Goal: Task Accomplishment & Management: Complete application form

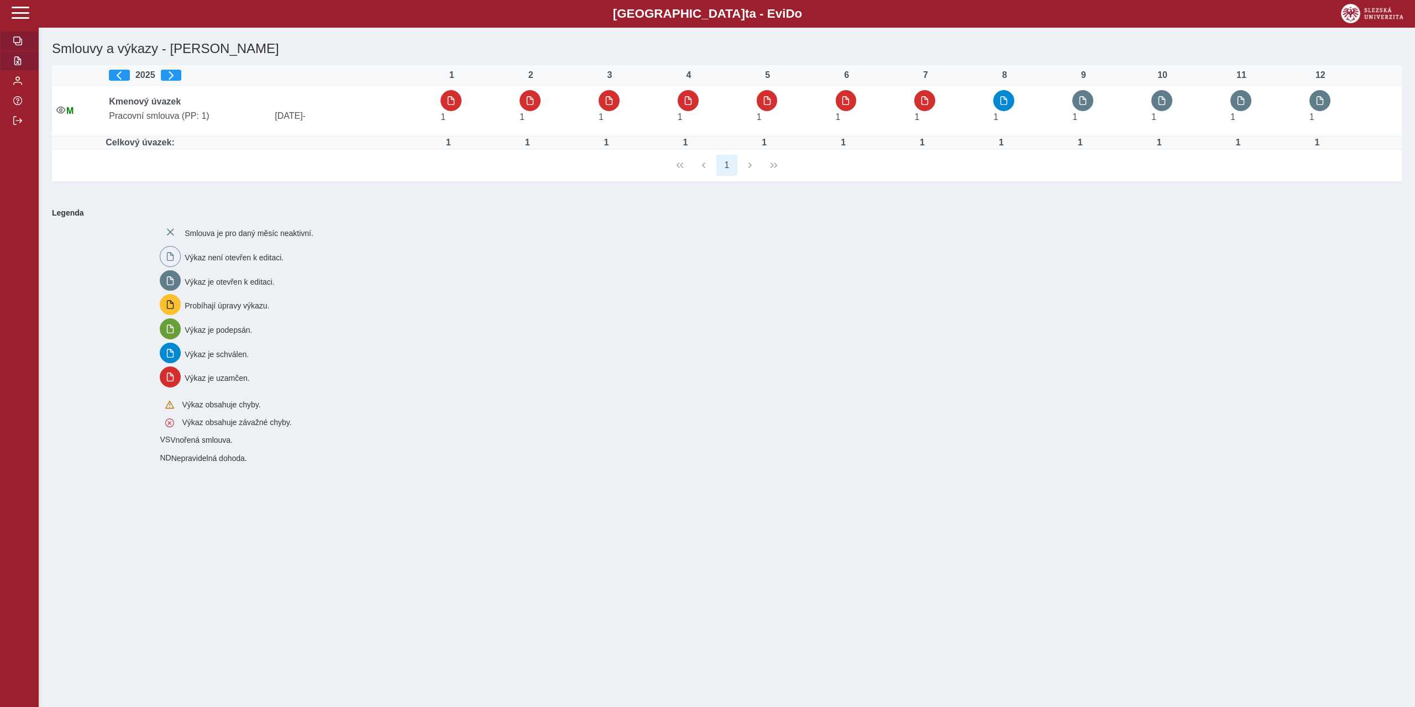
click at [18, 63] on span "button" at bounding box center [17, 60] width 9 height 9
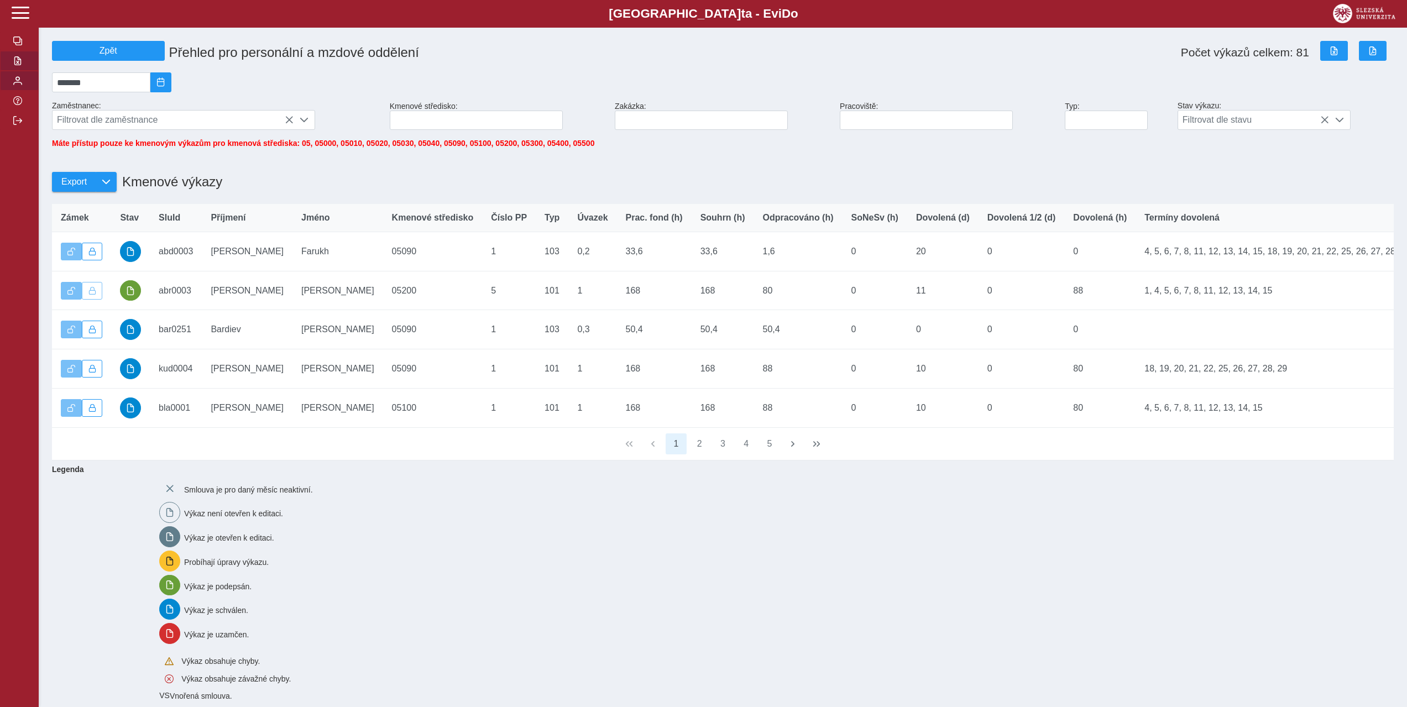
click at [22, 85] on span "button" at bounding box center [17, 80] width 9 height 9
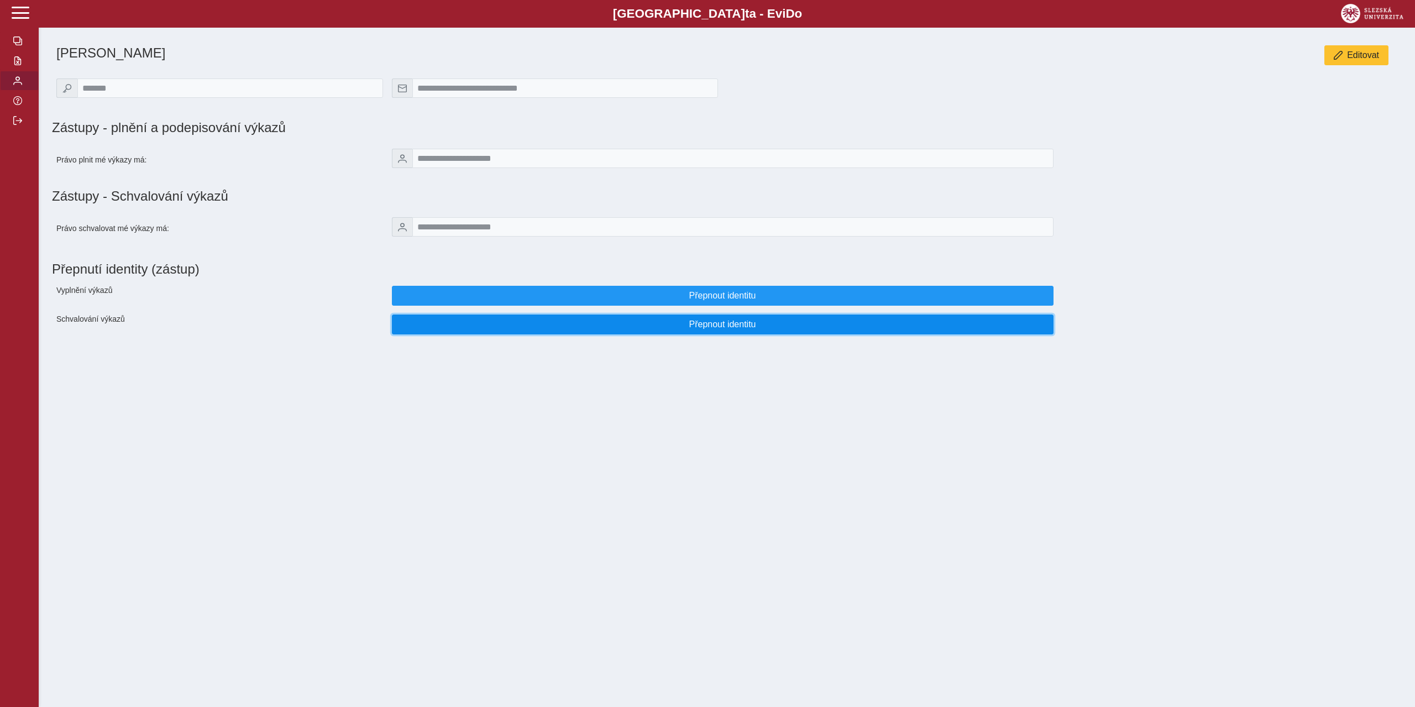
click at [598, 330] on span "Přepnout identitu" at bounding box center [722, 325] width 643 height 10
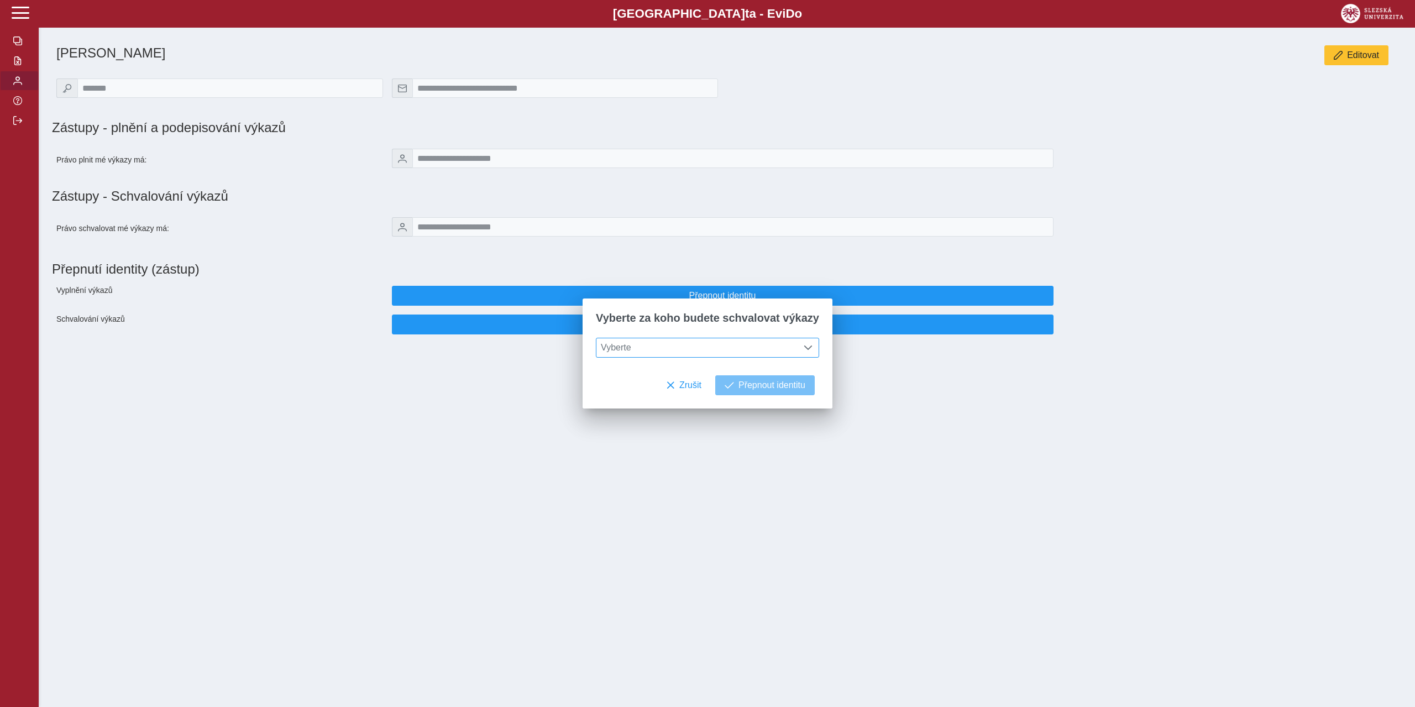
click at [646, 348] on span "Vyberte" at bounding box center [697, 347] width 201 height 19
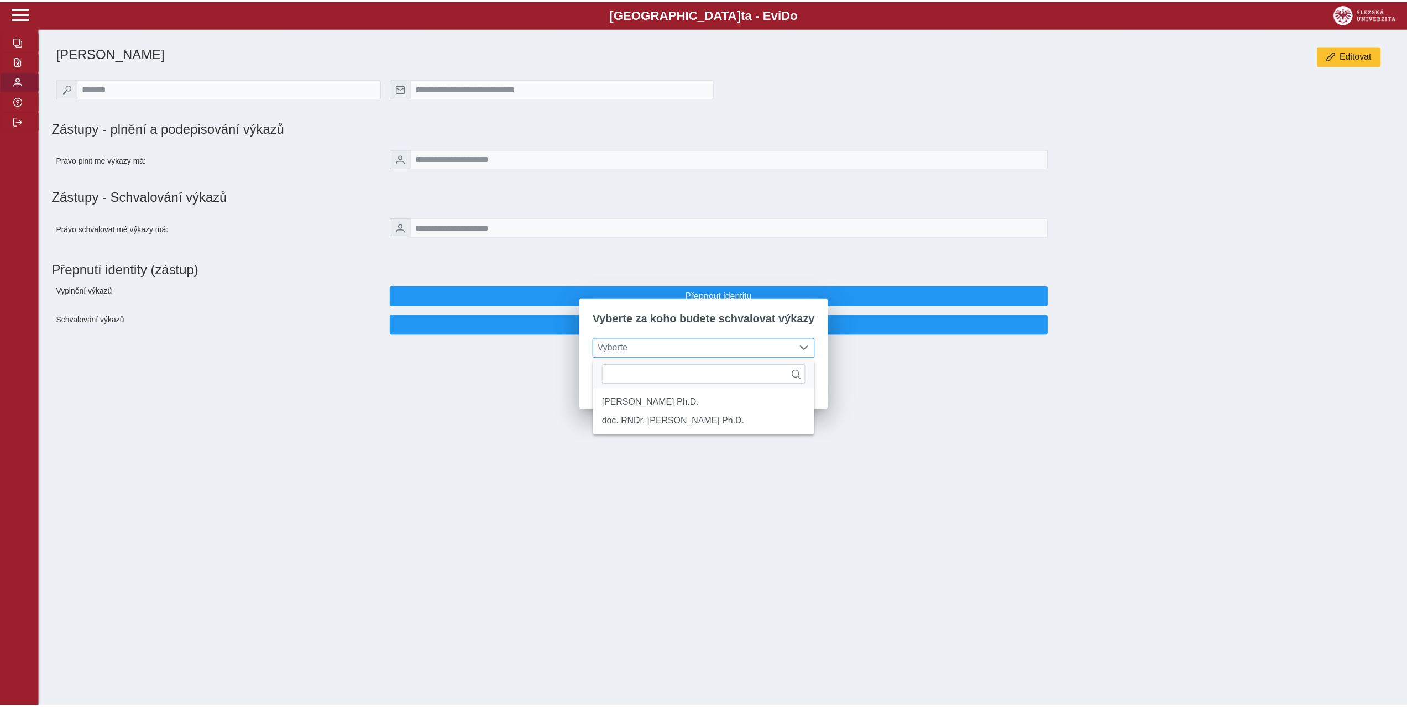
scroll to position [7, 49]
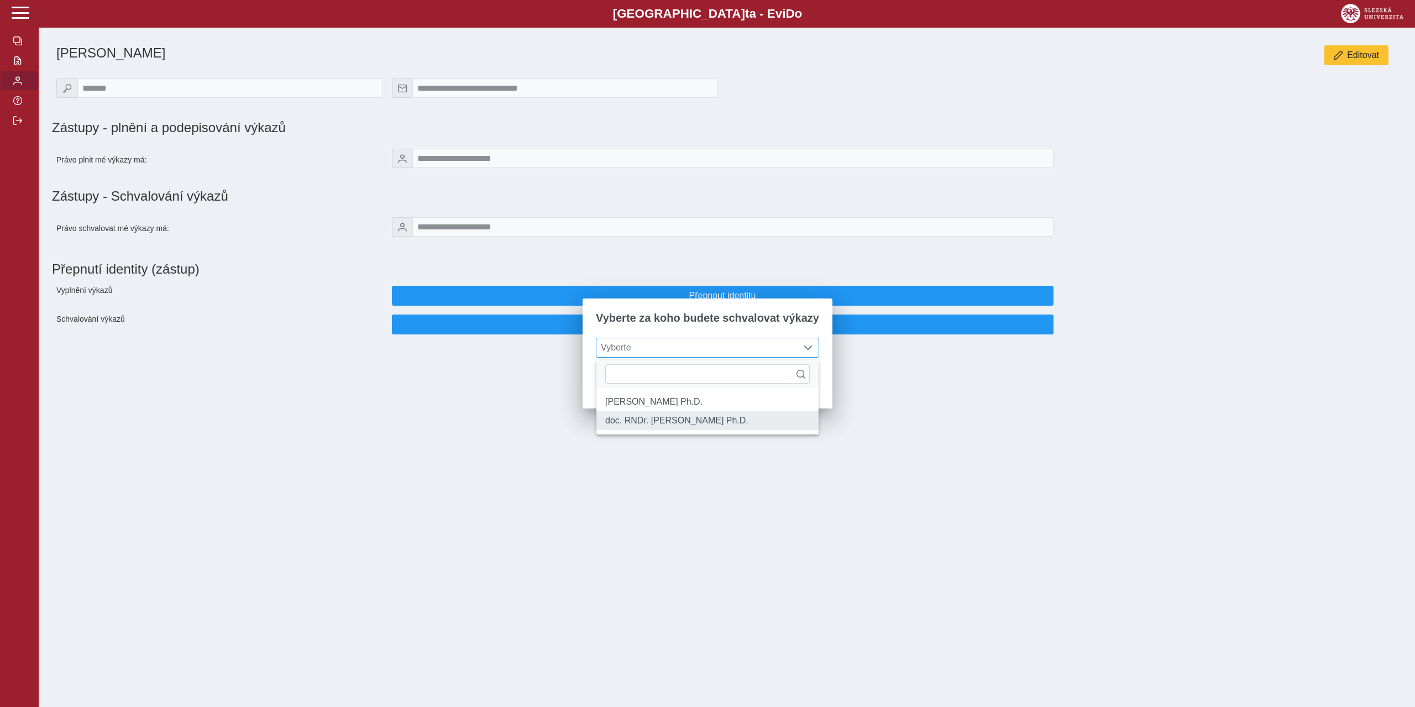
click at [658, 426] on li "doc. RNDr. [PERSON_NAME] Ph.D." at bounding box center [708, 420] width 222 height 19
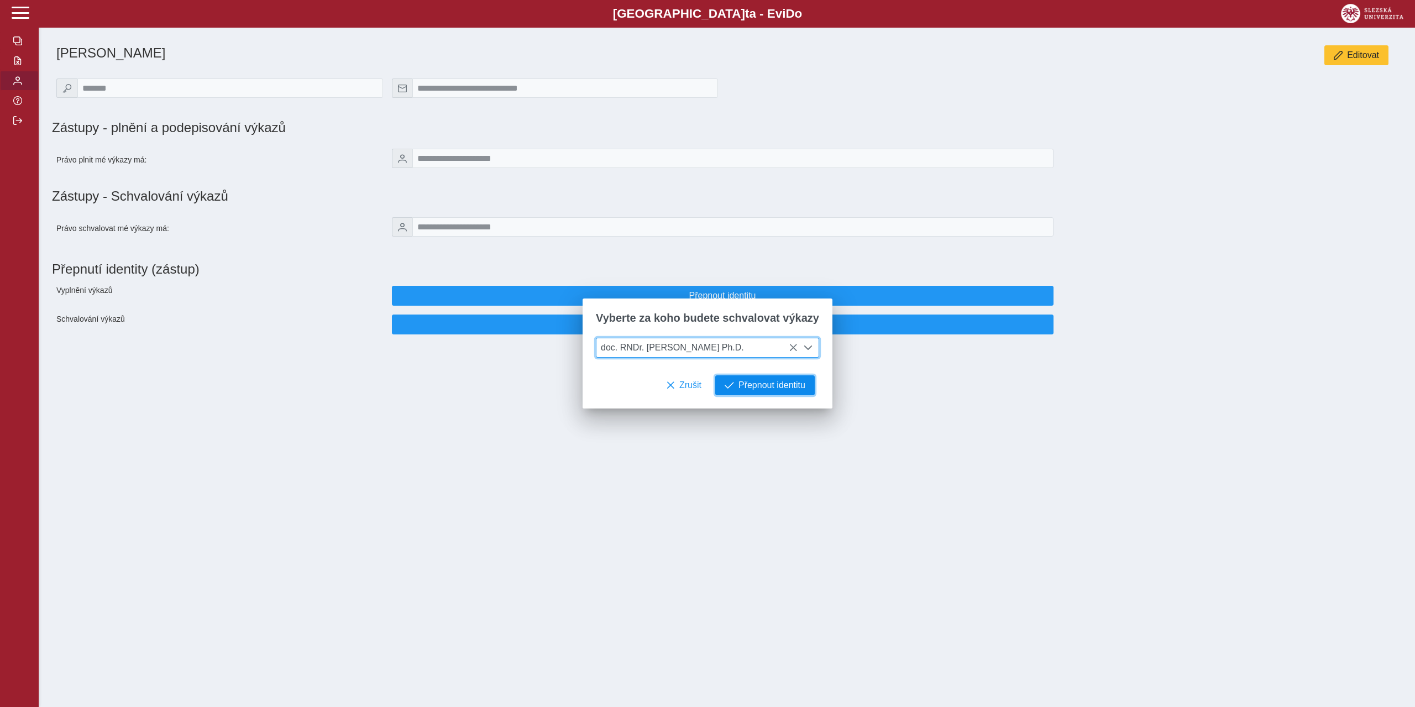
click at [762, 389] on span "Přepnout identitu" at bounding box center [772, 385] width 67 height 10
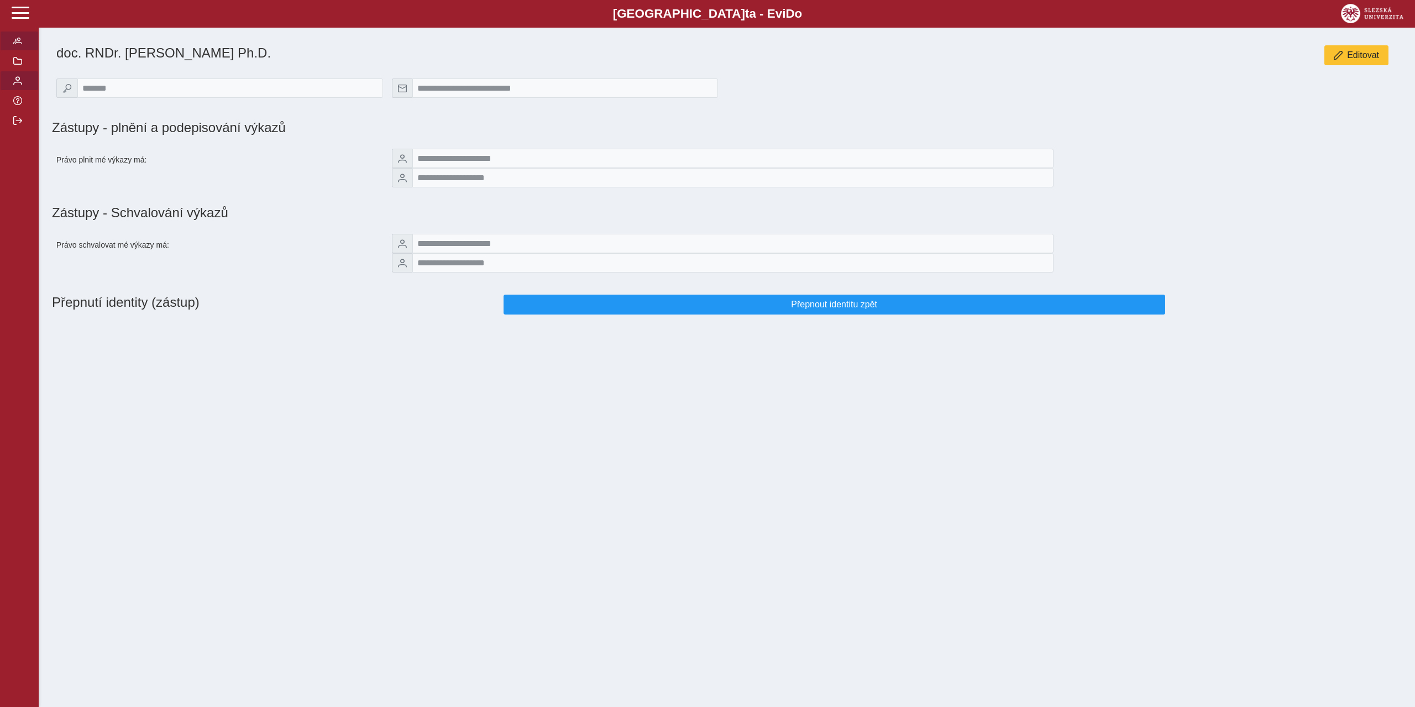
click at [25, 42] on button "button" at bounding box center [19, 41] width 39 height 20
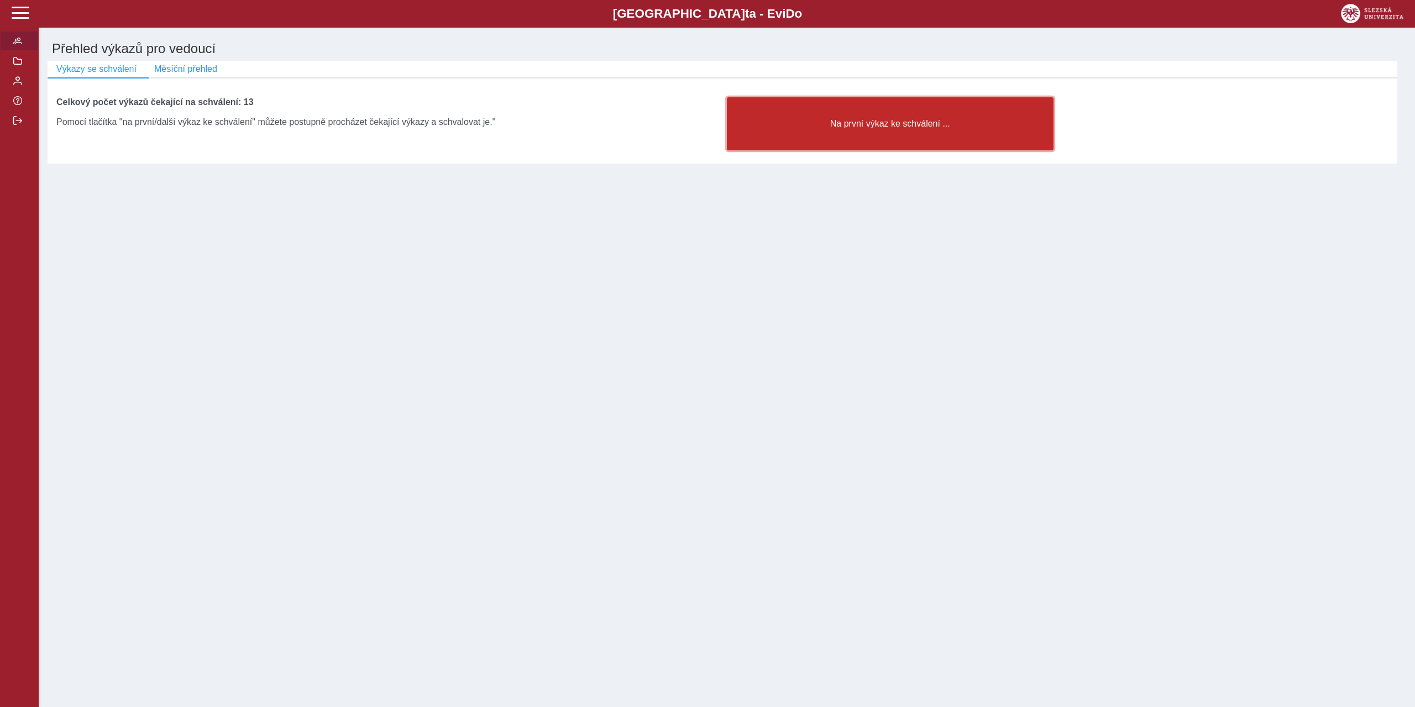
click at [938, 135] on button "Na první výkaz ke schválení ..." at bounding box center [890, 123] width 327 height 53
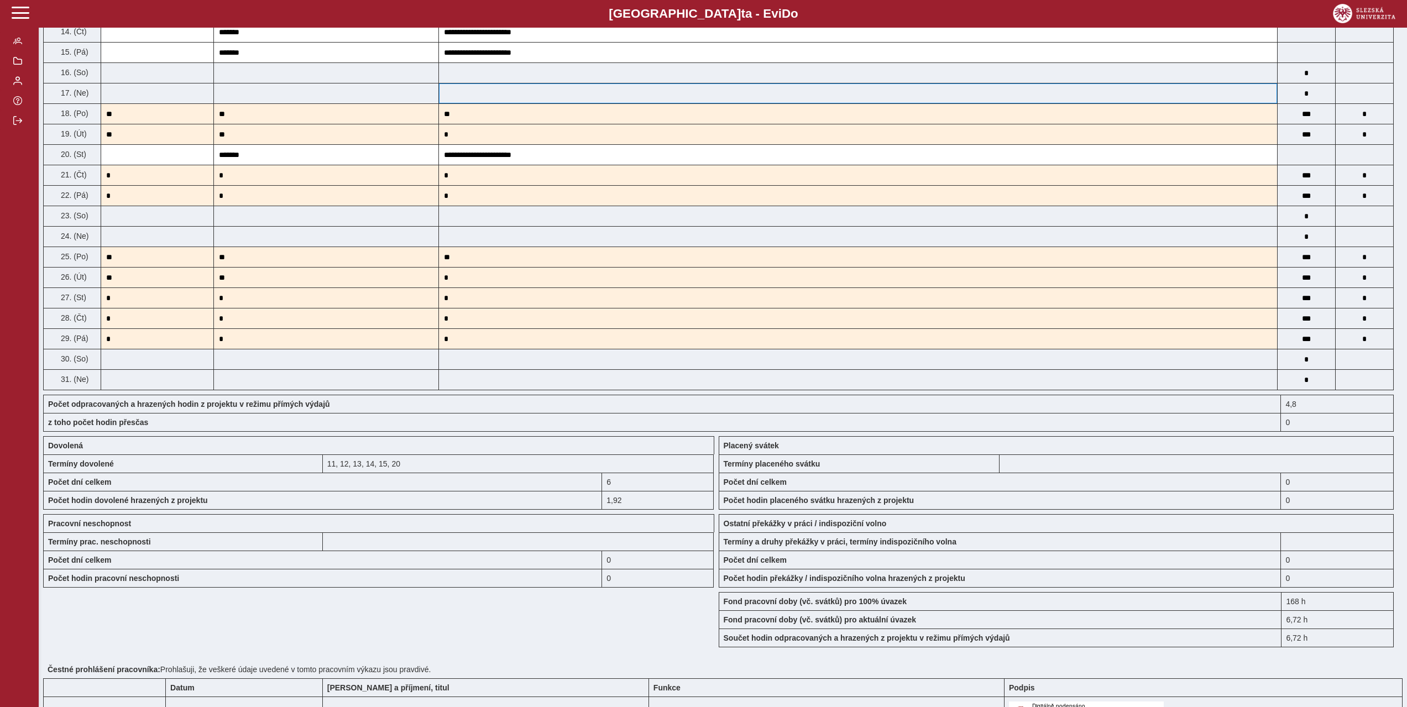
scroll to position [635, 0]
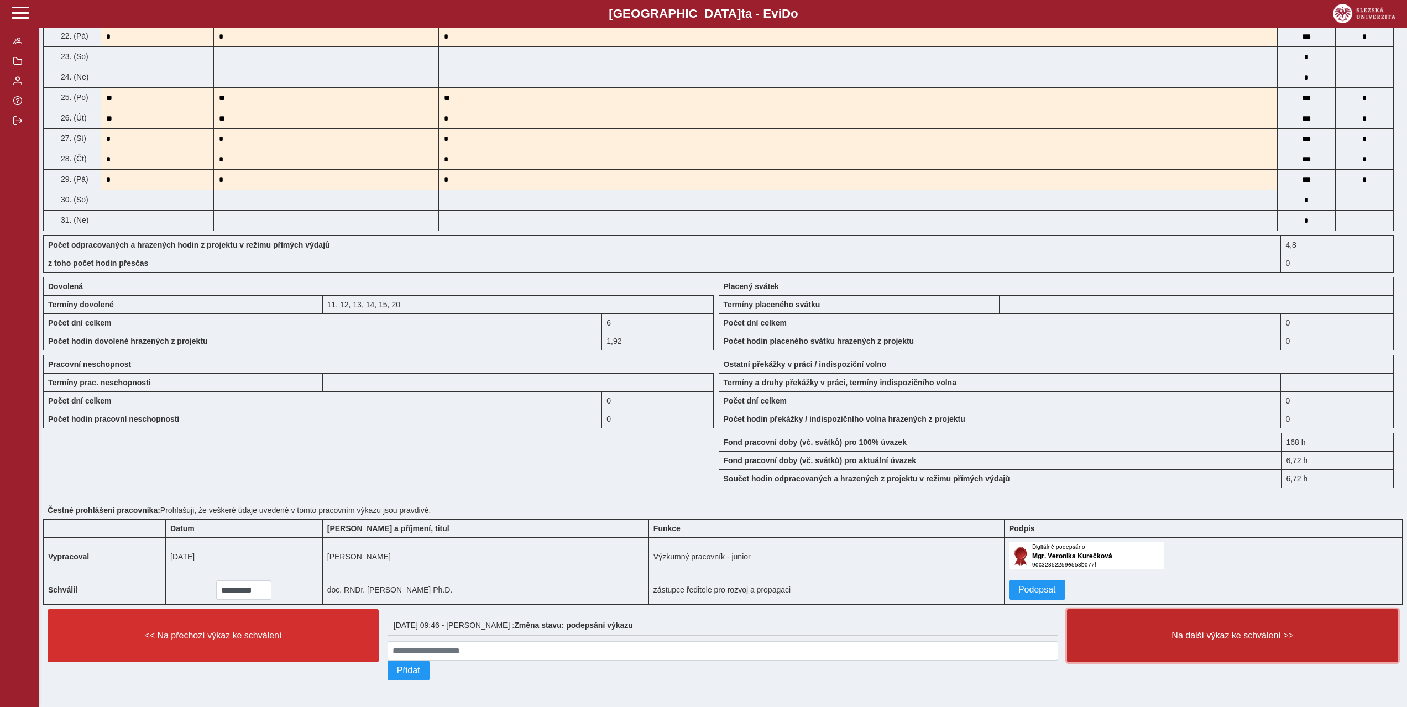
click at [1268, 635] on span "Na další výkaz ke schválení >>" at bounding box center [1232, 636] width 312 height 10
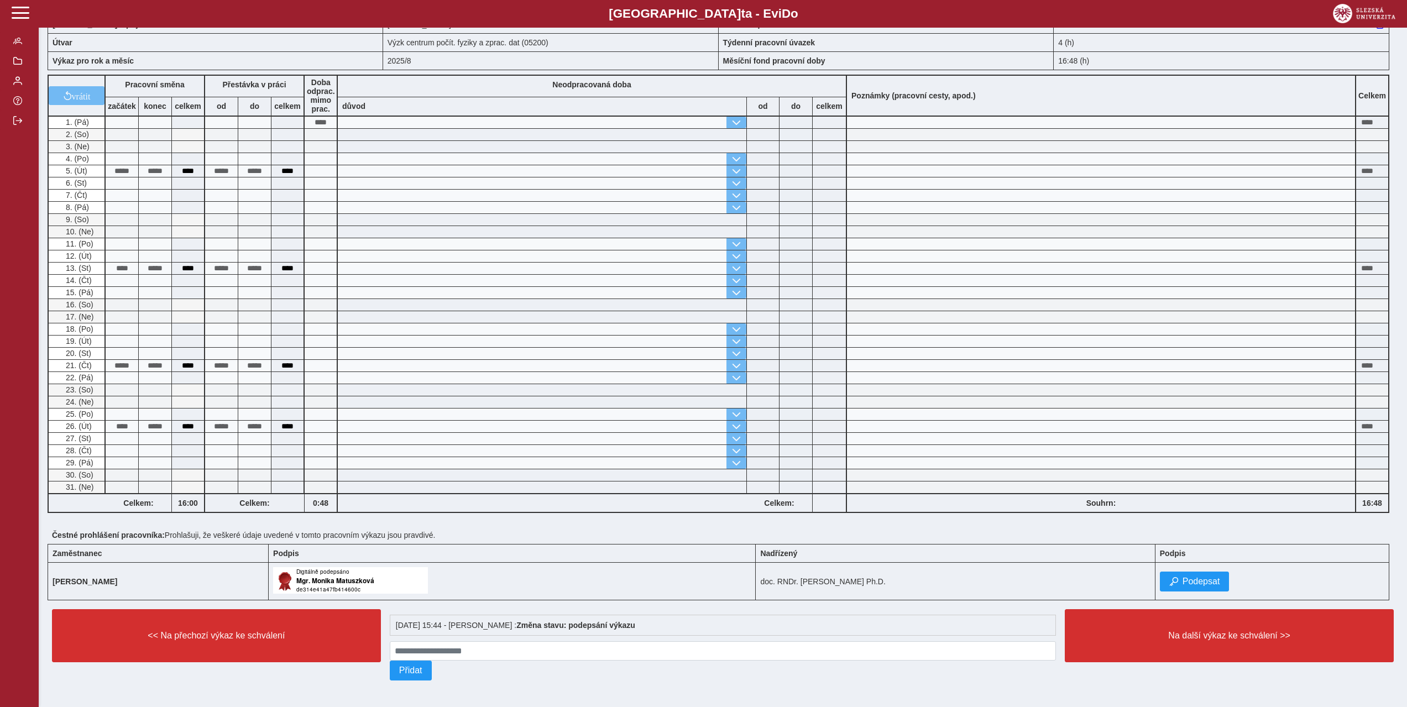
scroll to position [63, 0]
click at [1216, 577] on span "Podepsat" at bounding box center [1202, 582] width 38 height 10
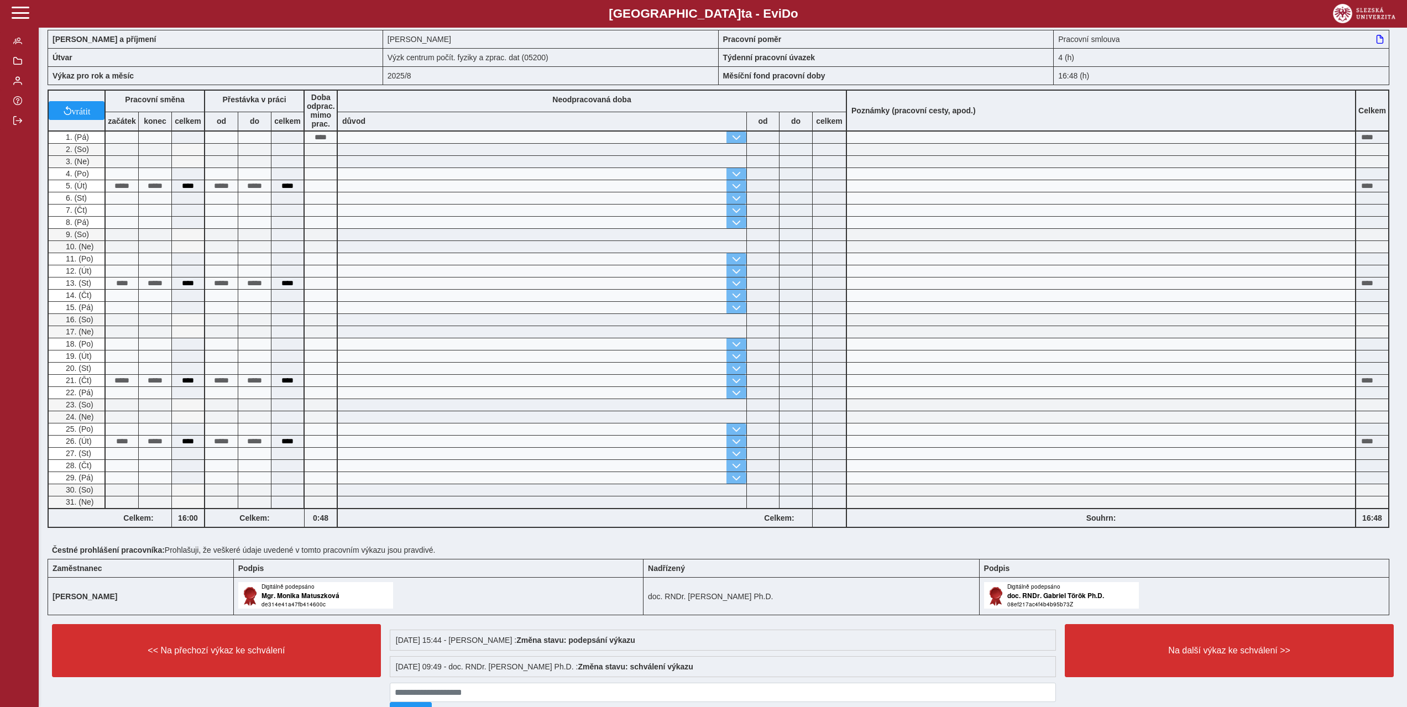
scroll to position [90, 0]
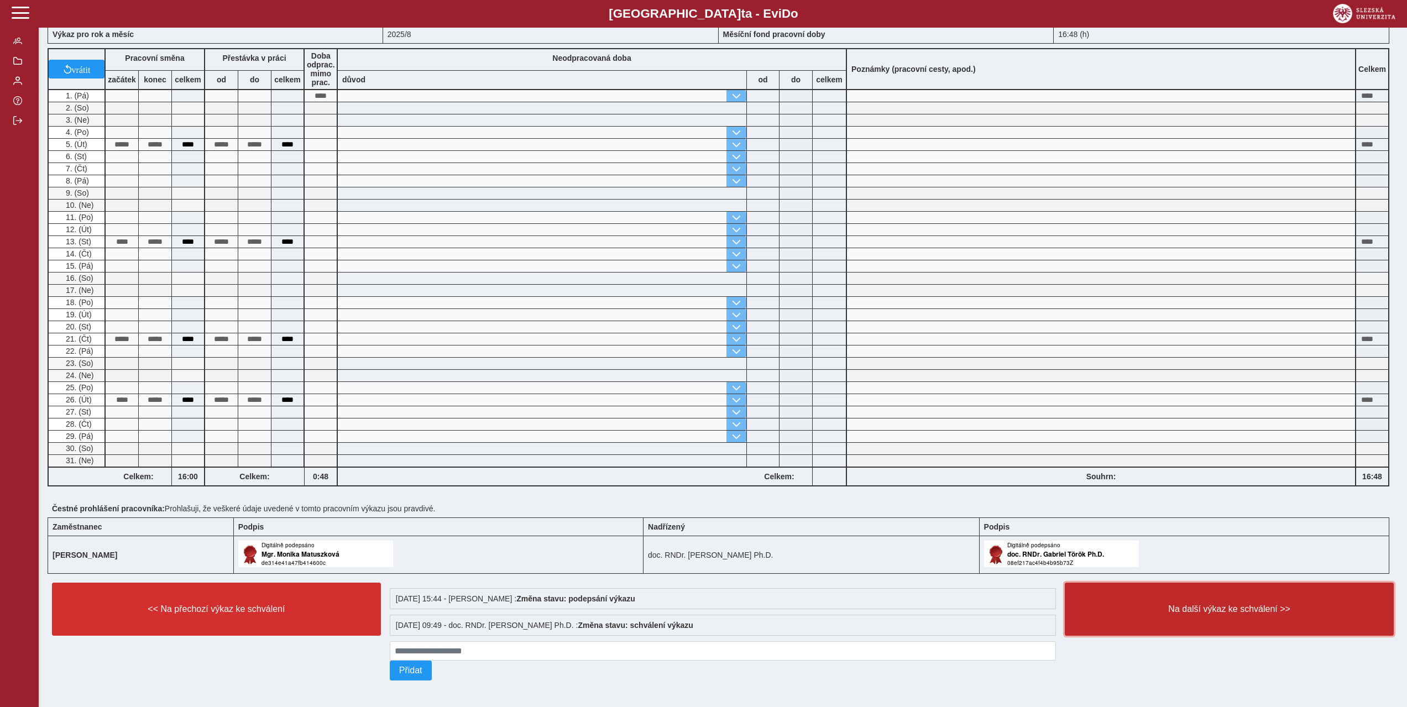
click at [1258, 607] on span "Na další výkaz ke schválení >>" at bounding box center [1229, 609] width 310 height 10
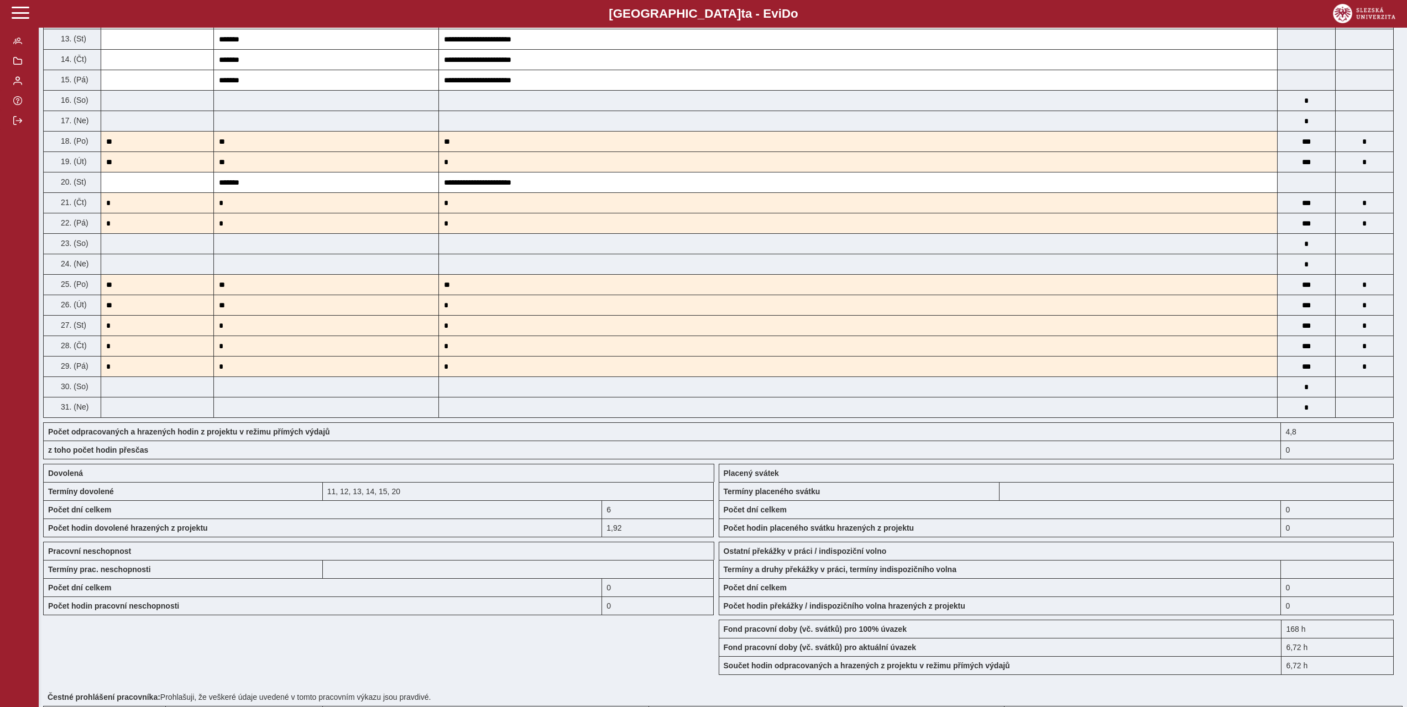
scroll to position [635, 0]
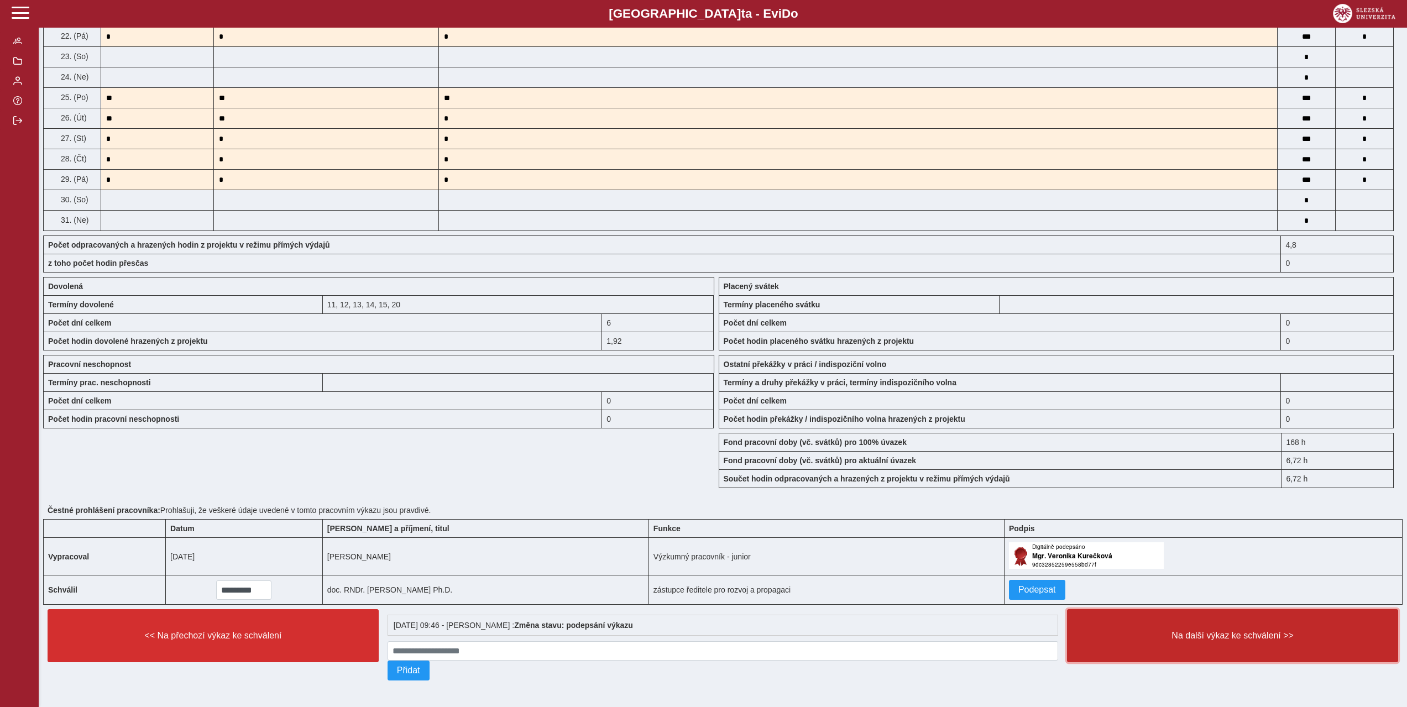
click at [1247, 631] on span "Na další výkaz ke schválení >>" at bounding box center [1232, 636] width 312 height 10
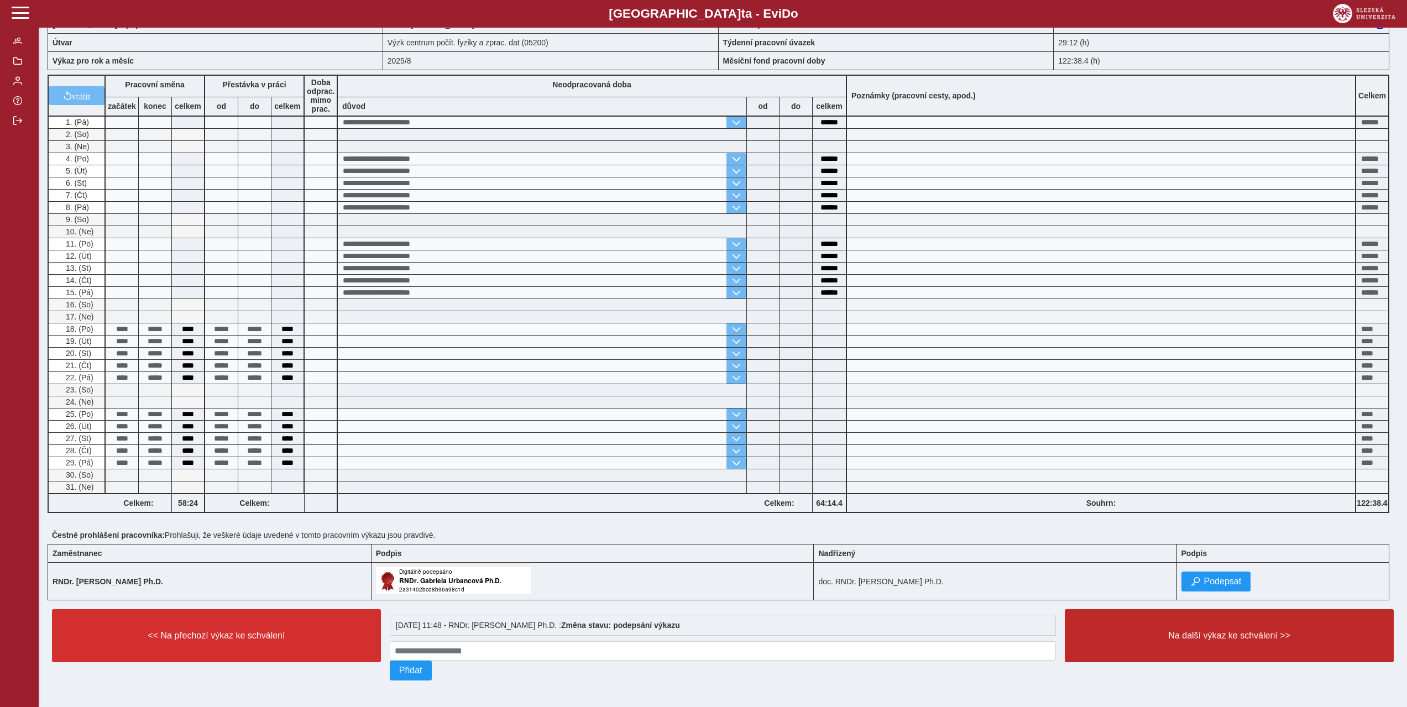
scroll to position [63, 0]
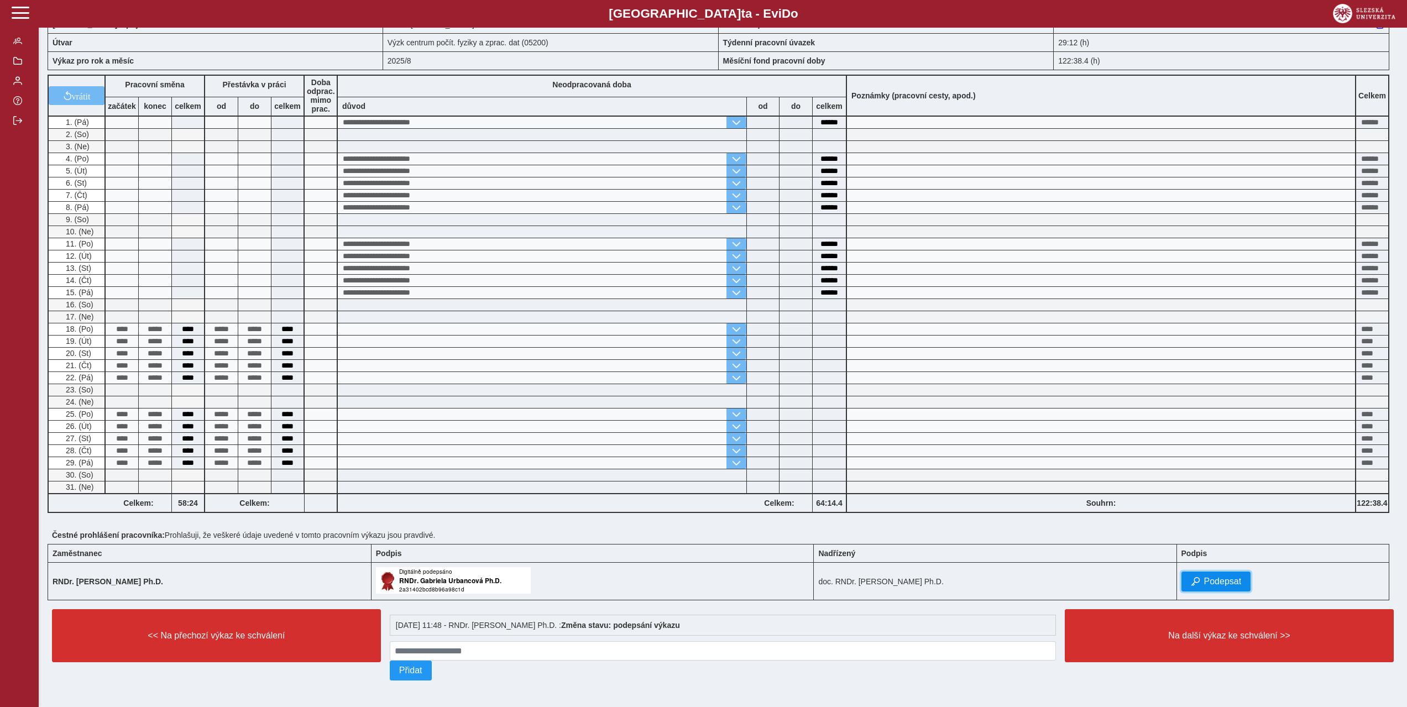
click at [1221, 577] on span "Podepsat" at bounding box center [1223, 582] width 38 height 10
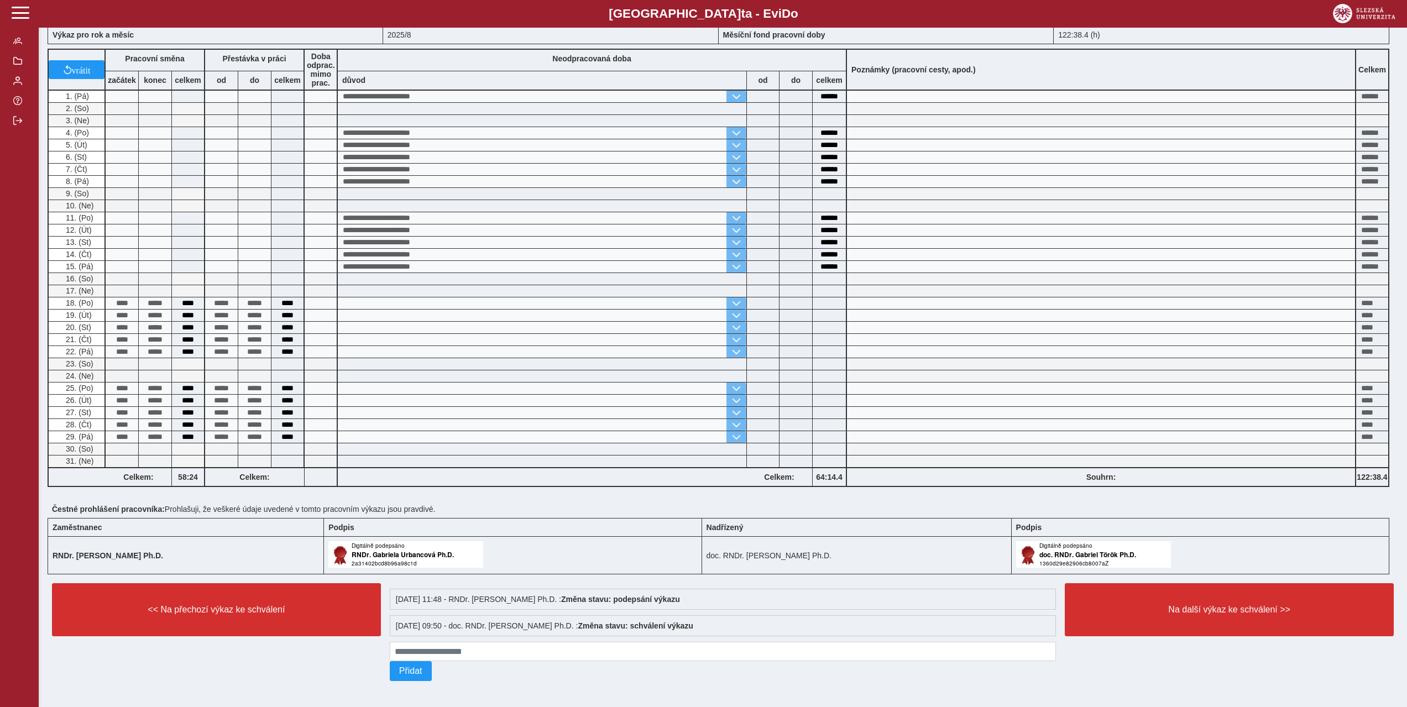
scroll to position [90, 0]
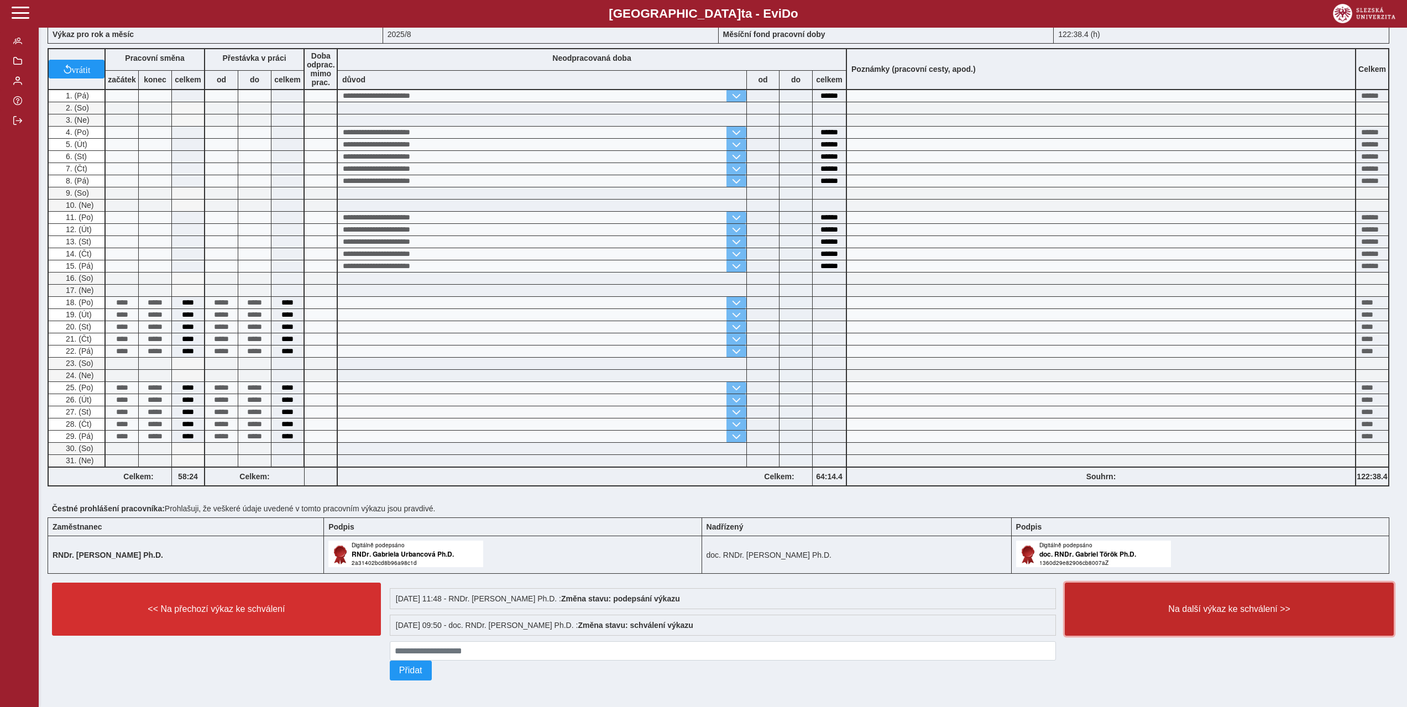
click at [1221, 613] on button "Na další výkaz ke schválení >>" at bounding box center [1229, 609] width 329 height 53
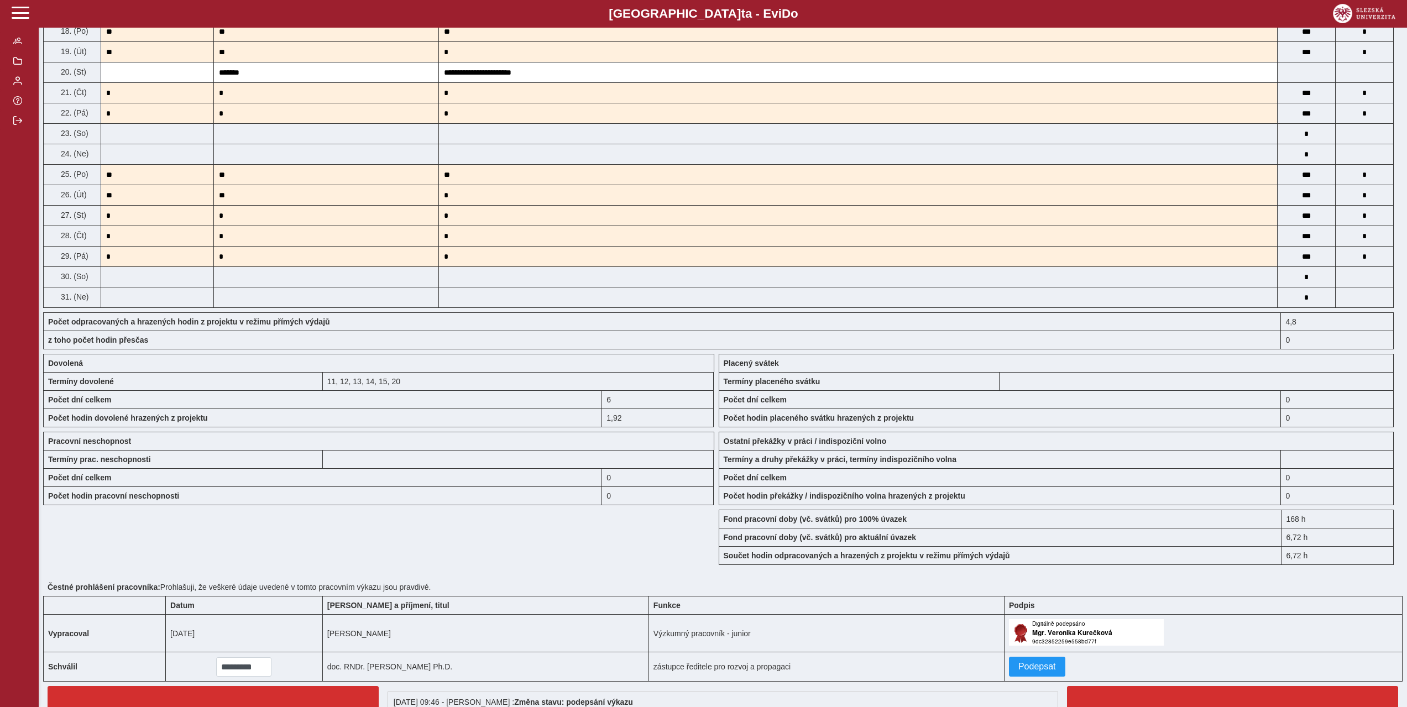
scroll to position [635, 0]
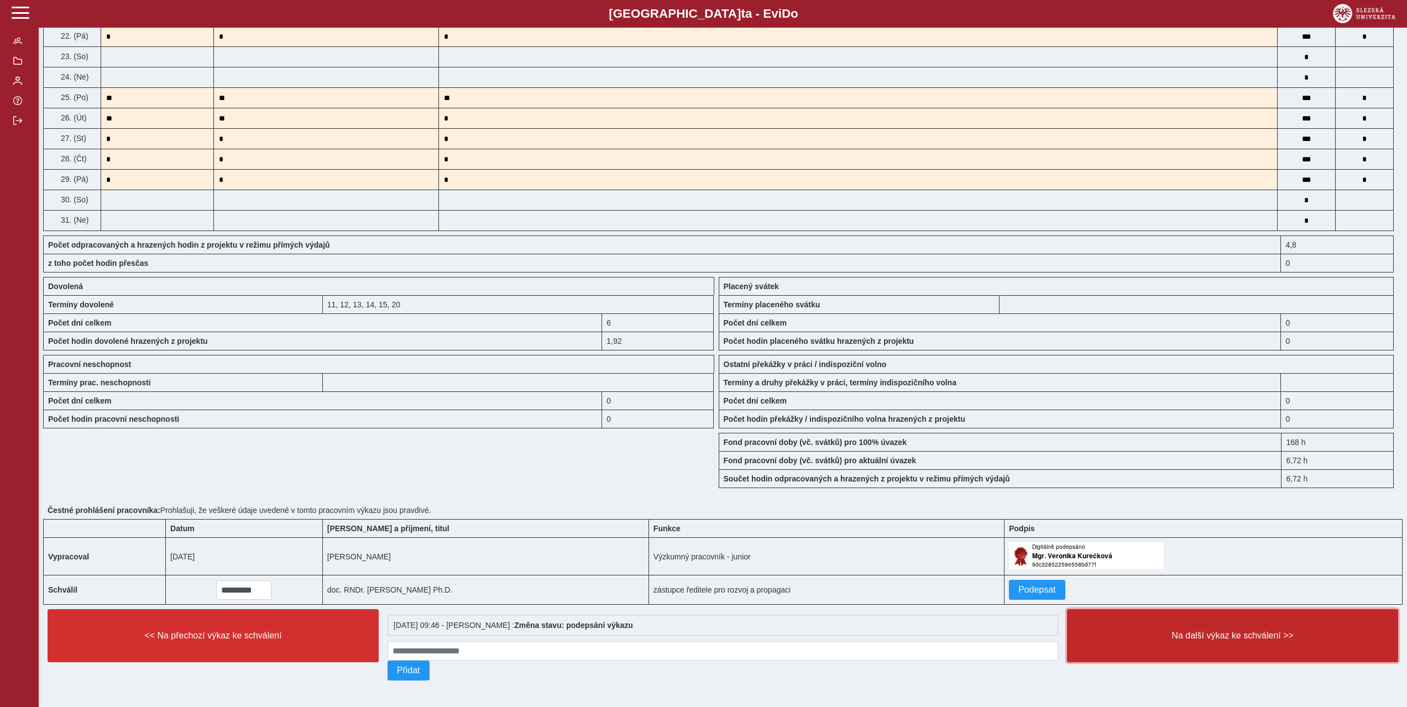
click at [1233, 639] on button "Na další výkaz ke schválení >>" at bounding box center [1232, 635] width 331 height 53
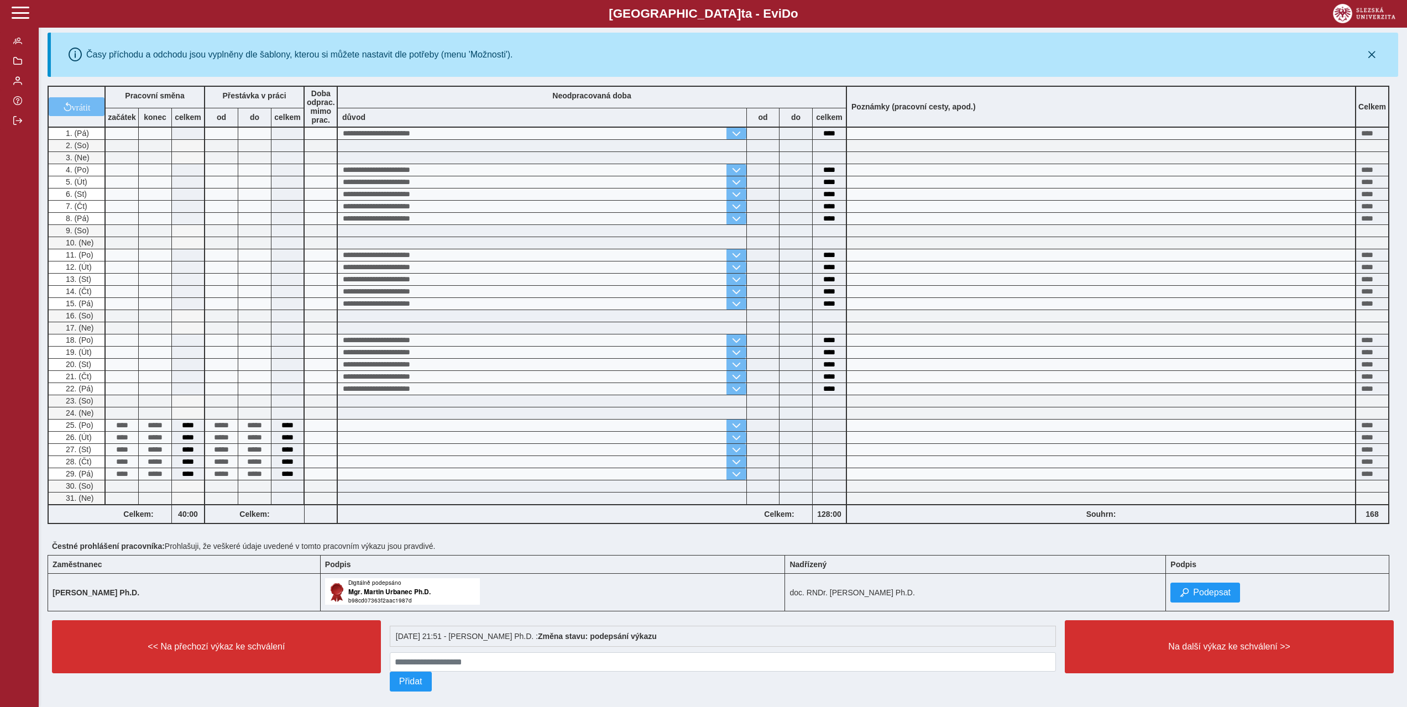
scroll to position [125, 0]
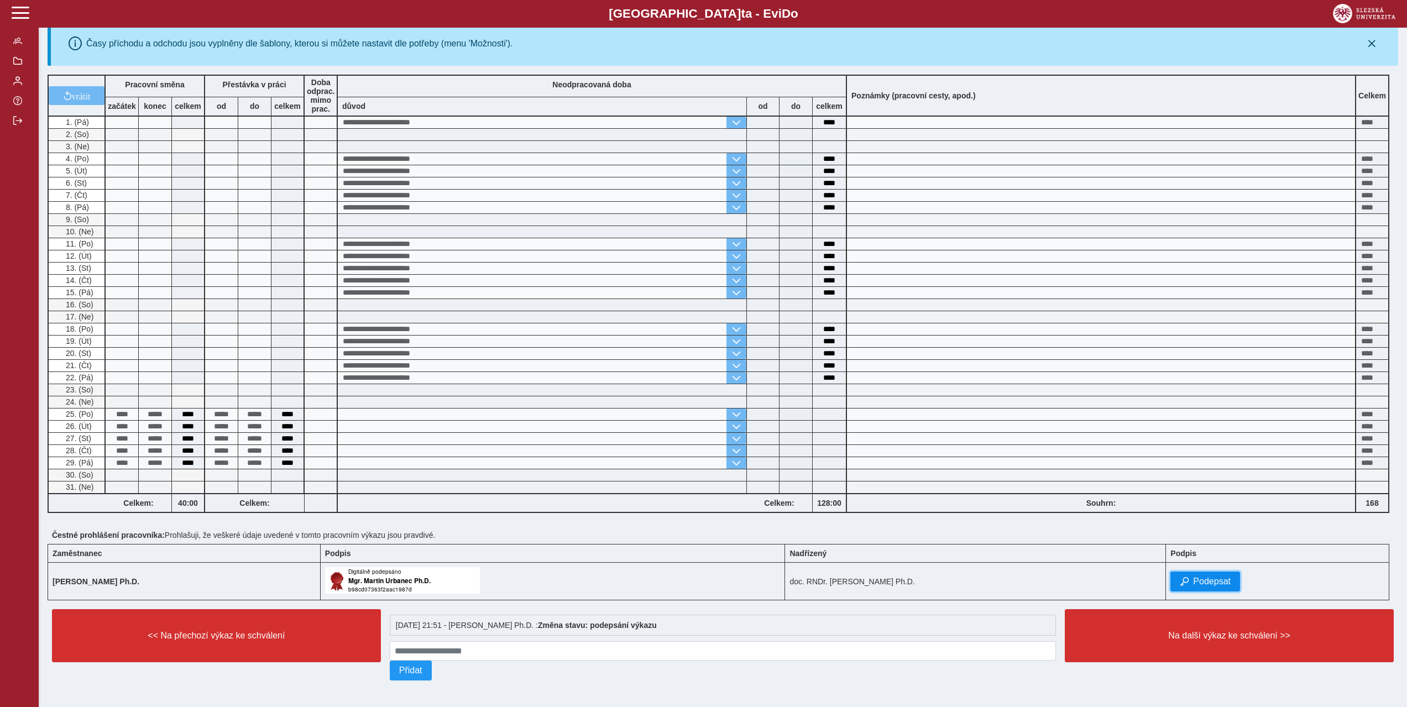
click at [1205, 577] on span "Podepsat" at bounding box center [1212, 582] width 38 height 10
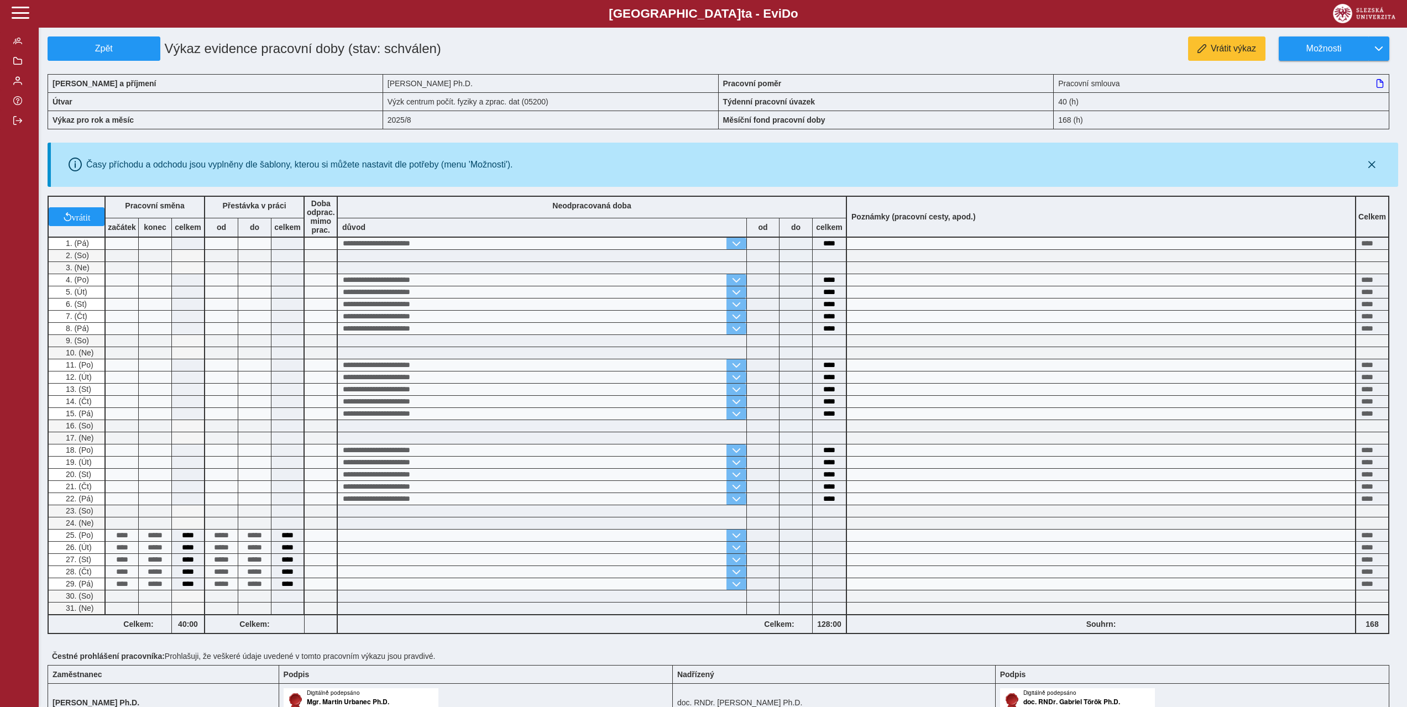
scroll to position [151, 0]
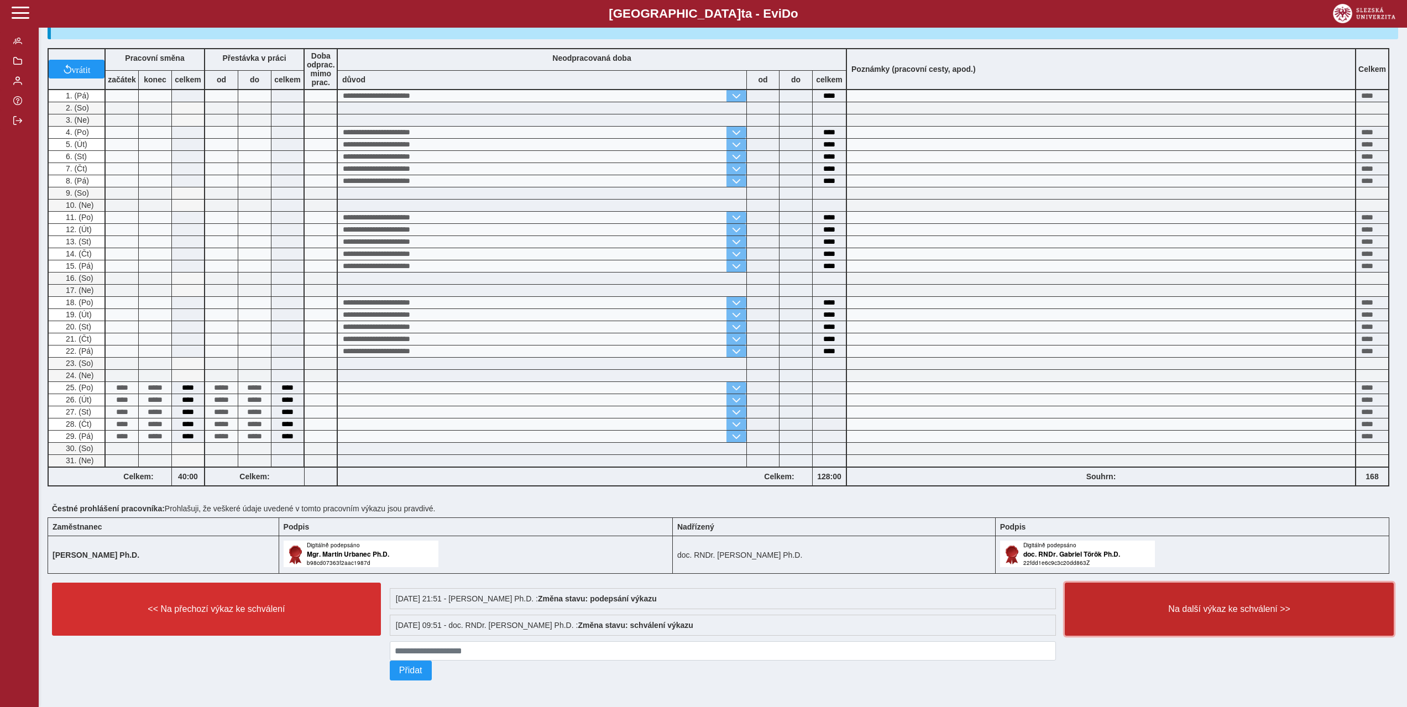
click at [1220, 611] on span "Na další výkaz ke schválení >>" at bounding box center [1229, 609] width 310 height 10
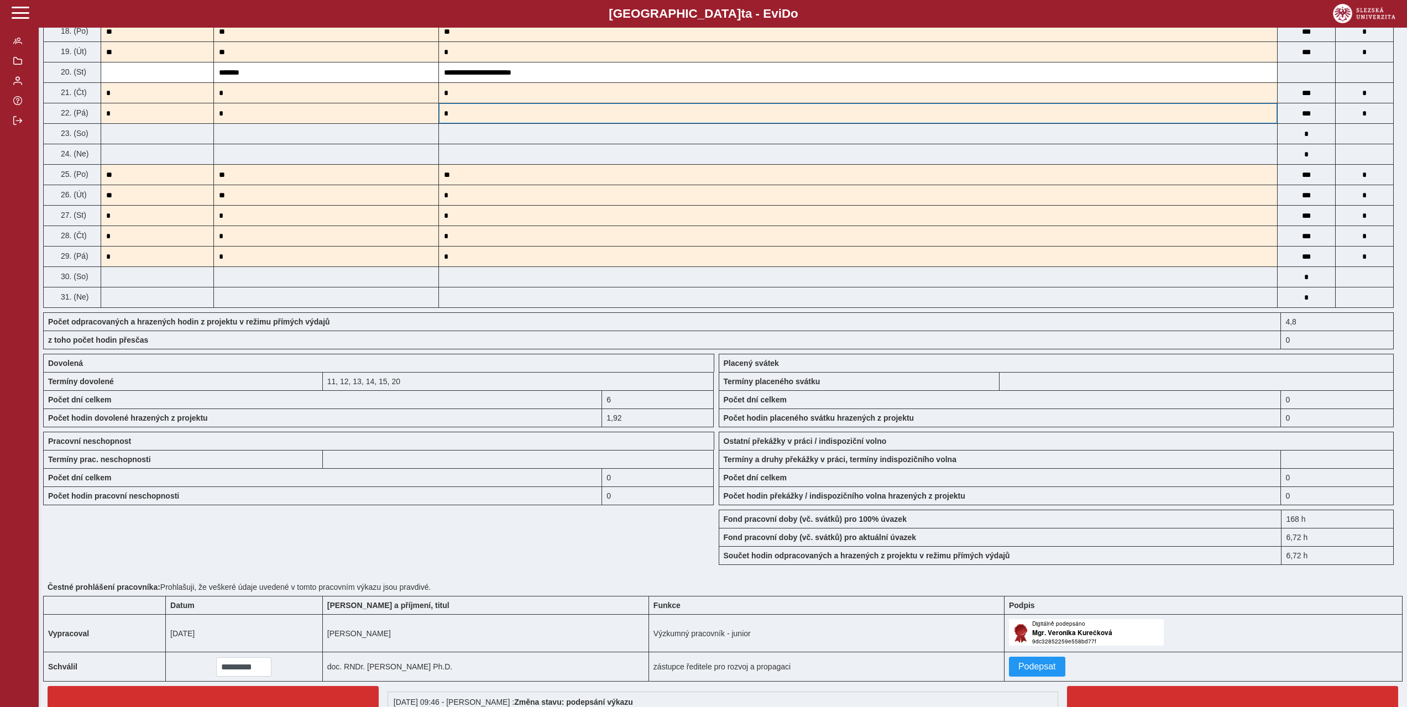
scroll to position [635, 0]
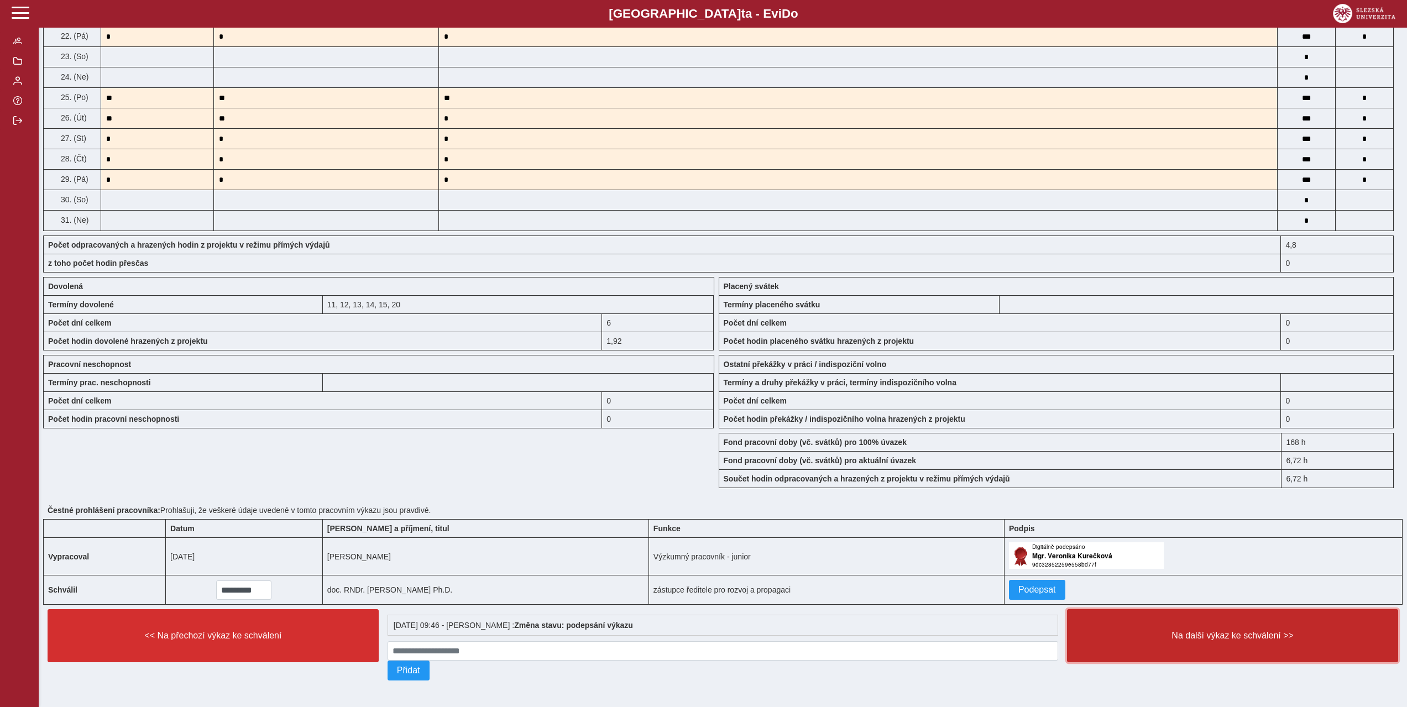
click at [1280, 637] on span "Na další výkaz ke schválení >>" at bounding box center [1232, 636] width 312 height 10
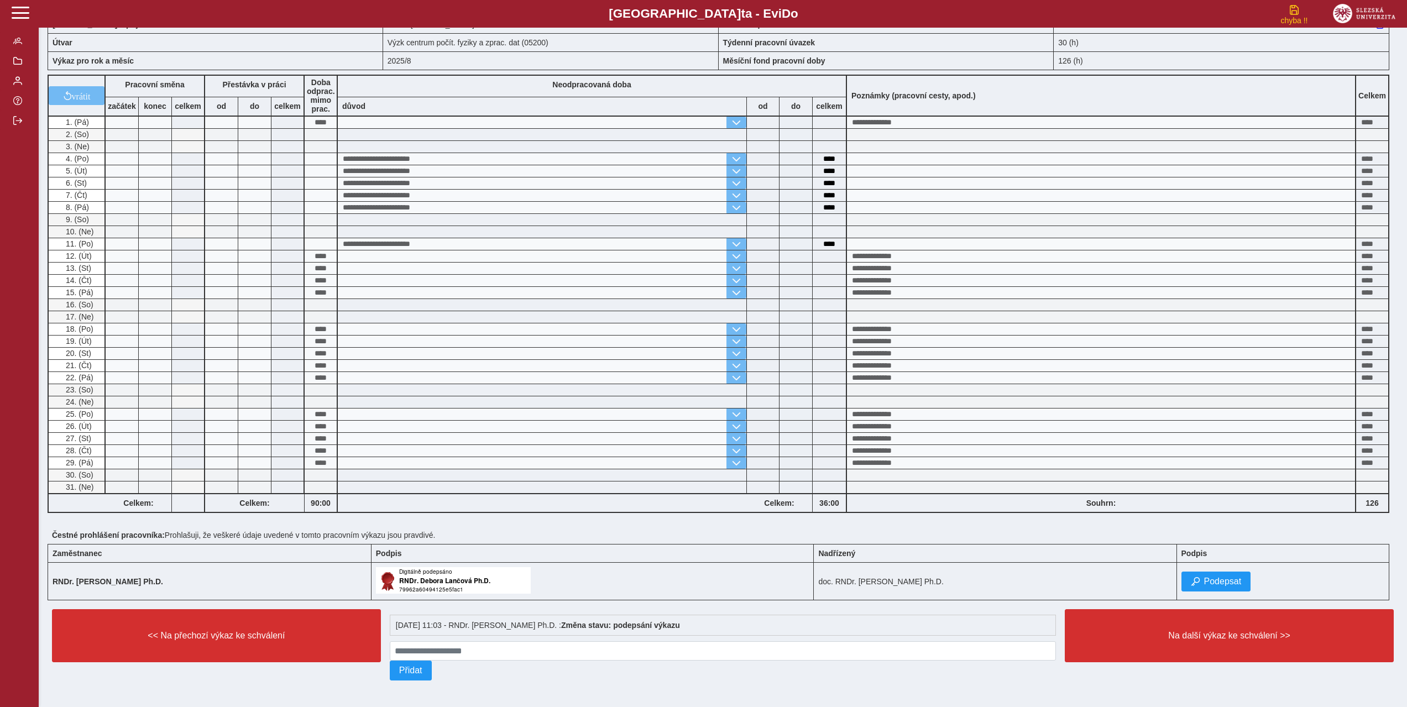
scroll to position [63, 0]
click at [1204, 577] on span "Podepsat" at bounding box center [1223, 582] width 38 height 10
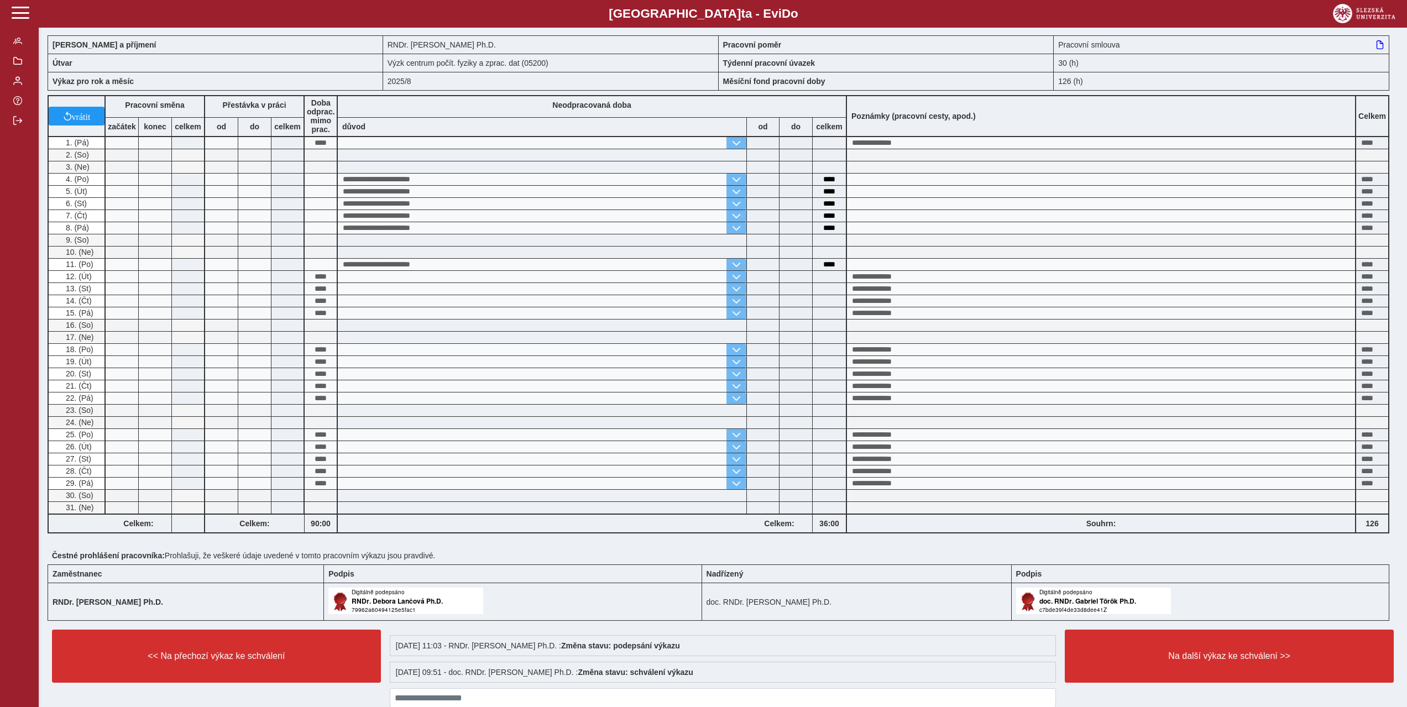
scroll to position [90, 0]
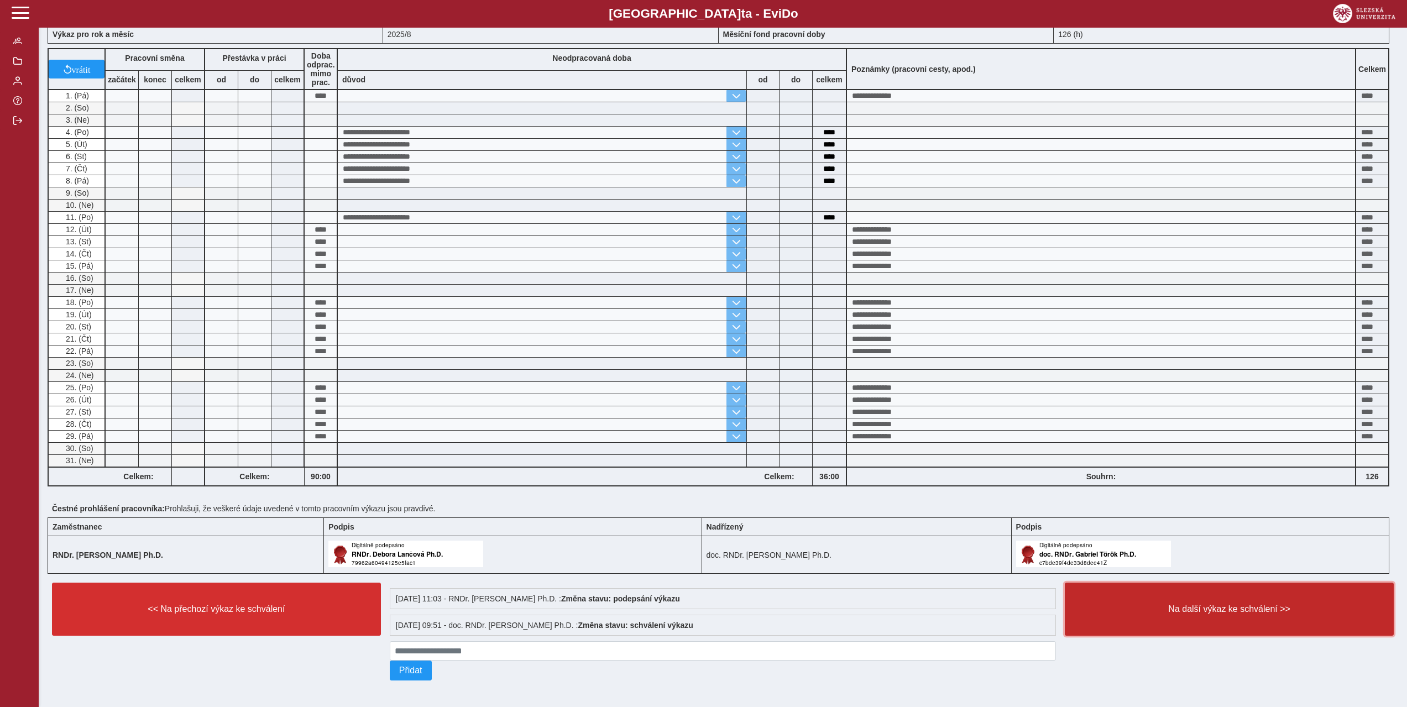
click at [1198, 604] on span "Na další výkaz ke schválení >>" at bounding box center [1229, 609] width 310 height 10
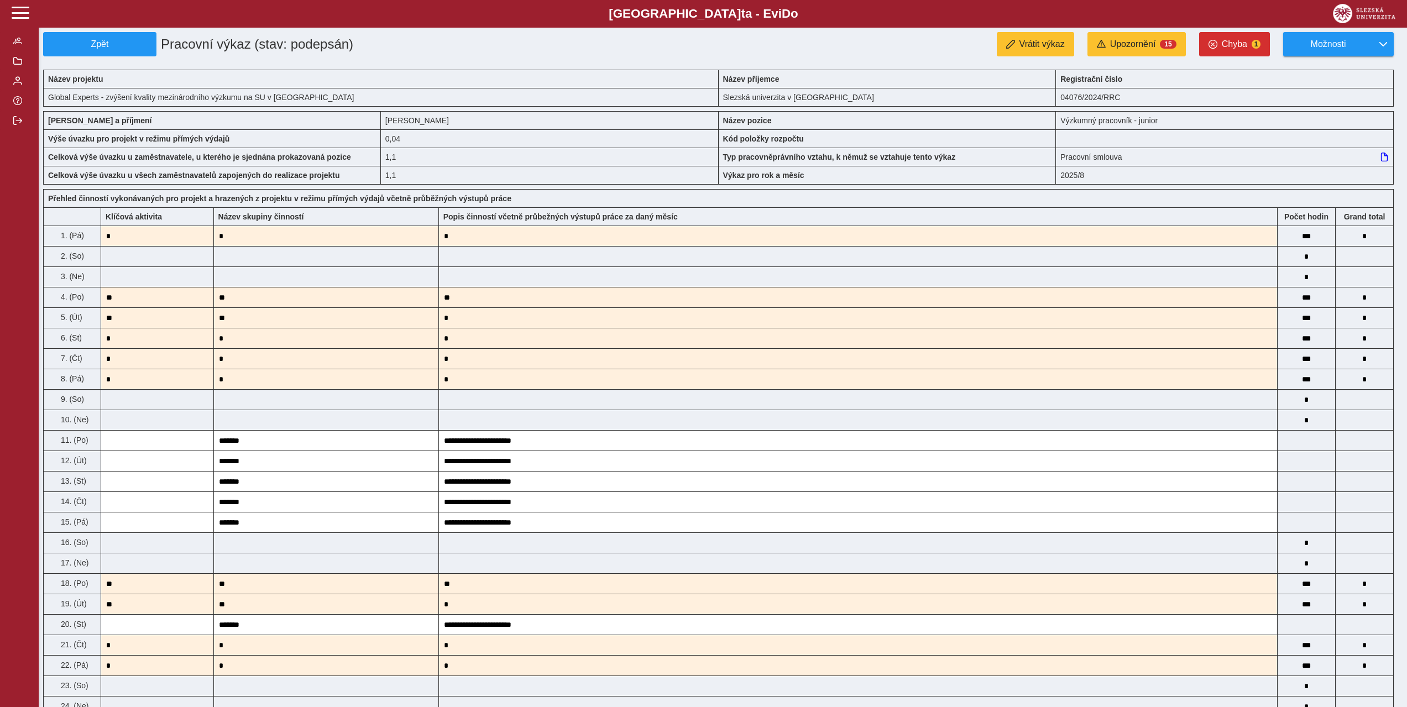
scroll to position [635, 0]
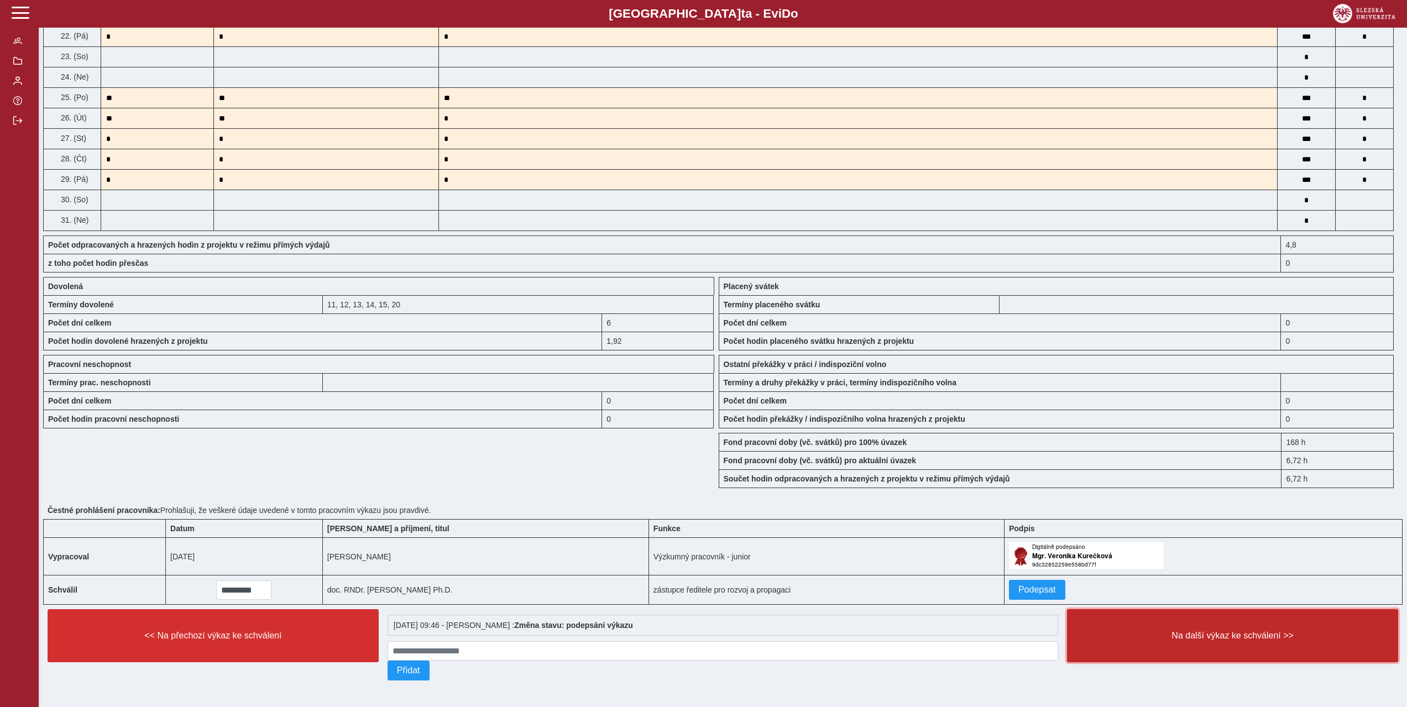
click at [1254, 637] on span "Na další výkaz ke schválení >>" at bounding box center [1232, 636] width 312 height 10
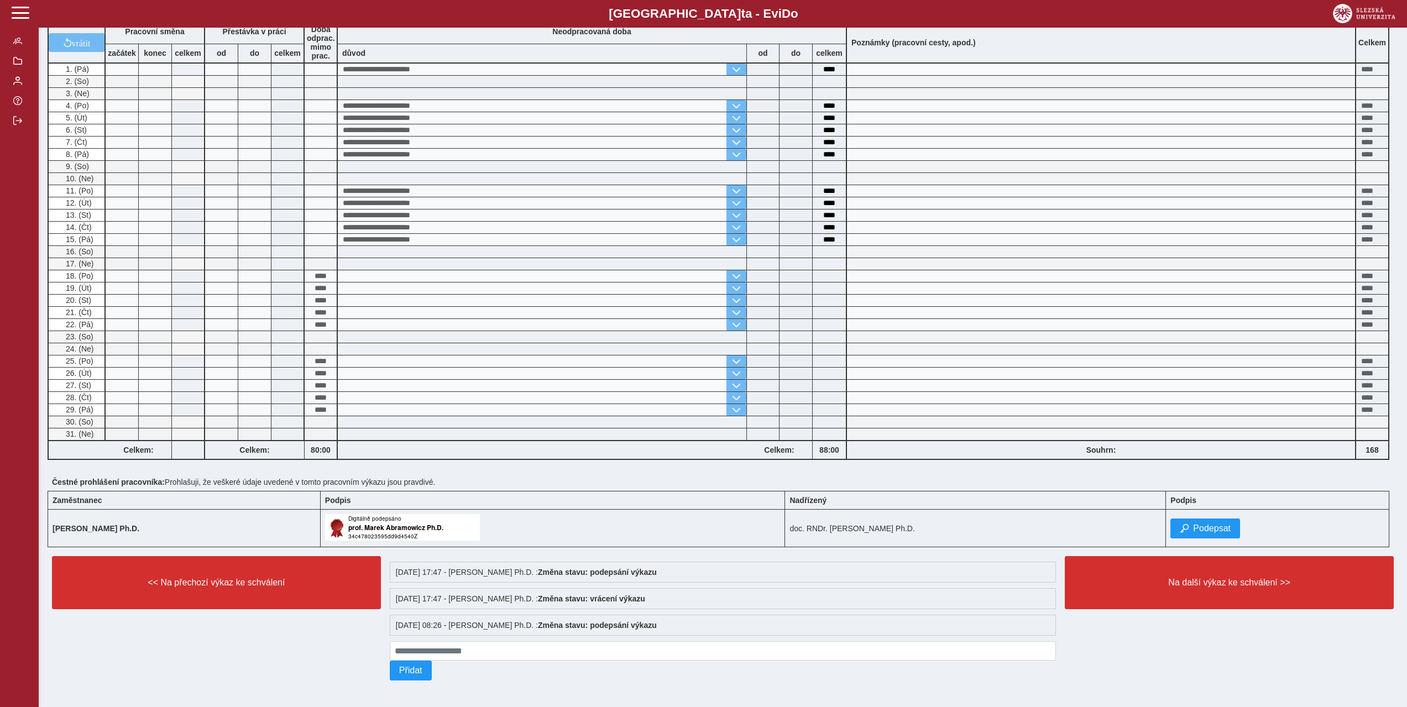
scroll to position [240, 0]
click at [1210, 526] on span "Podepsat" at bounding box center [1212, 529] width 38 height 10
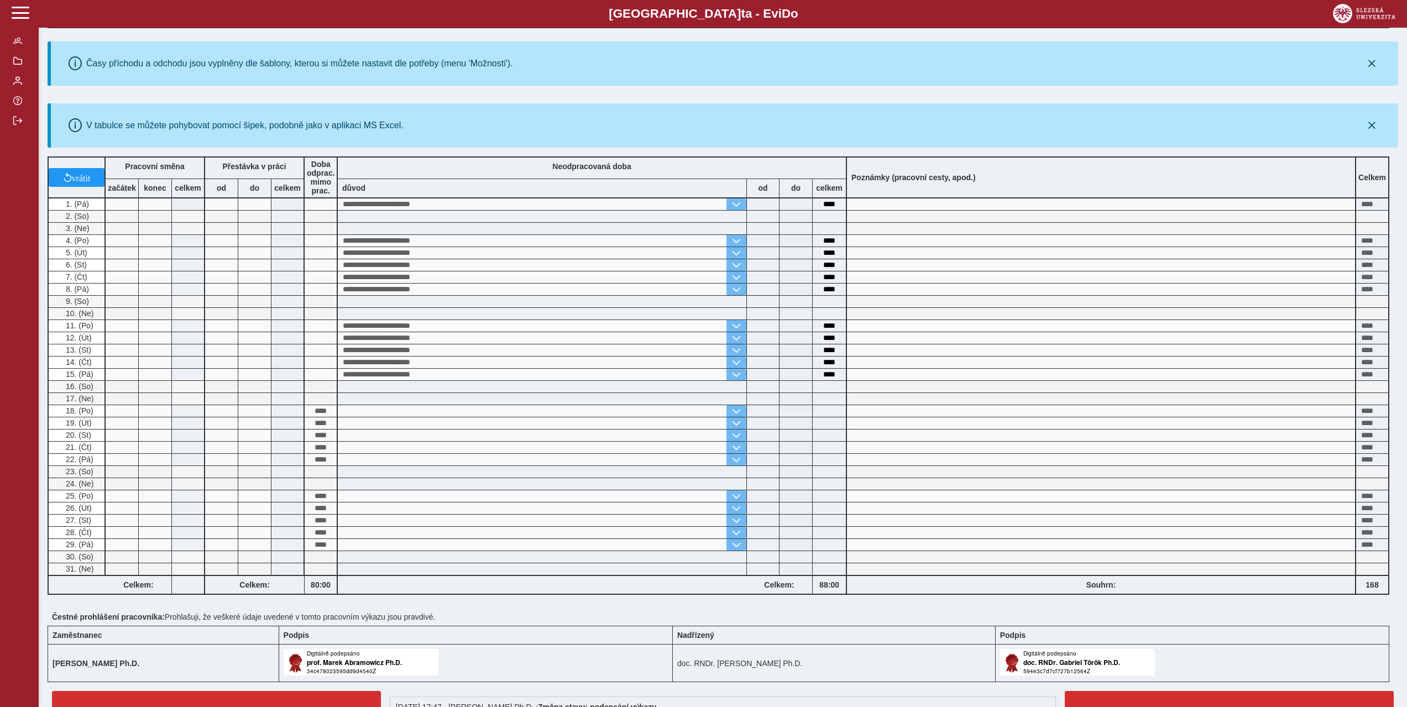
scroll to position [266, 0]
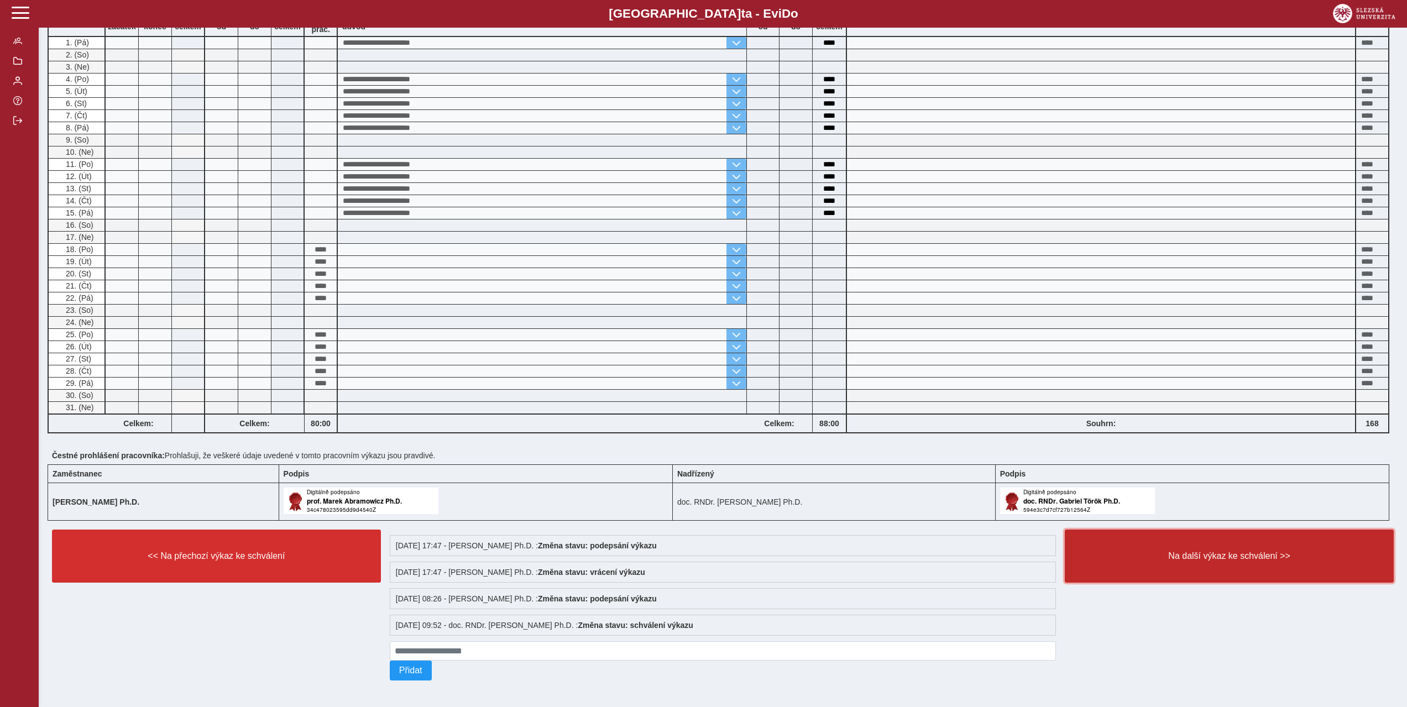
click at [1230, 543] on button "Na další výkaz ke schválení >>" at bounding box center [1229, 556] width 329 height 53
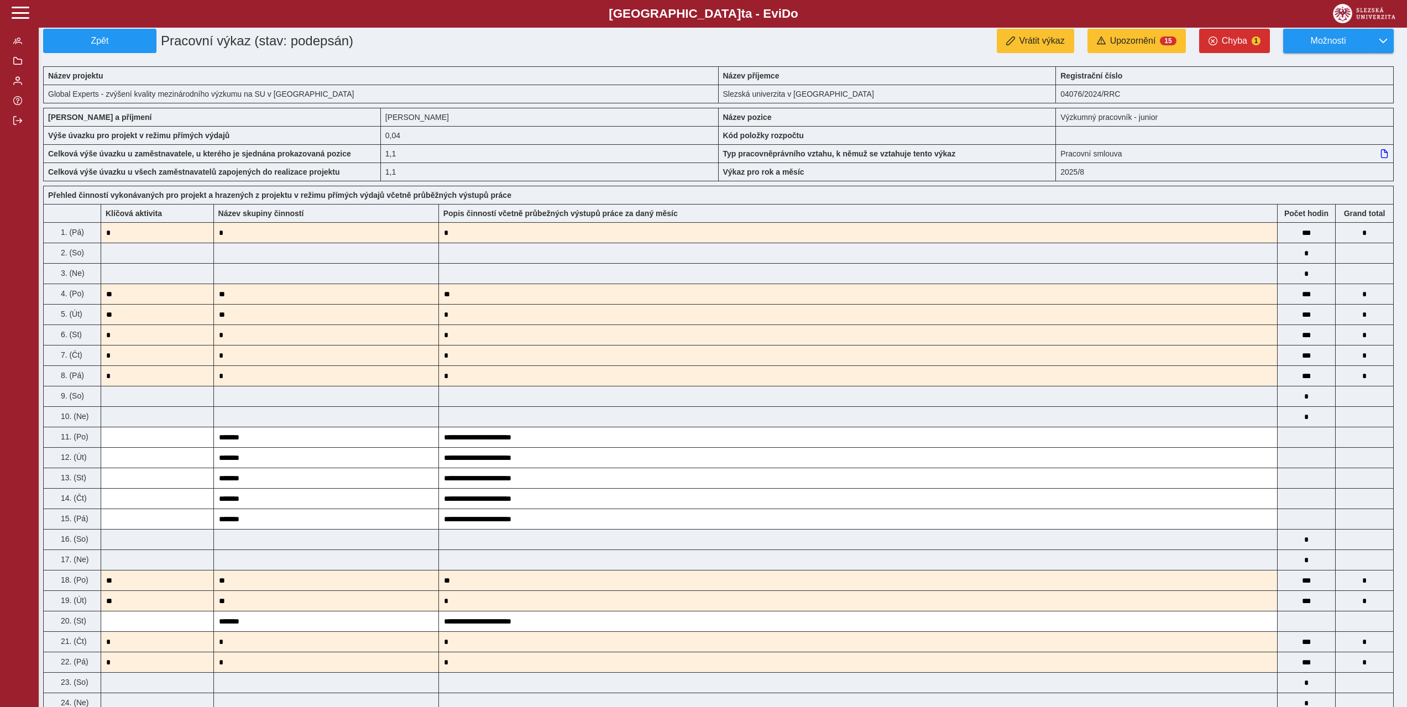
scroll to position [635, 0]
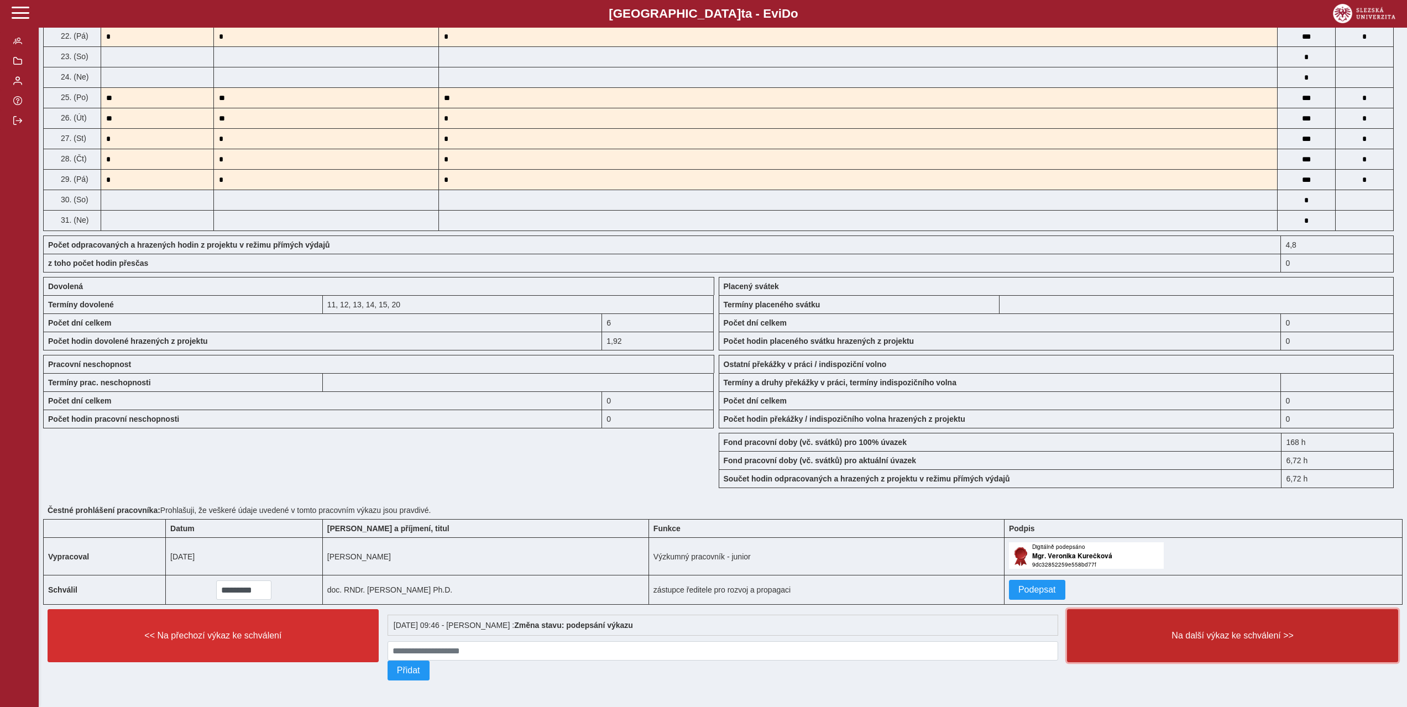
click at [1290, 639] on button "Na další výkaz ke schválení >>" at bounding box center [1232, 635] width 331 height 53
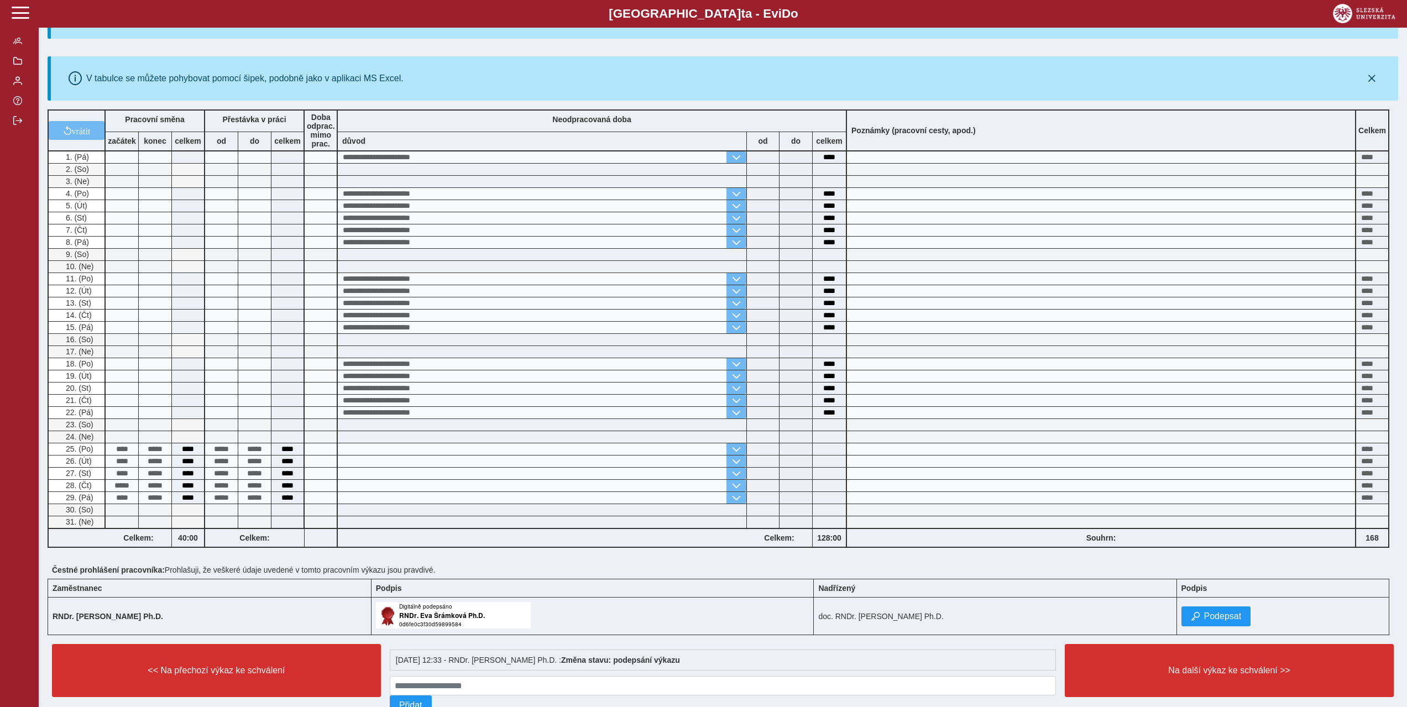
scroll to position [187, 0]
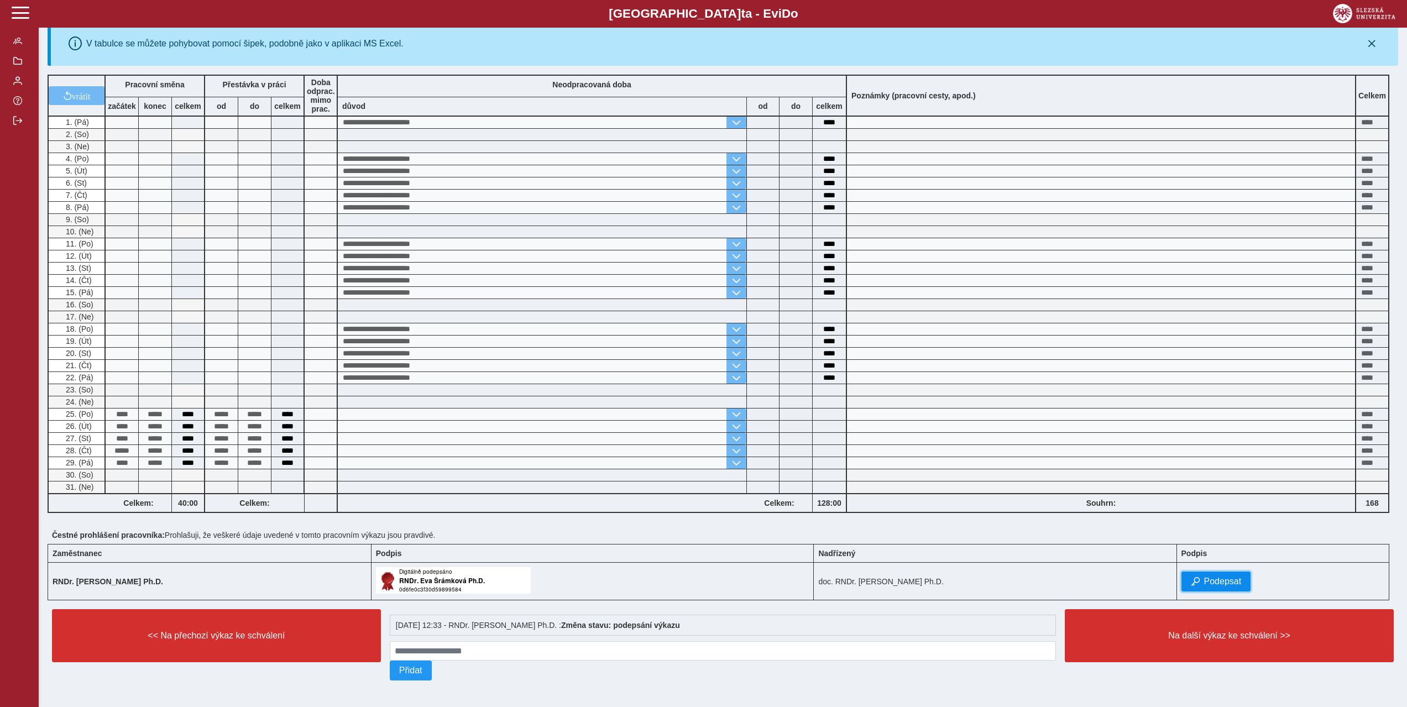
click at [1226, 577] on span "Podepsat" at bounding box center [1223, 582] width 38 height 10
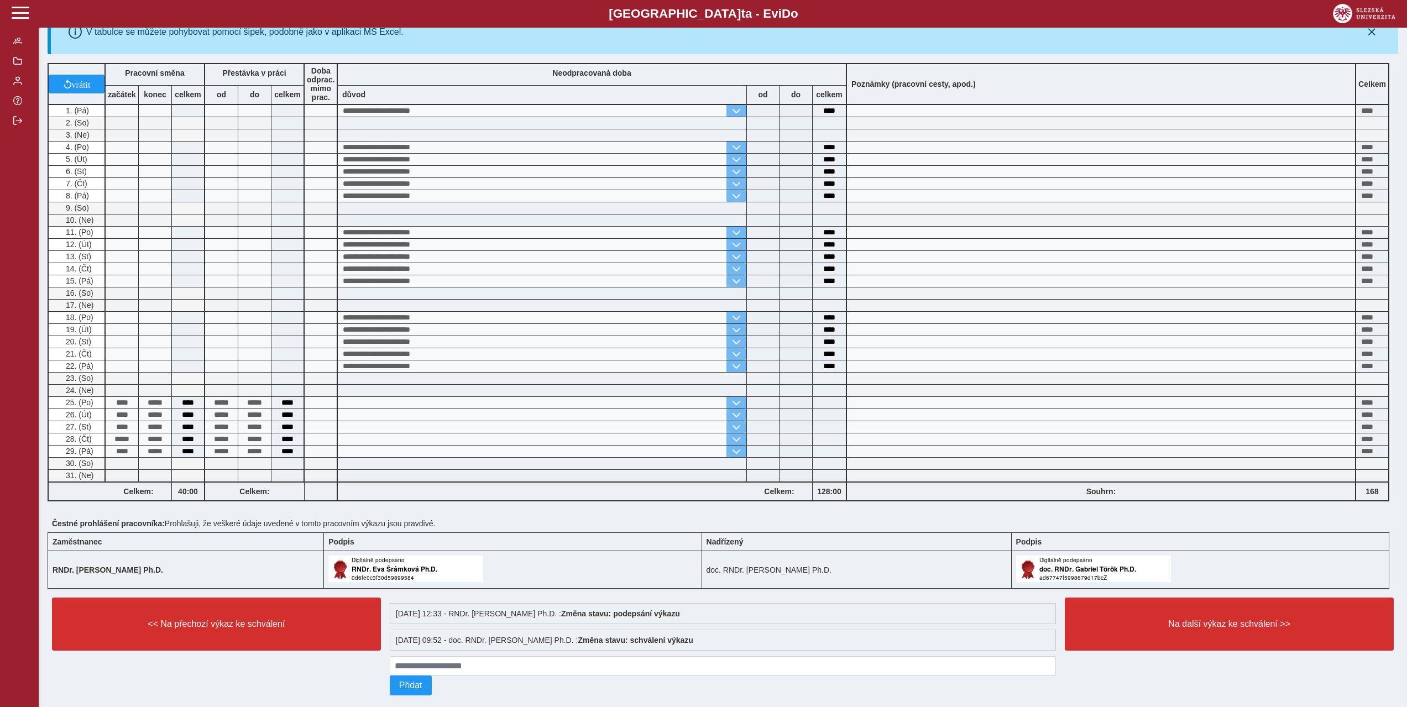
scroll to position [213, 0]
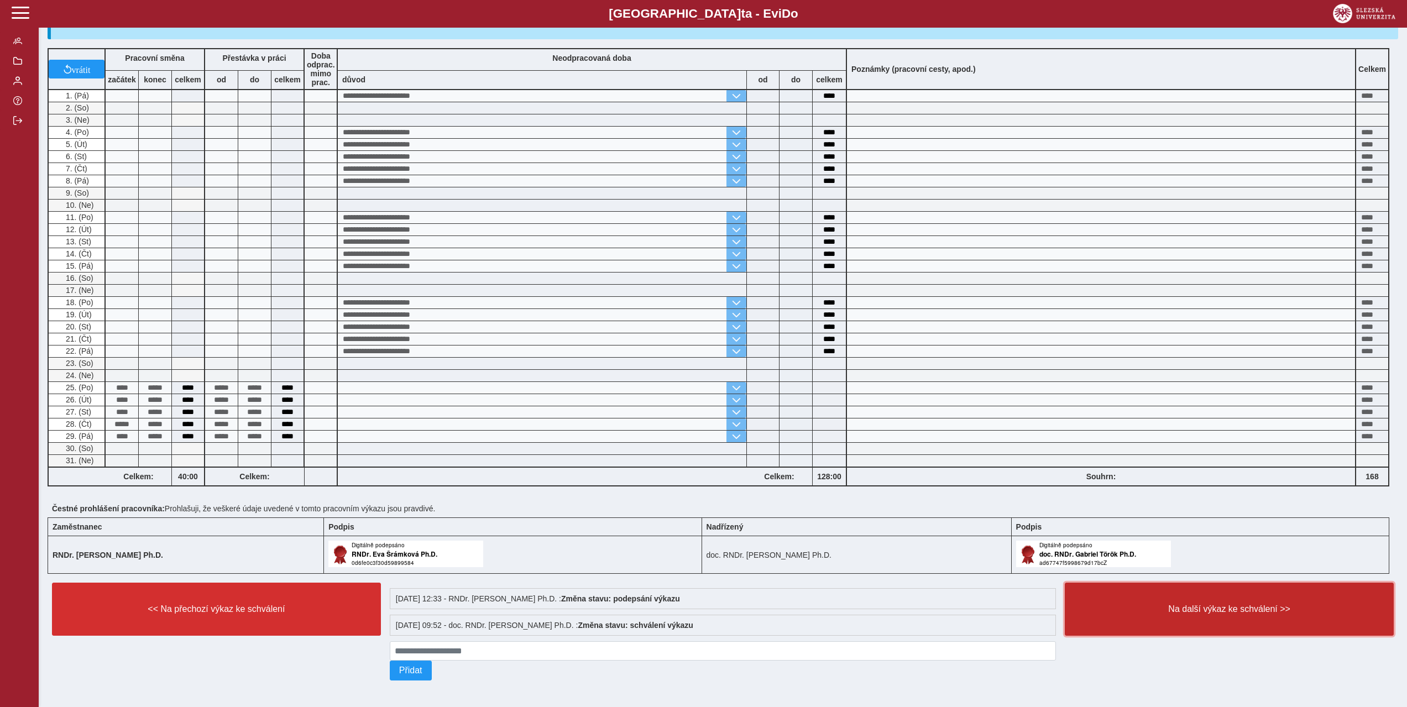
click at [1205, 604] on span "Na další výkaz ke schválení >>" at bounding box center [1229, 609] width 310 height 10
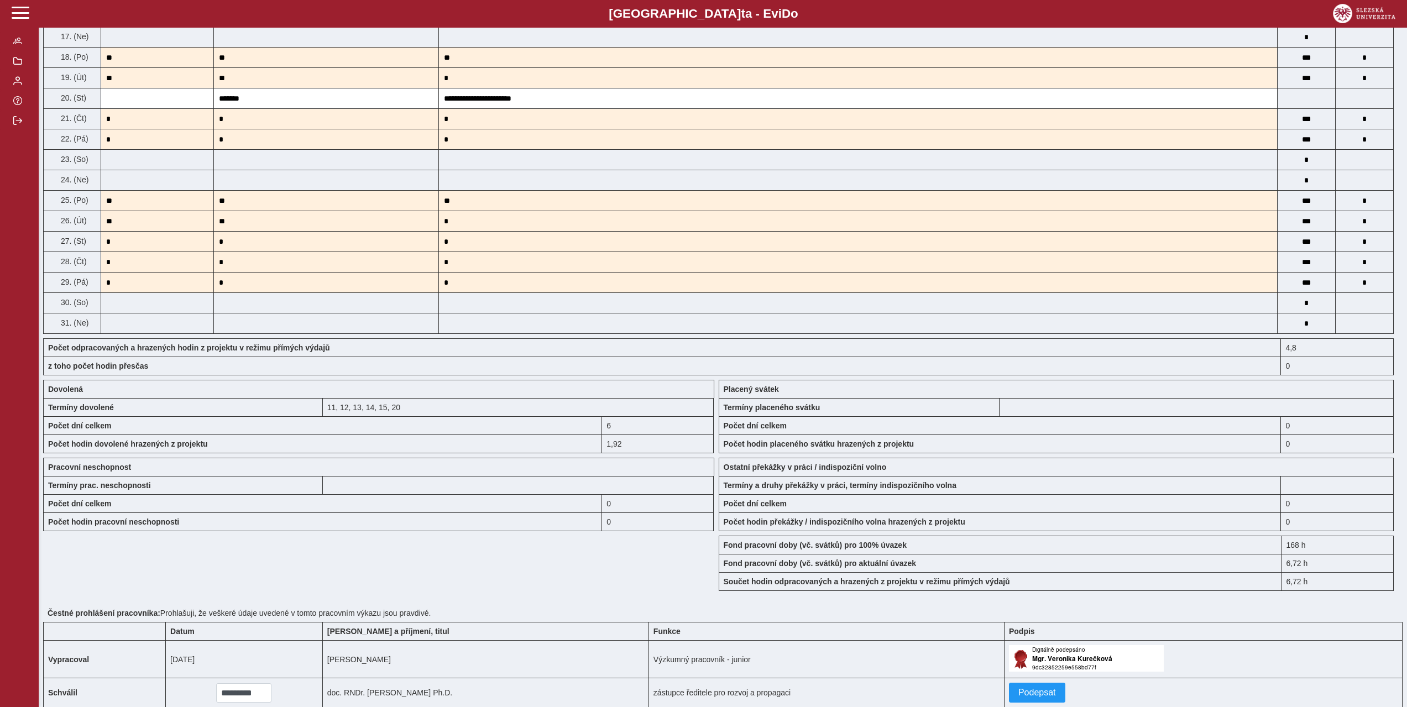
scroll to position [635, 0]
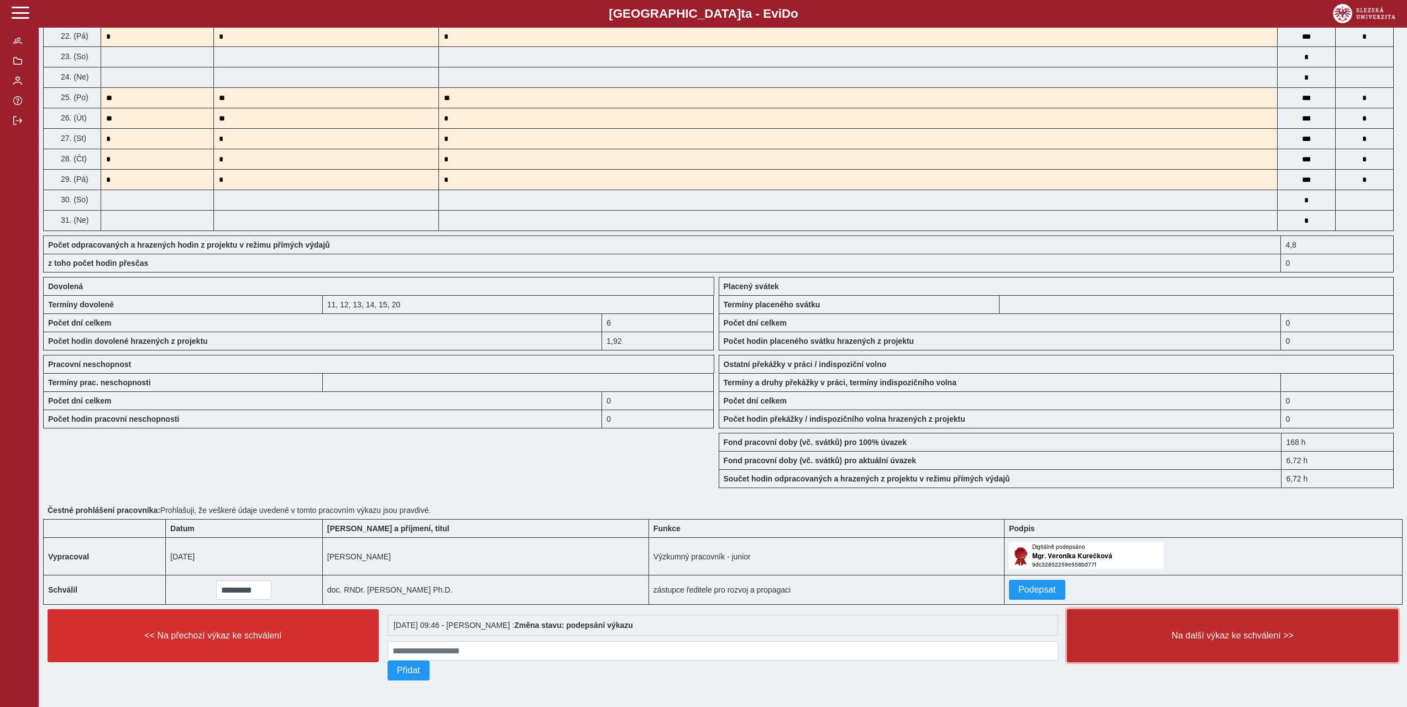
click at [1228, 632] on span "Na další výkaz ke schválení >>" at bounding box center [1232, 636] width 312 height 10
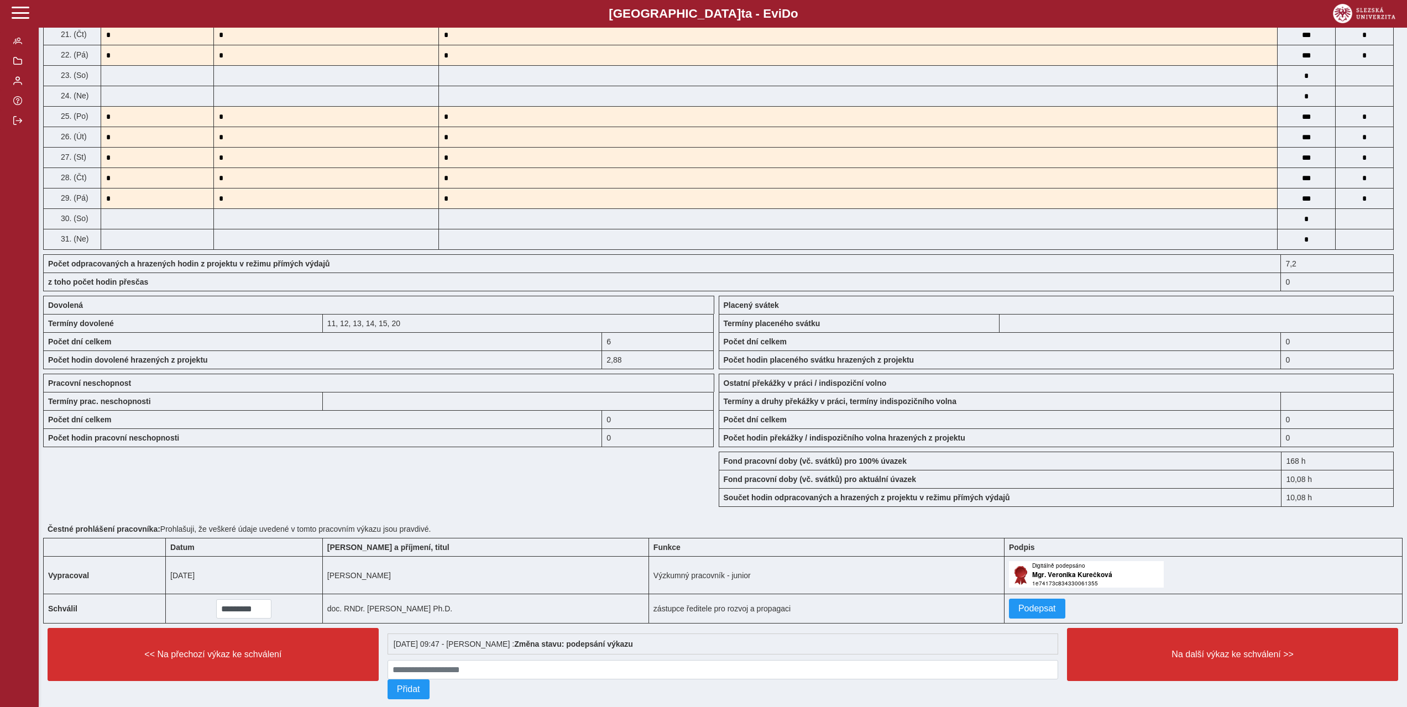
scroll to position [635, 0]
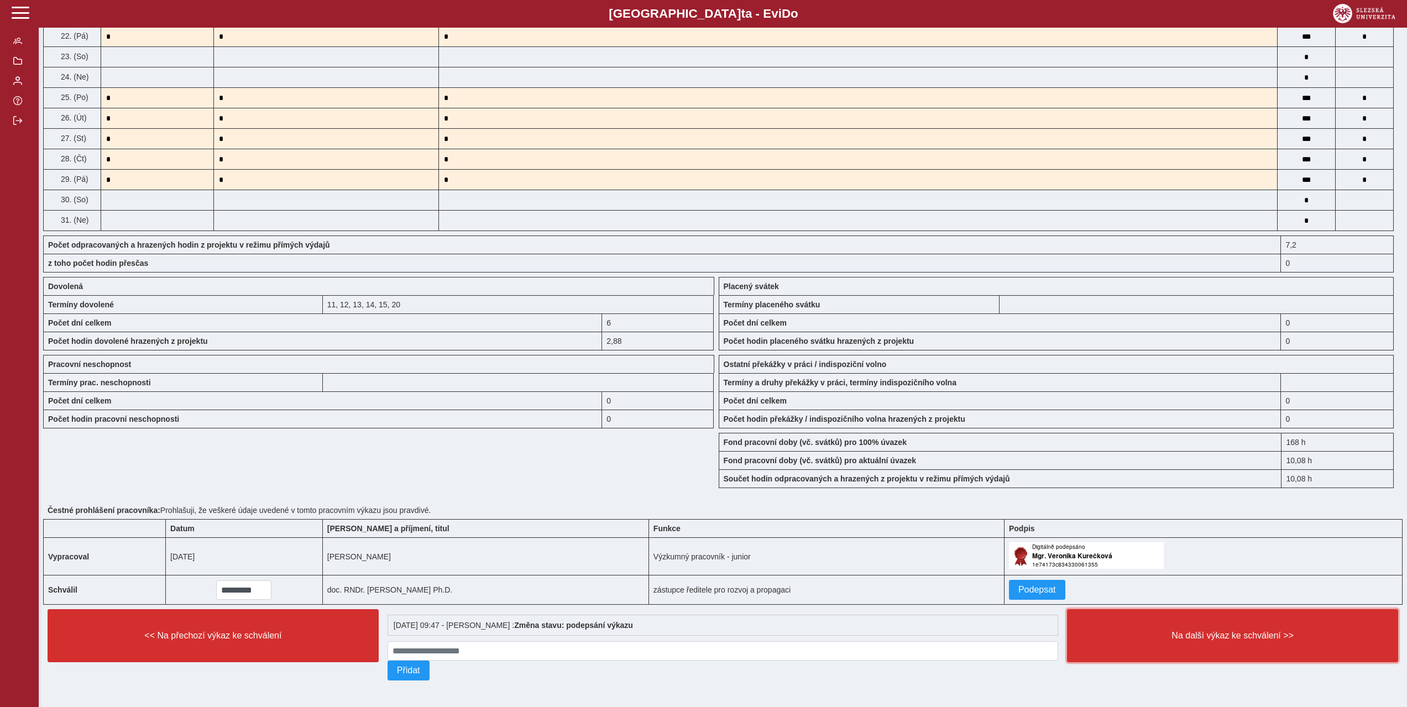
click at [1229, 632] on span "Na další výkaz ke schválení >>" at bounding box center [1232, 636] width 312 height 10
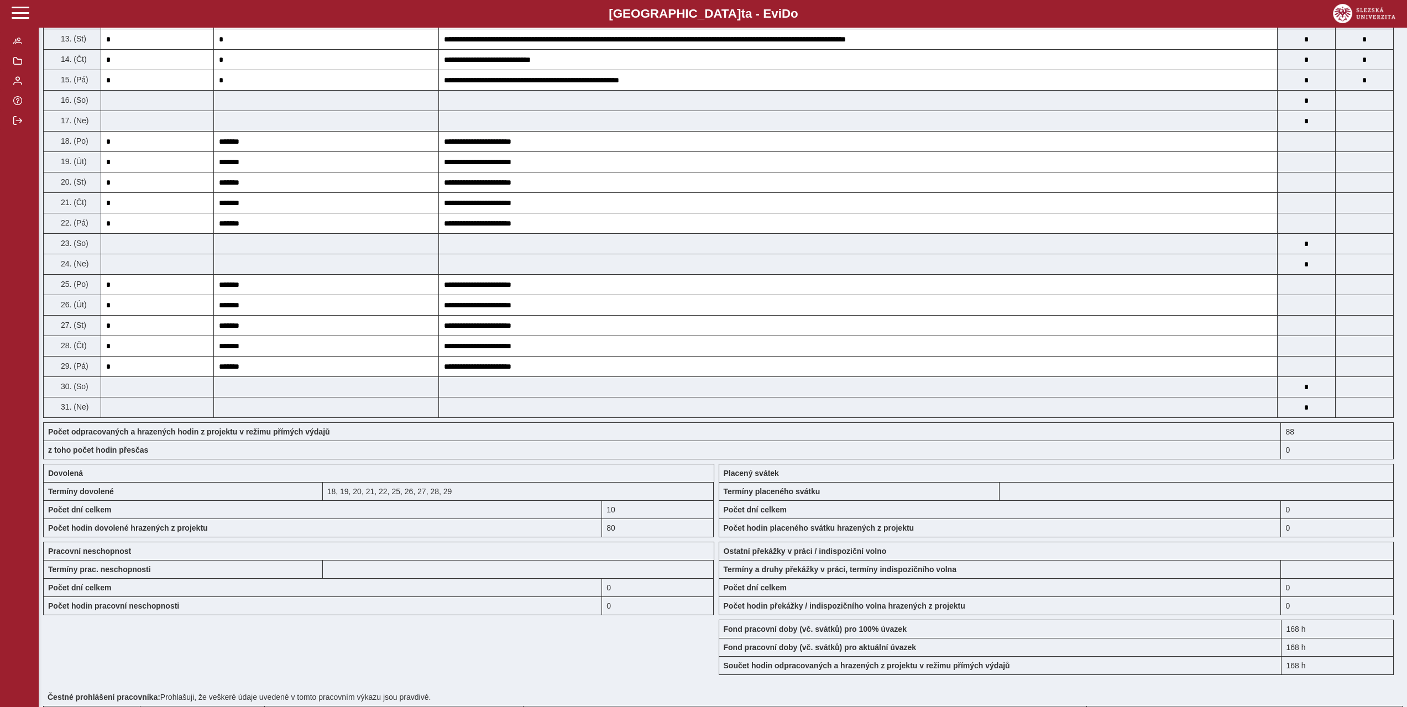
scroll to position [635, 0]
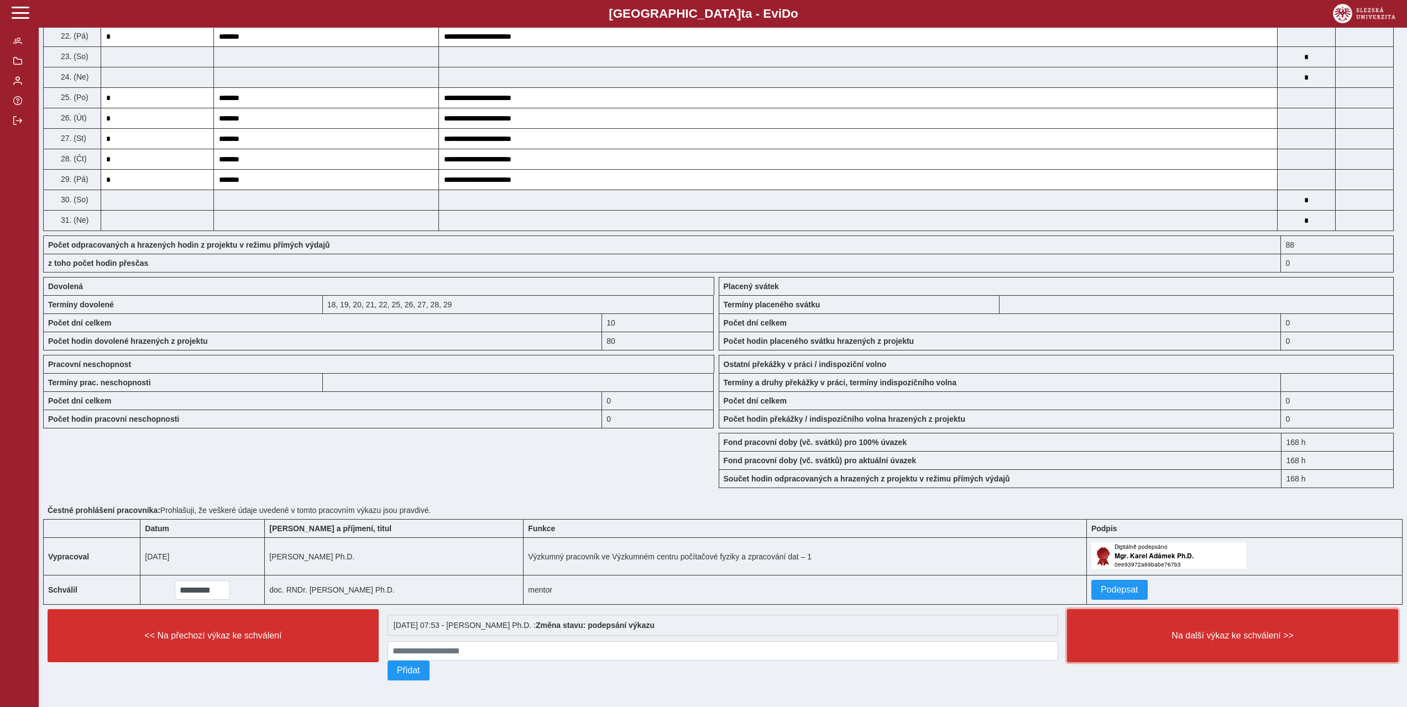
click at [1229, 632] on span "Na další výkaz ke schválení >>" at bounding box center [1232, 636] width 312 height 10
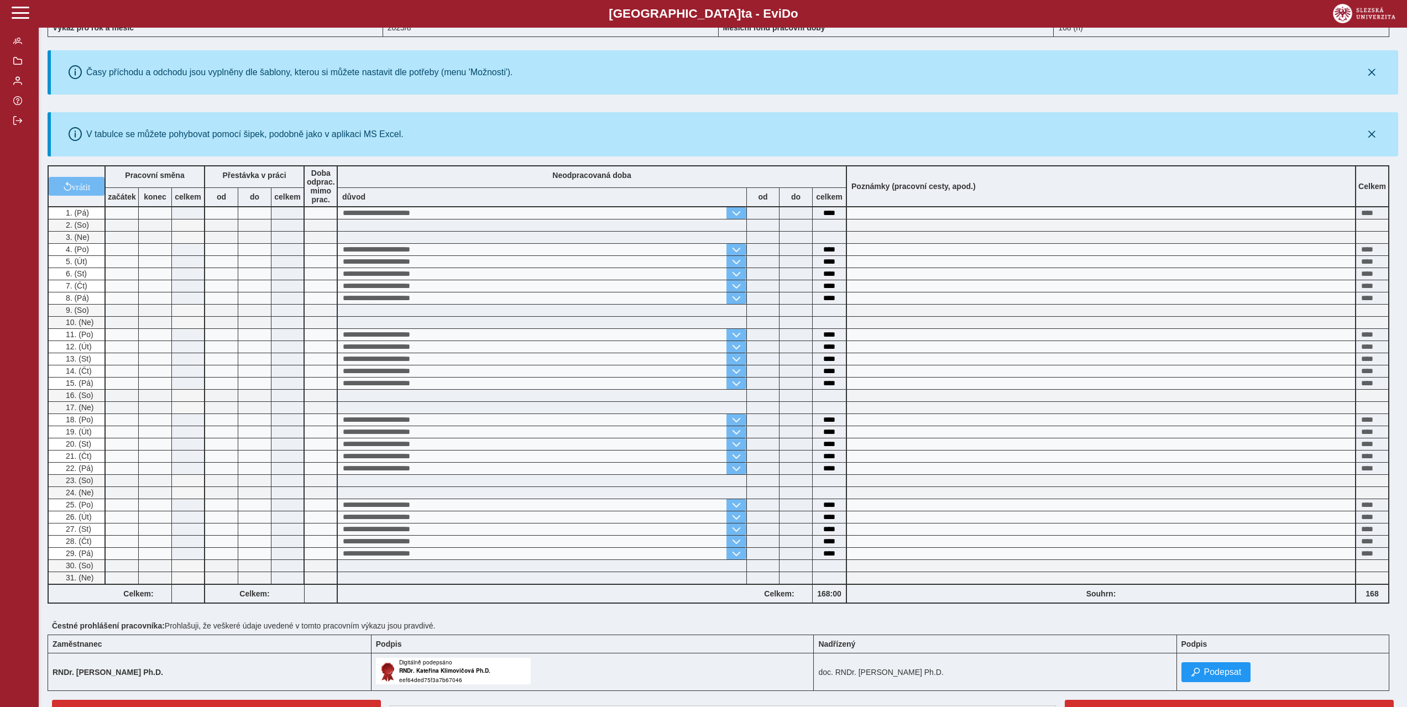
scroll to position [187, 0]
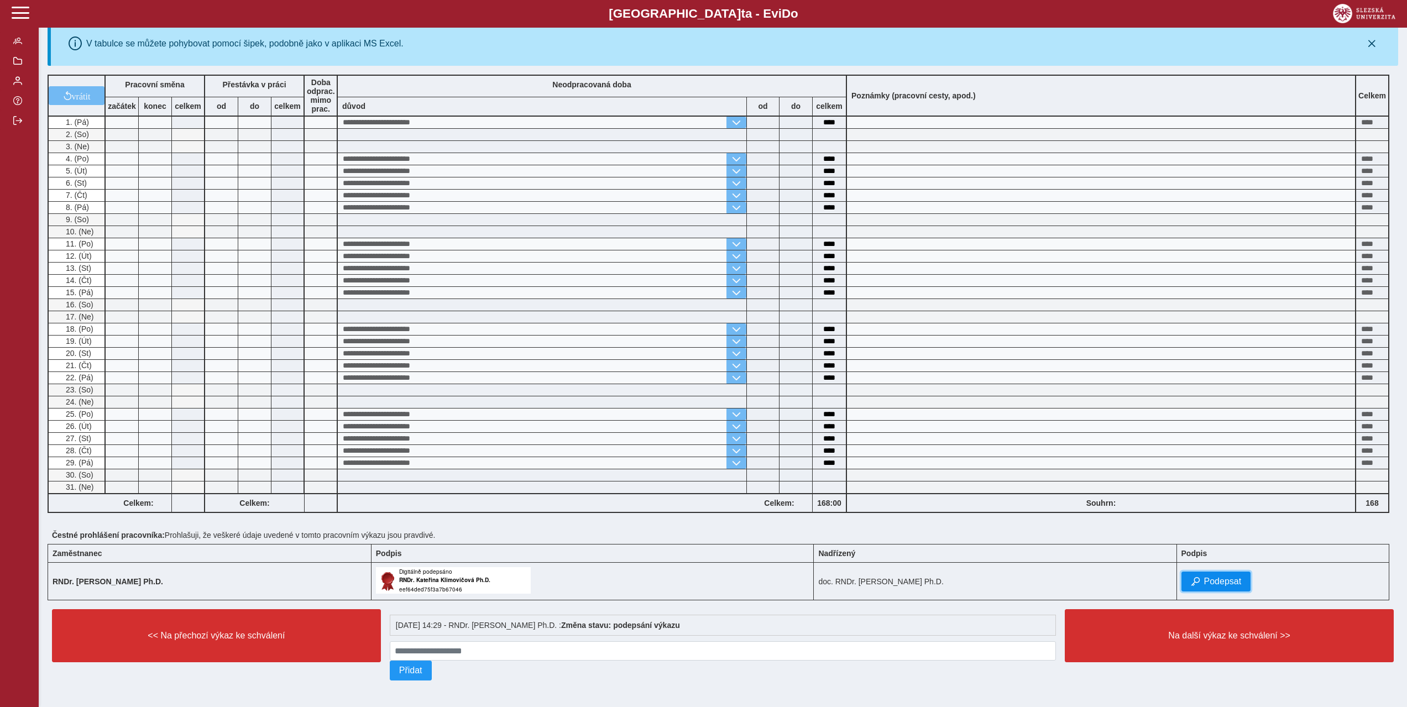
click at [1242, 578] on button "Podepsat" at bounding box center [1217, 582] width 70 height 20
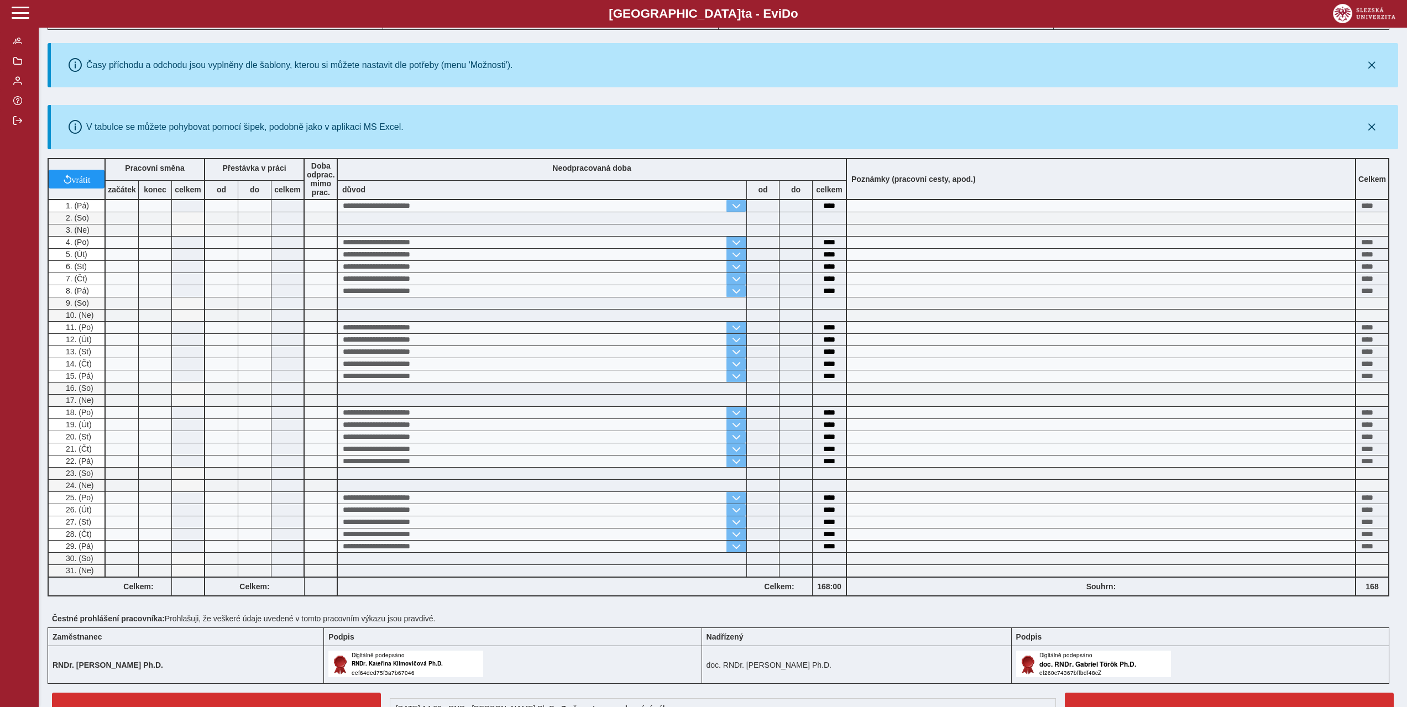
scroll to position [213, 0]
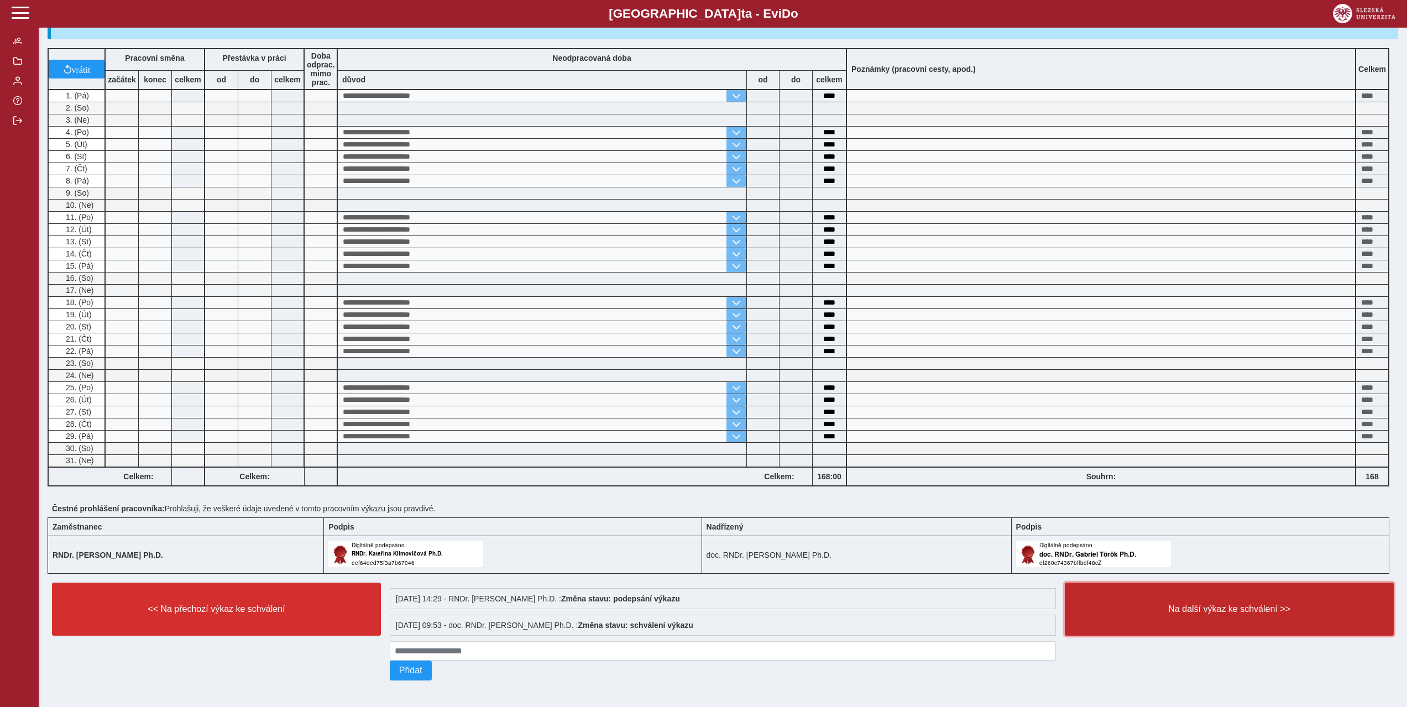
click at [1167, 598] on button "Na další výkaz ke schválení >>" at bounding box center [1229, 609] width 329 height 53
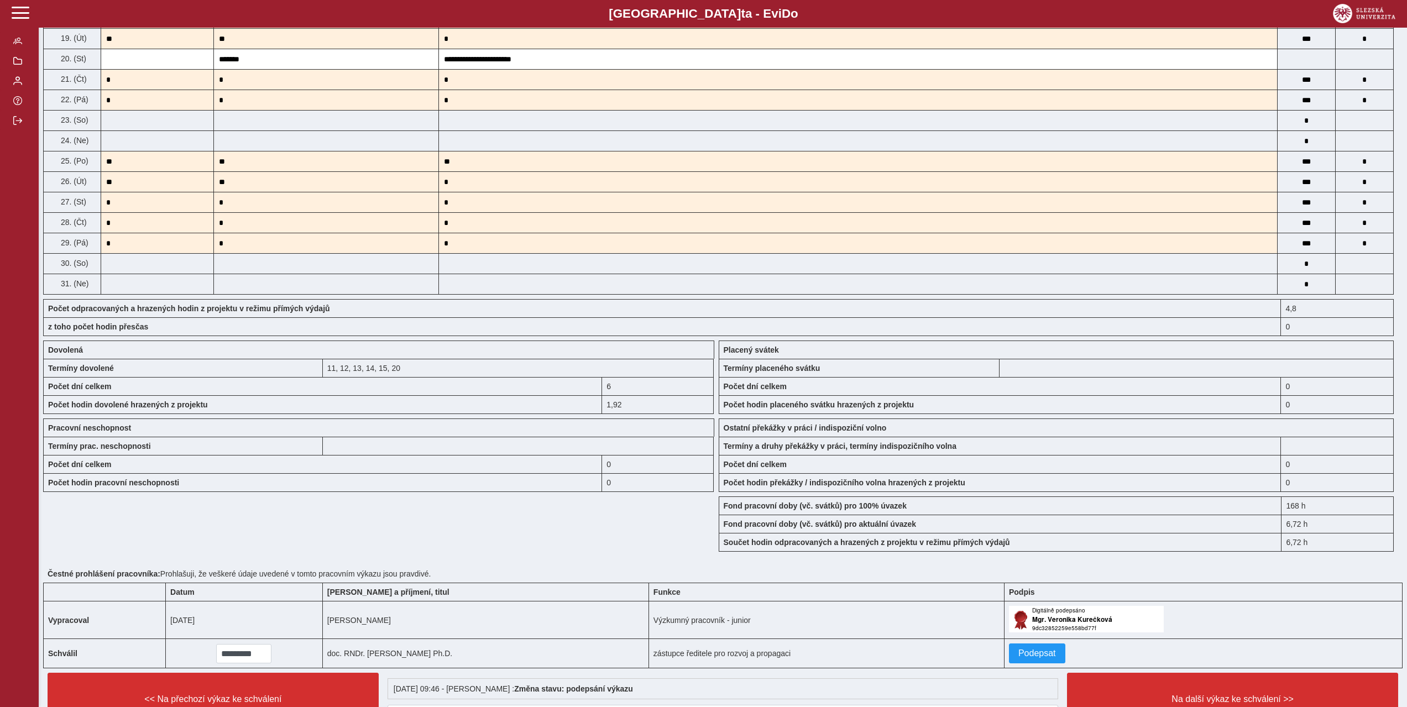
scroll to position [635, 0]
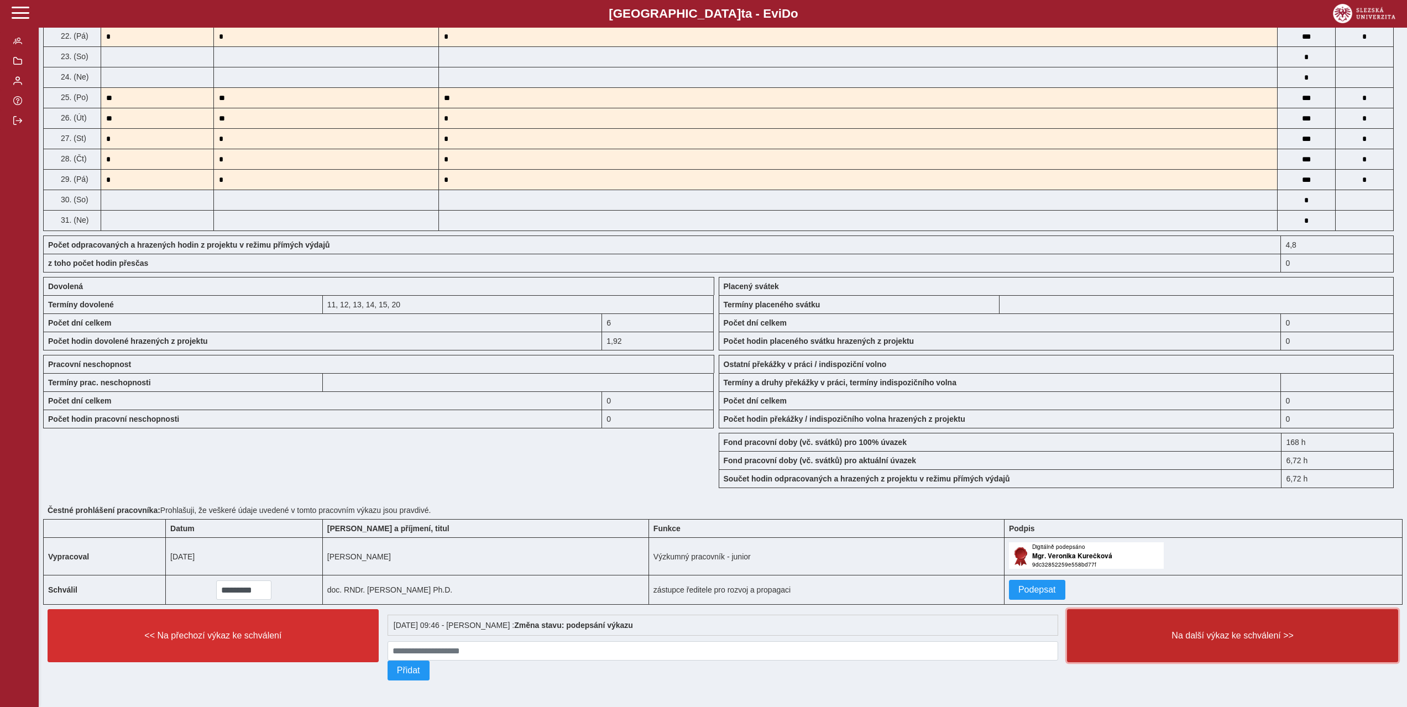
click at [1202, 631] on span "Na další výkaz ke schválení >>" at bounding box center [1232, 636] width 312 height 10
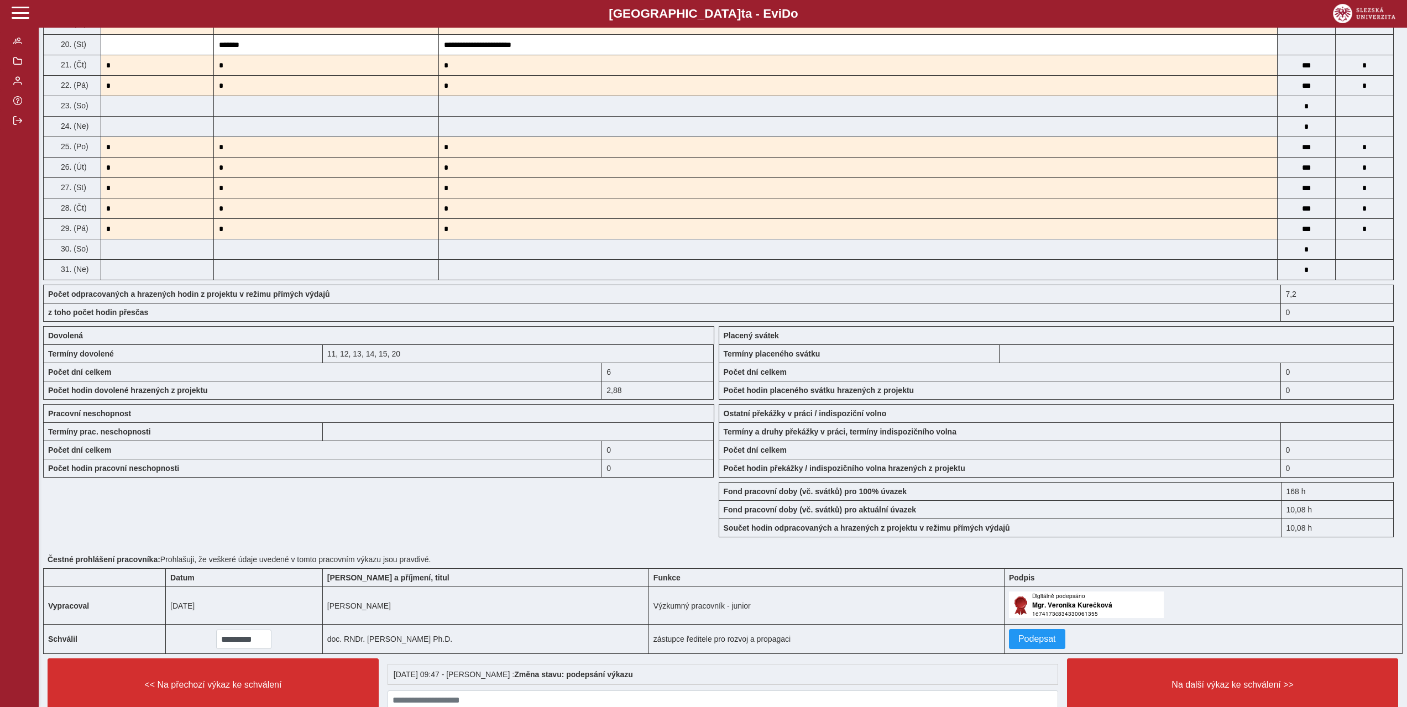
scroll to position [635, 0]
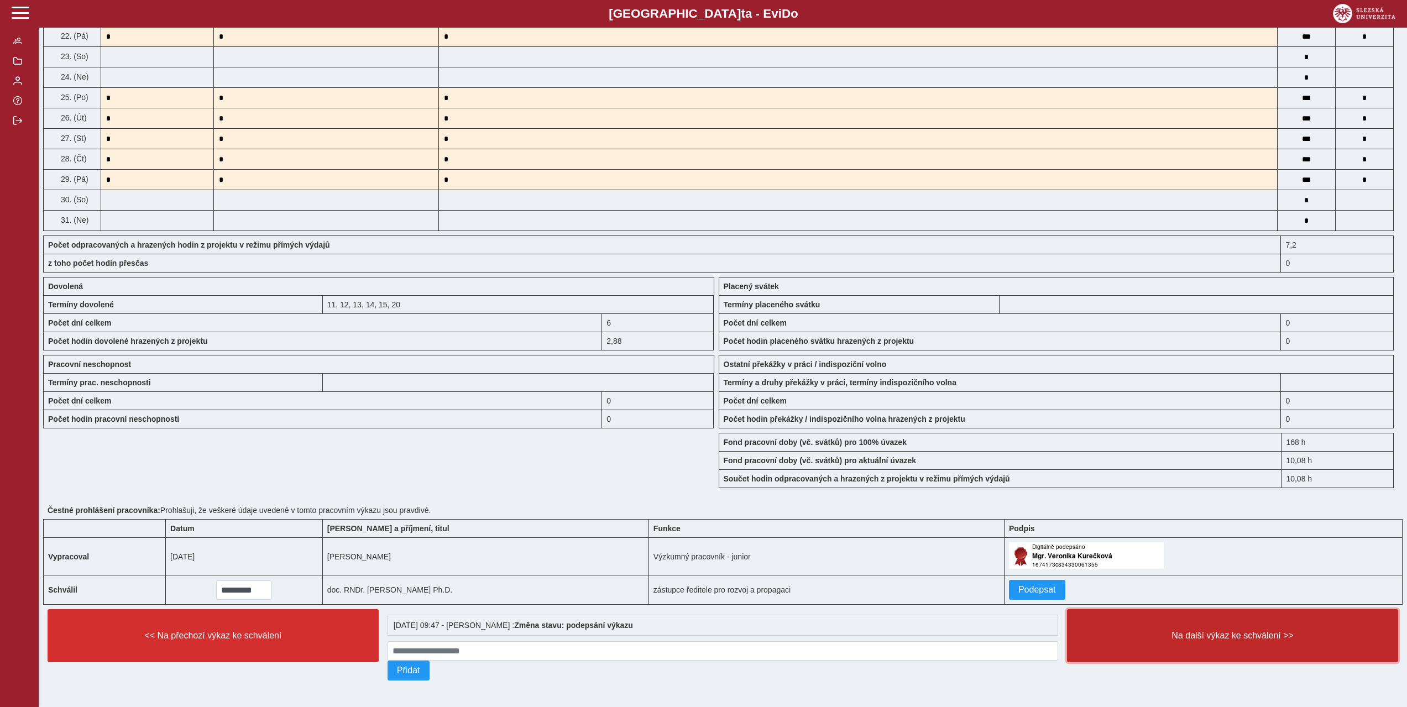
click at [1204, 631] on span "Na další výkaz ke schválení >>" at bounding box center [1232, 636] width 312 height 10
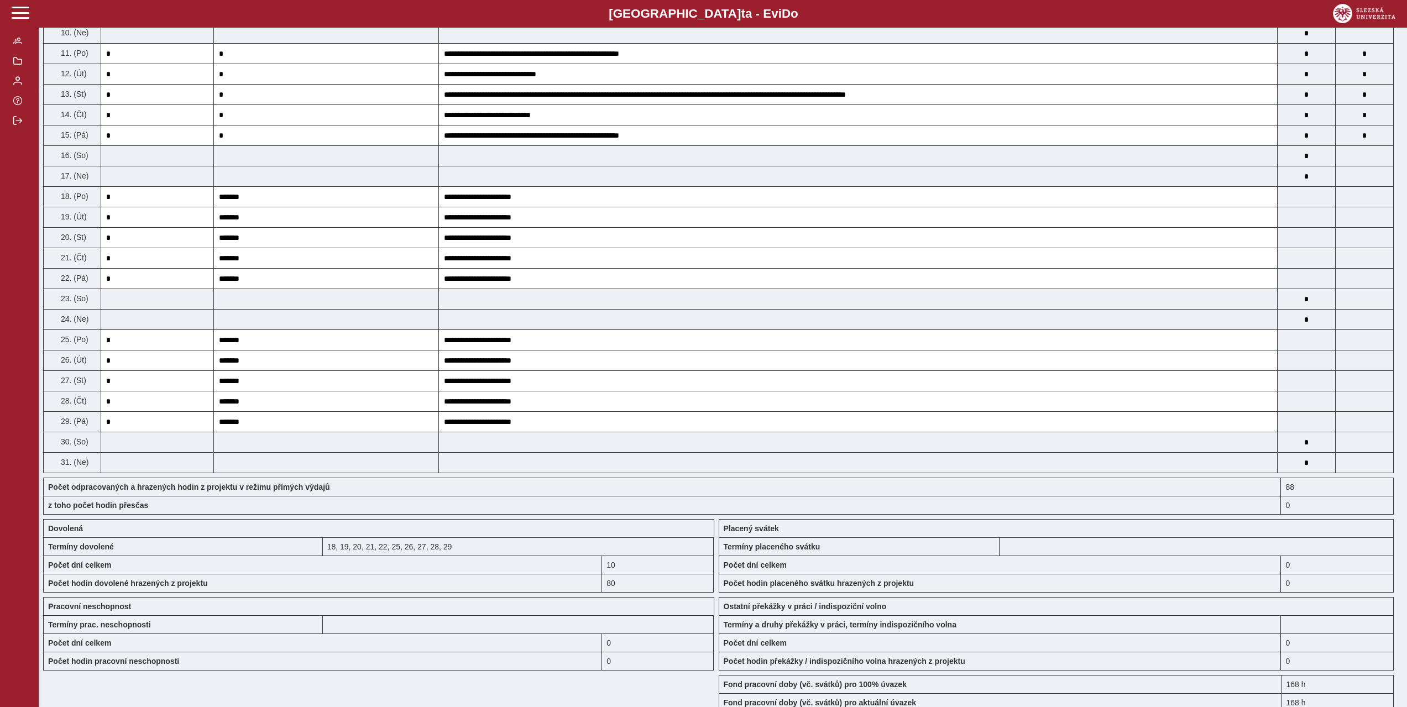
scroll to position [635, 0]
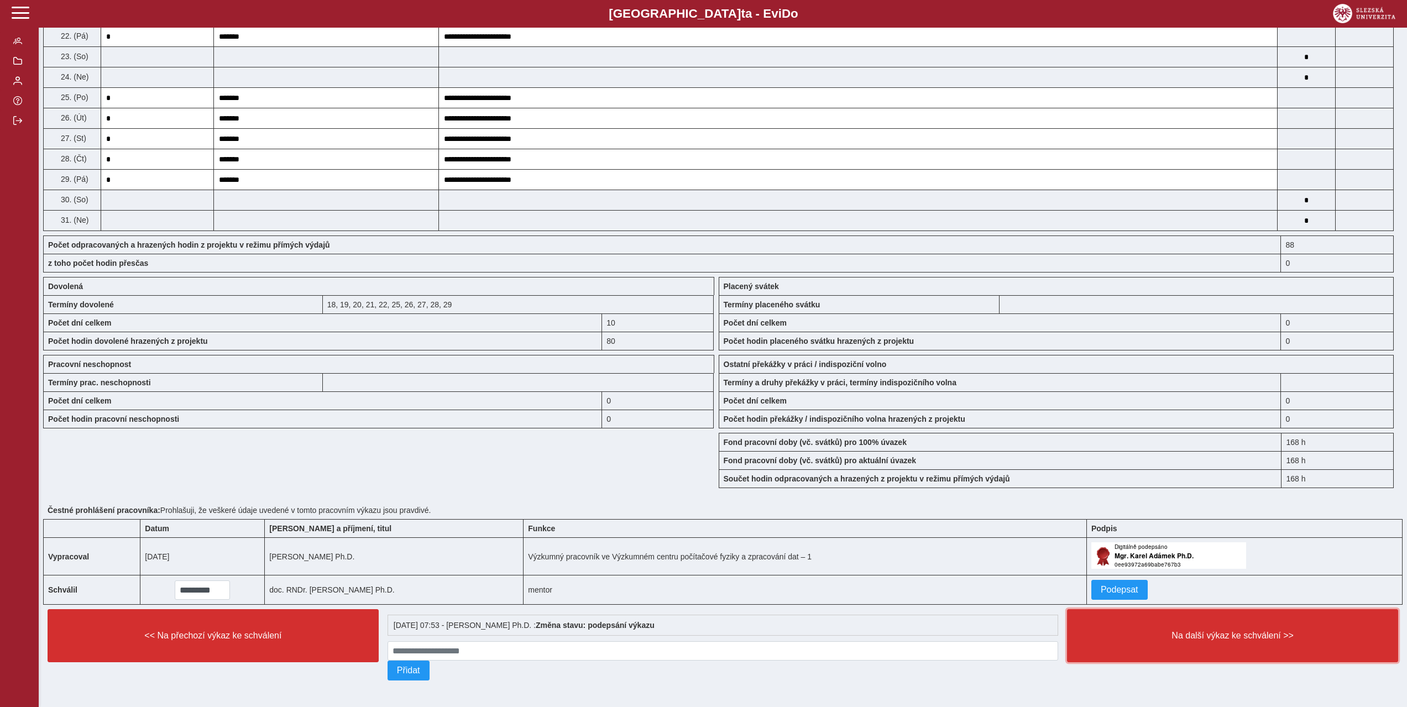
click at [1204, 631] on span "Na další výkaz ke schválení >>" at bounding box center [1232, 636] width 312 height 10
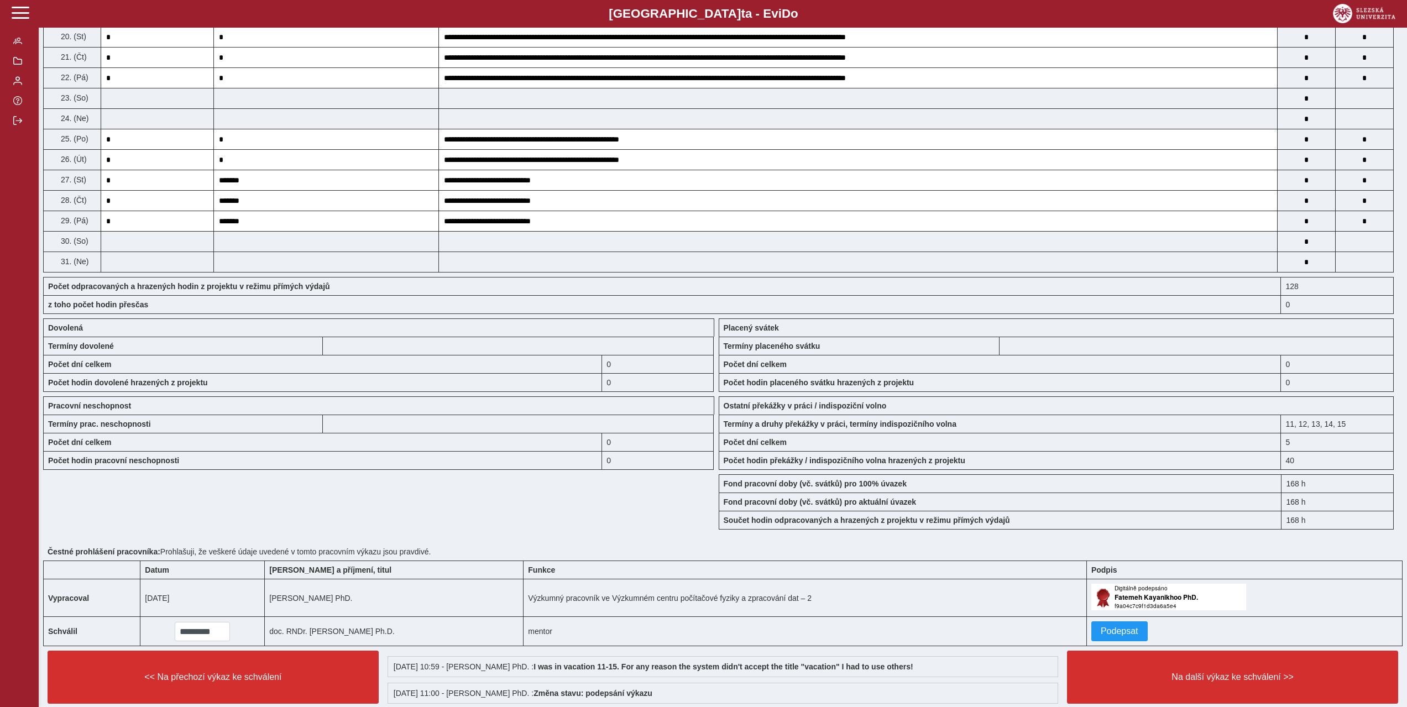
scroll to position [661, 0]
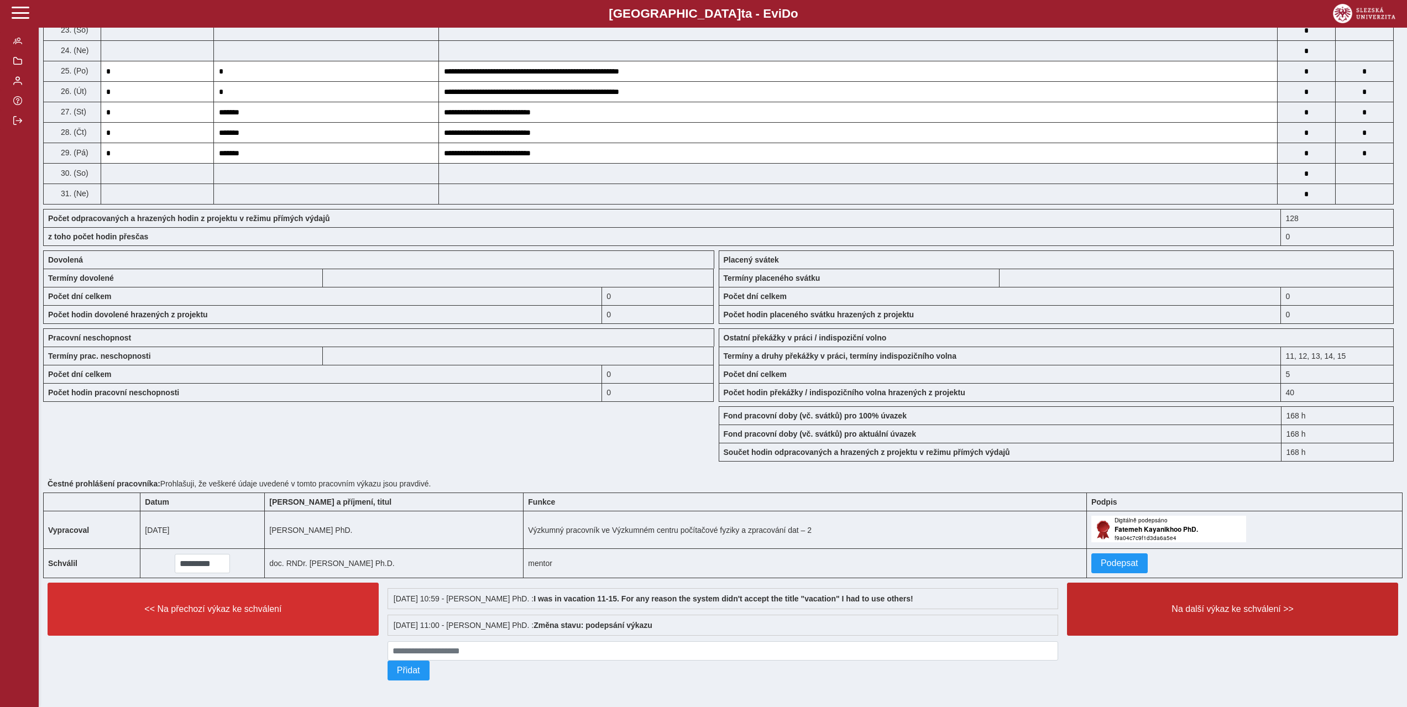
click at [1203, 634] on div "Na další výkaz ke schválení >>" at bounding box center [1233, 631] width 340 height 107
click at [1206, 619] on button "Na další výkaz ke schválení >>" at bounding box center [1232, 609] width 331 height 53
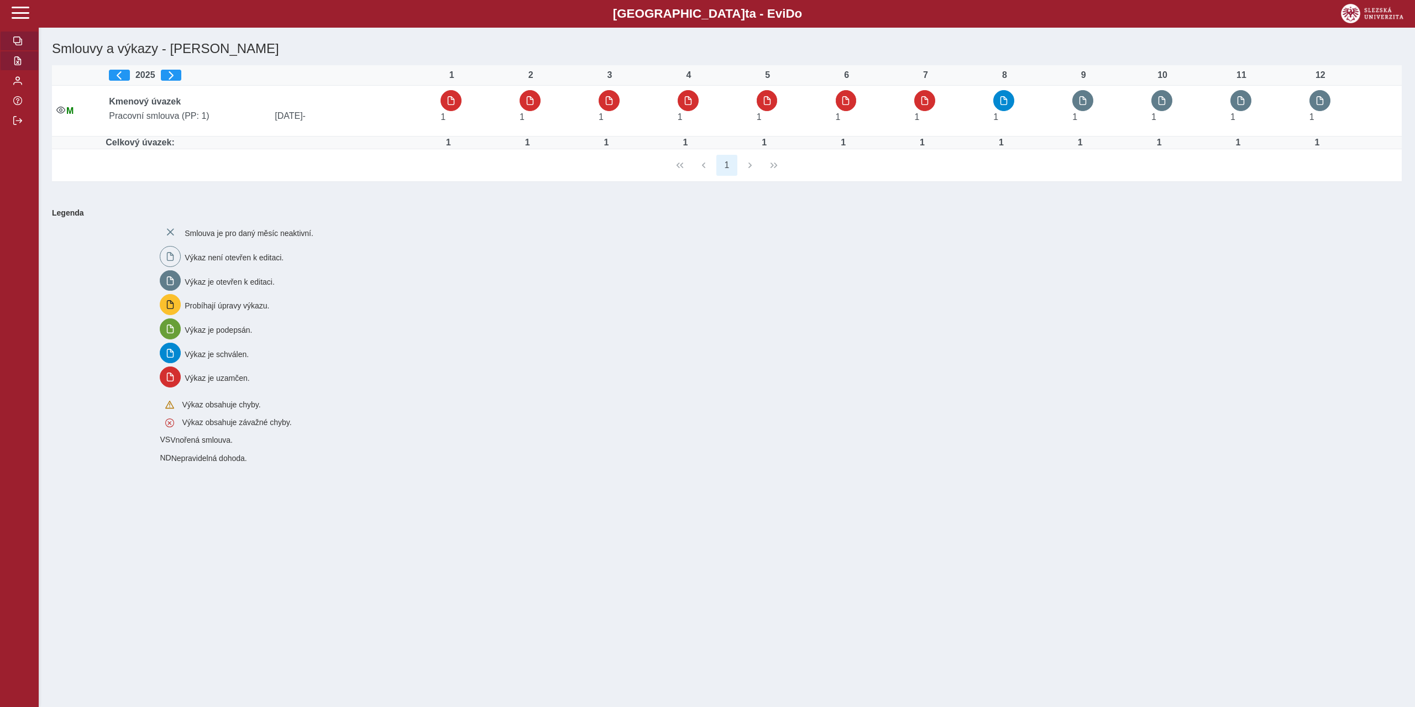
click at [19, 63] on span "button" at bounding box center [17, 60] width 9 height 9
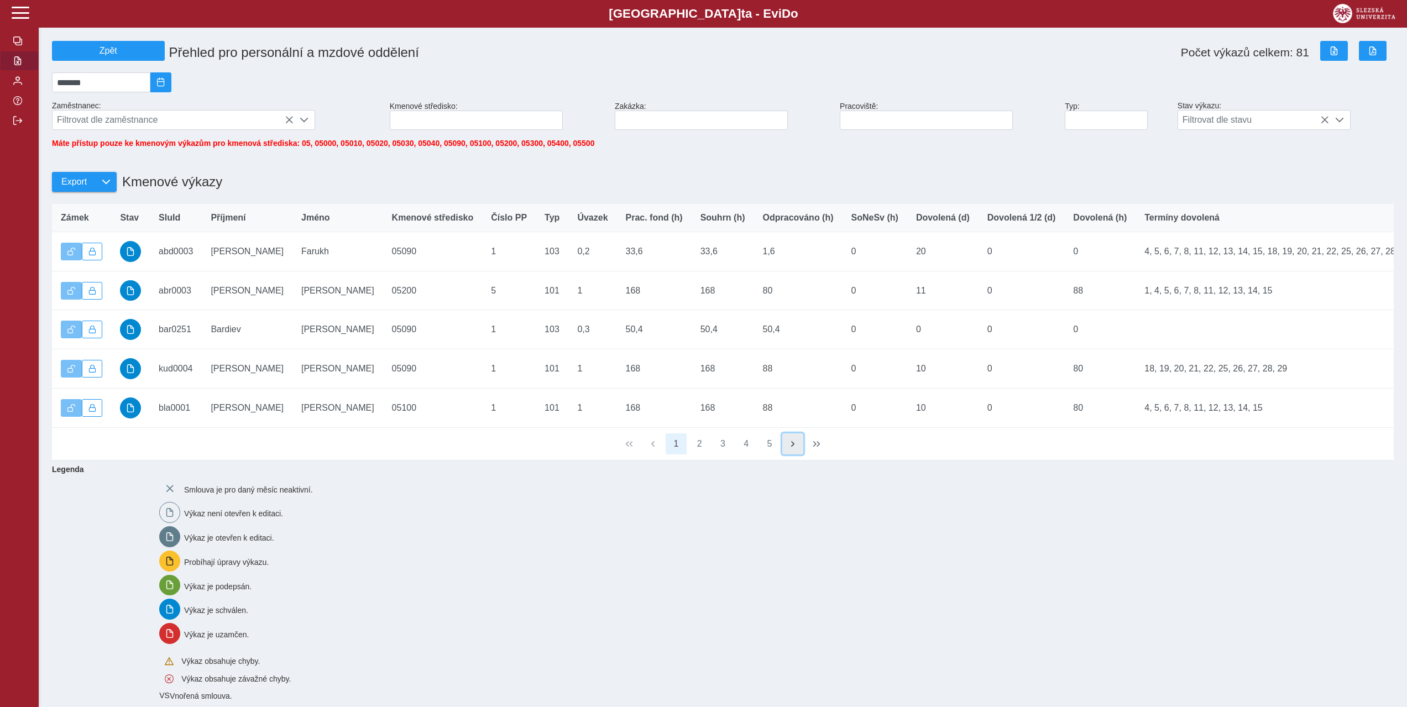
click at [793, 448] on span "button" at bounding box center [792, 444] width 9 height 9
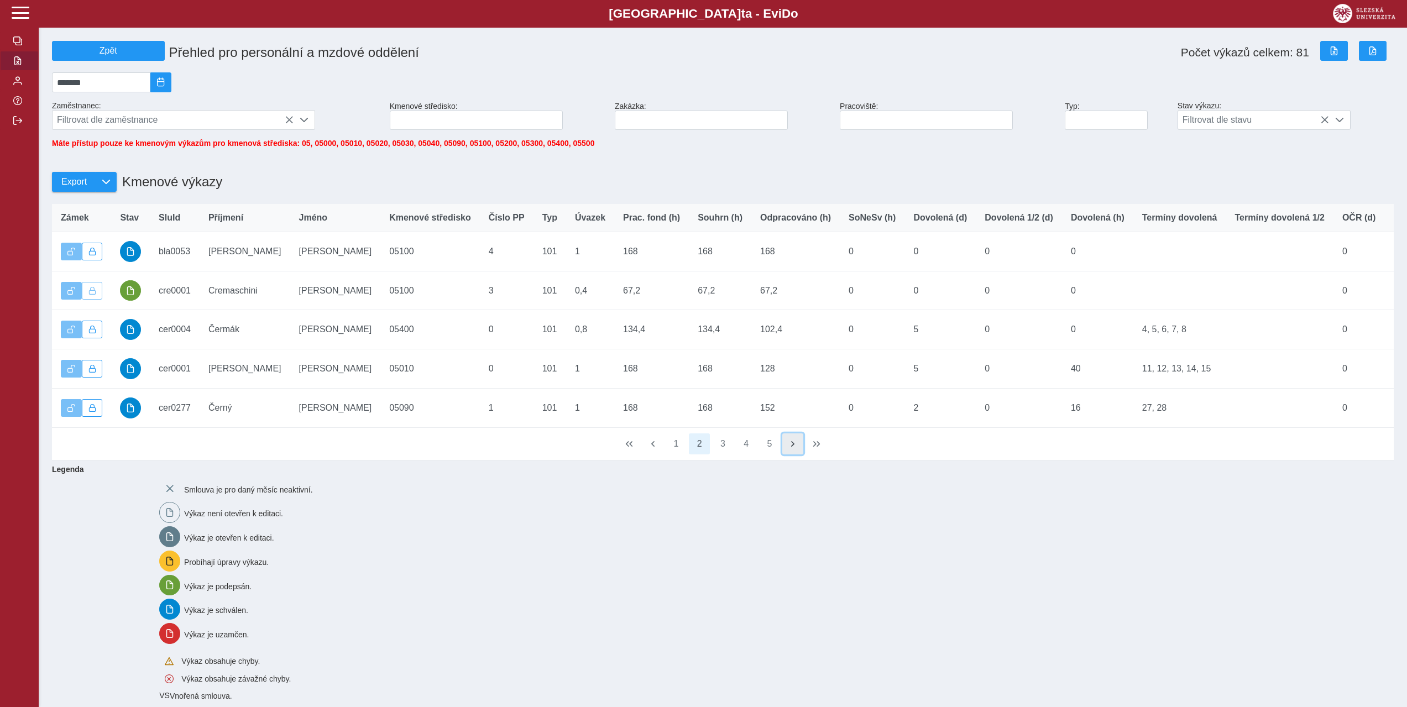
click at [793, 448] on span "button" at bounding box center [792, 444] width 9 height 9
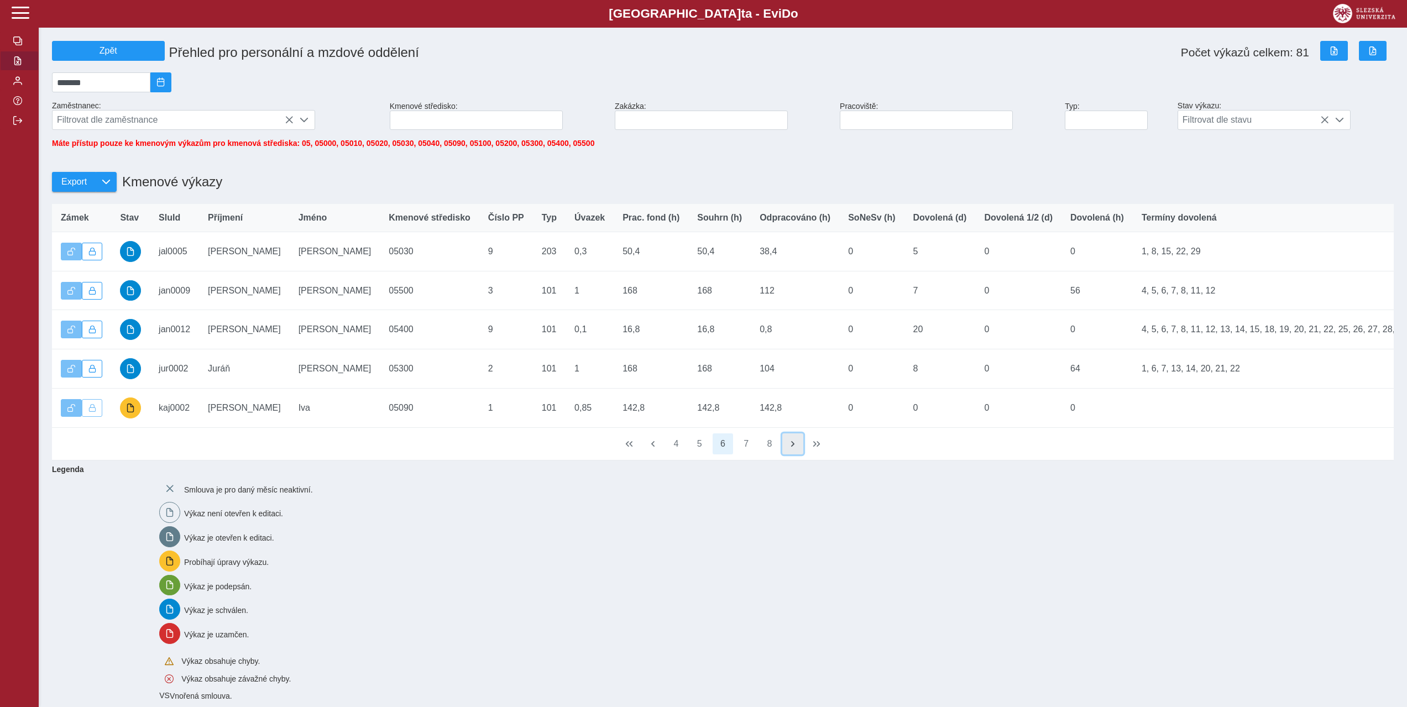
click at [793, 448] on span "button" at bounding box center [792, 444] width 9 height 9
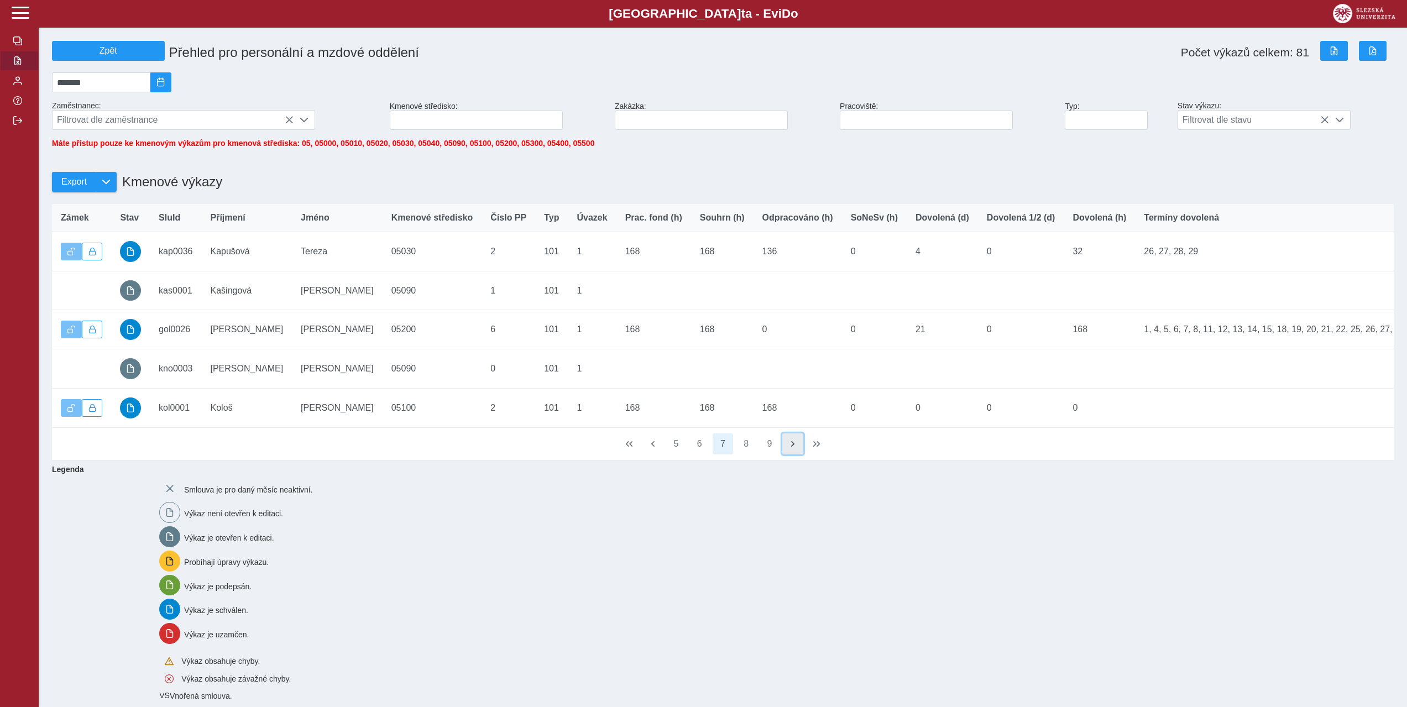
click at [793, 448] on span "button" at bounding box center [792, 444] width 9 height 9
click at [796, 454] on button "button" at bounding box center [792, 443] width 21 height 21
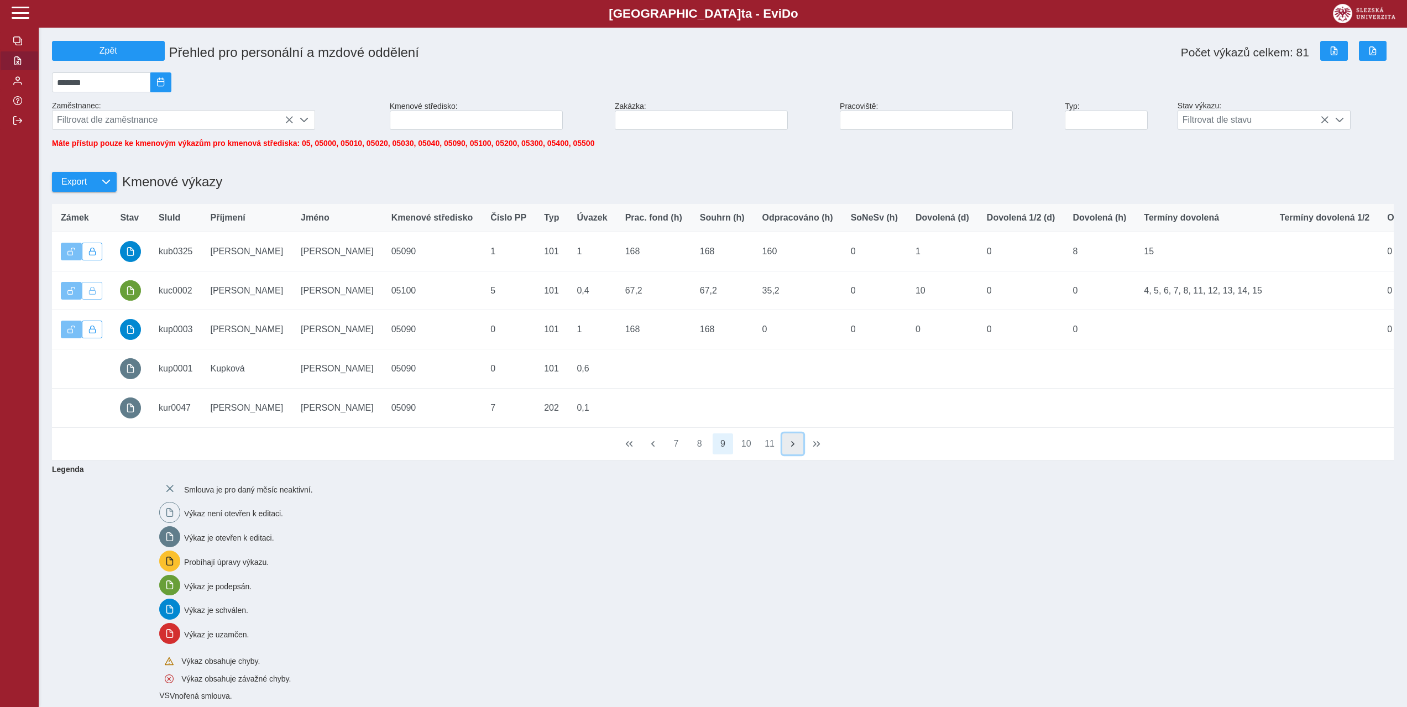
click at [786, 454] on button "button" at bounding box center [792, 443] width 21 height 21
click at [798, 454] on button "button" at bounding box center [792, 443] width 21 height 21
click at [788, 454] on button "button" at bounding box center [792, 443] width 21 height 21
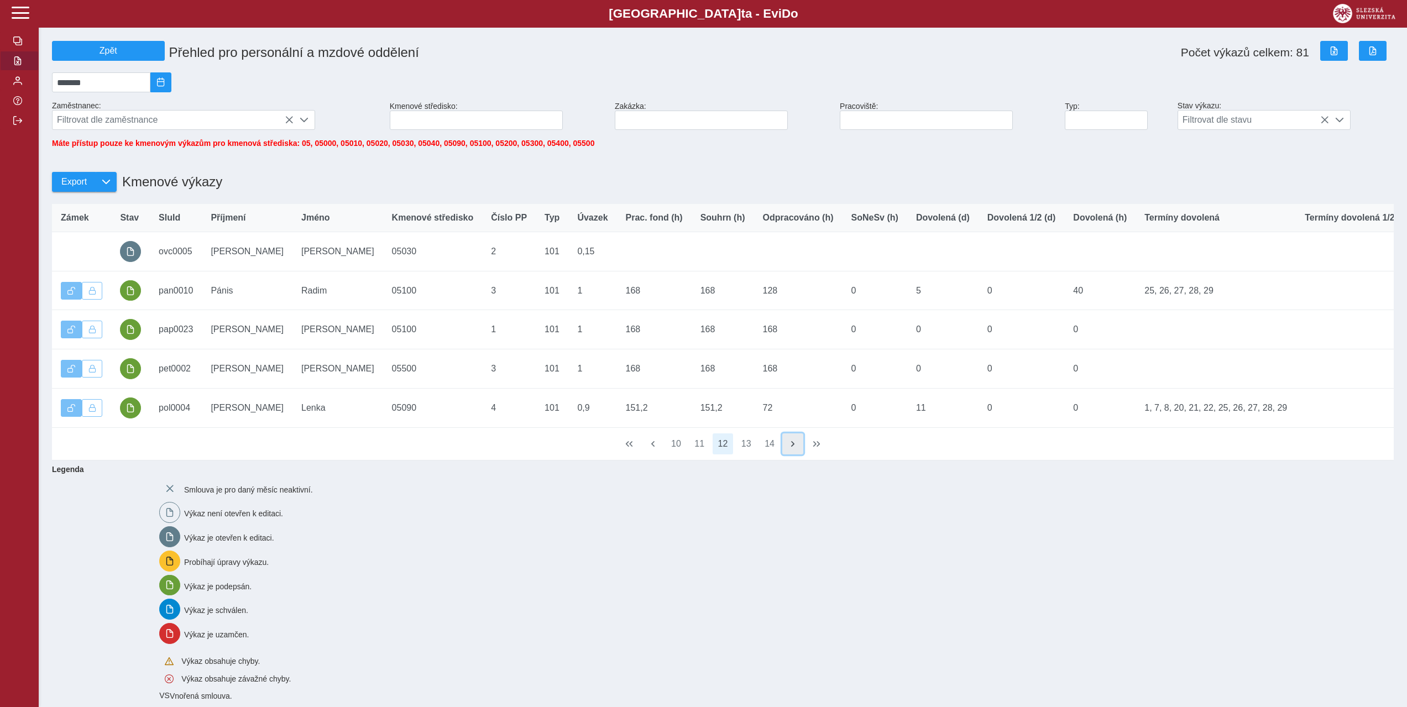
click at [794, 448] on span "button" at bounding box center [792, 444] width 9 height 9
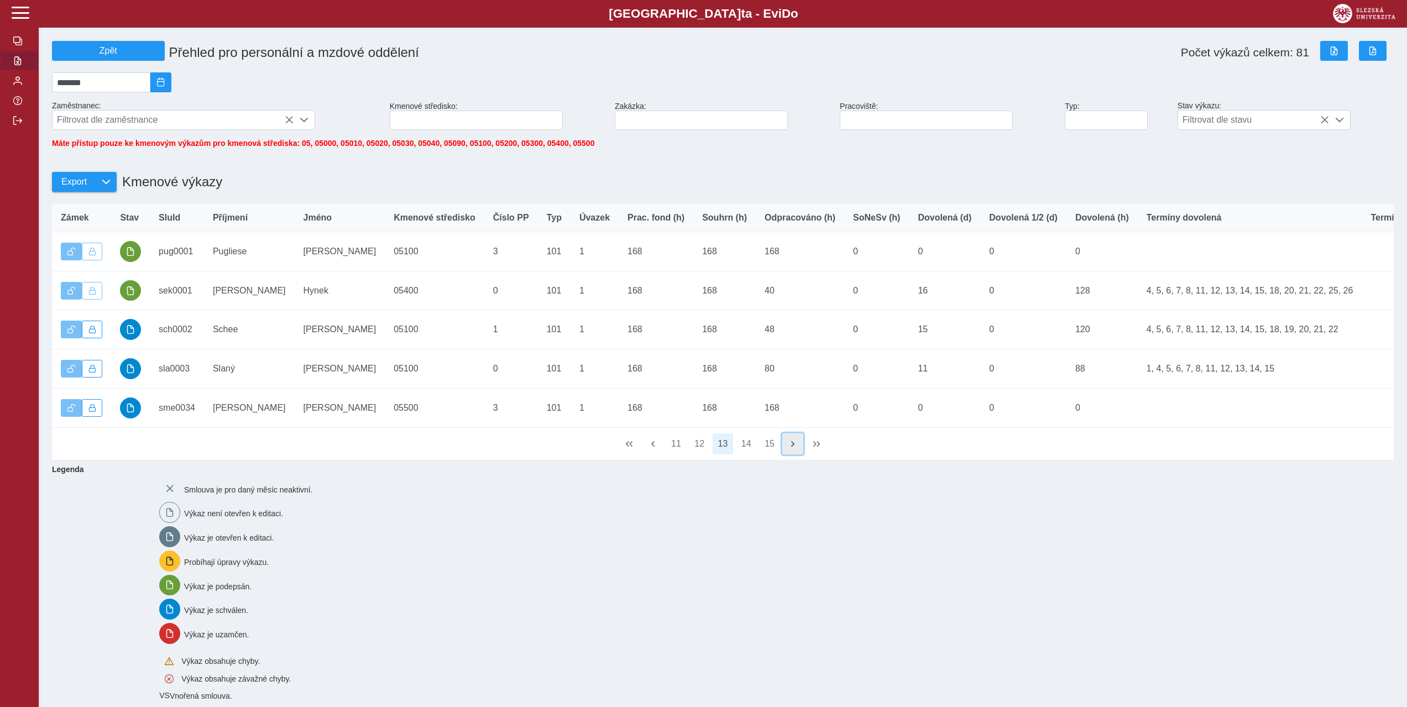
click at [794, 448] on span "button" at bounding box center [792, 444] width 9 height 9
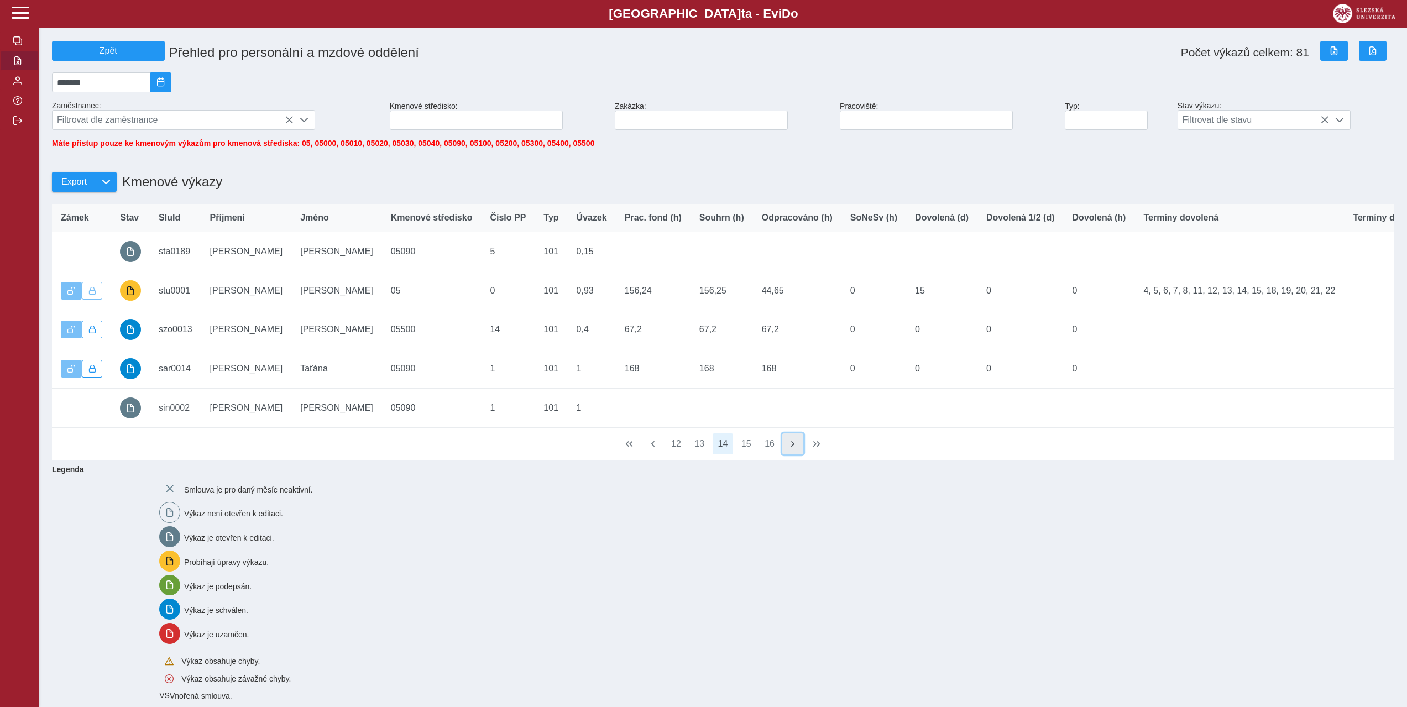
click at [794, 448] on span "button" at bounding box center [792, 444] width 9 height 9
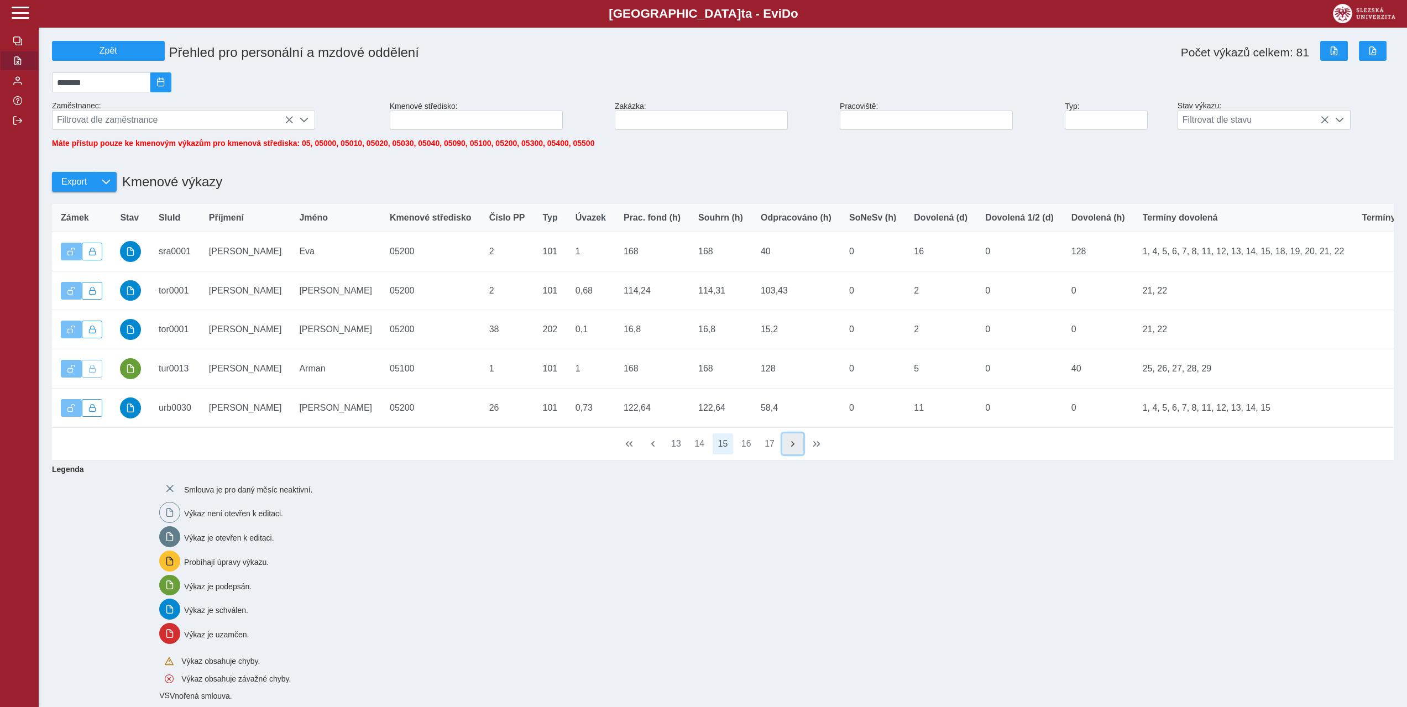
click at [794, 448] on span "button" at bounding box center [792, 444] width 9 height 9
click at [656, 448] on span "button" at bounding box center [653, 444] width 9 height 9
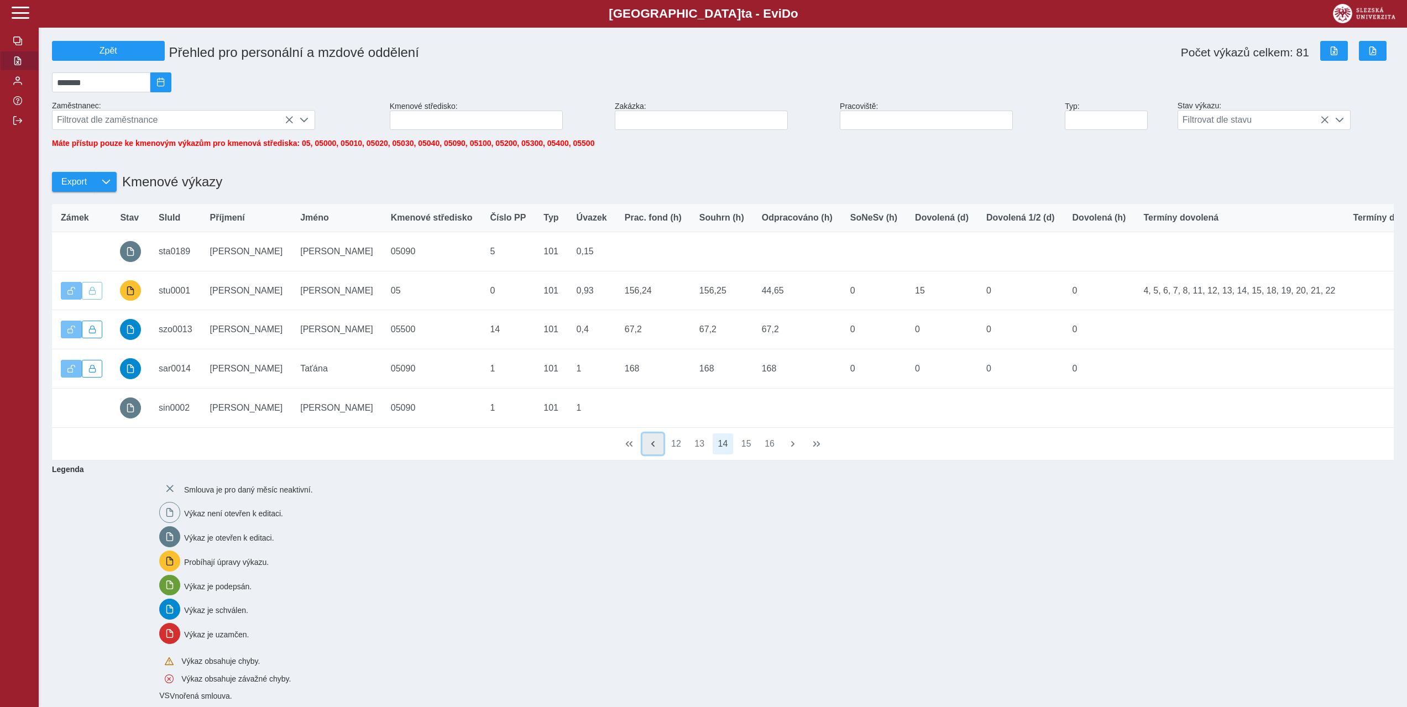
click at [656, 448] on span "button" at bounding box center [653, 444] width 9 height 9
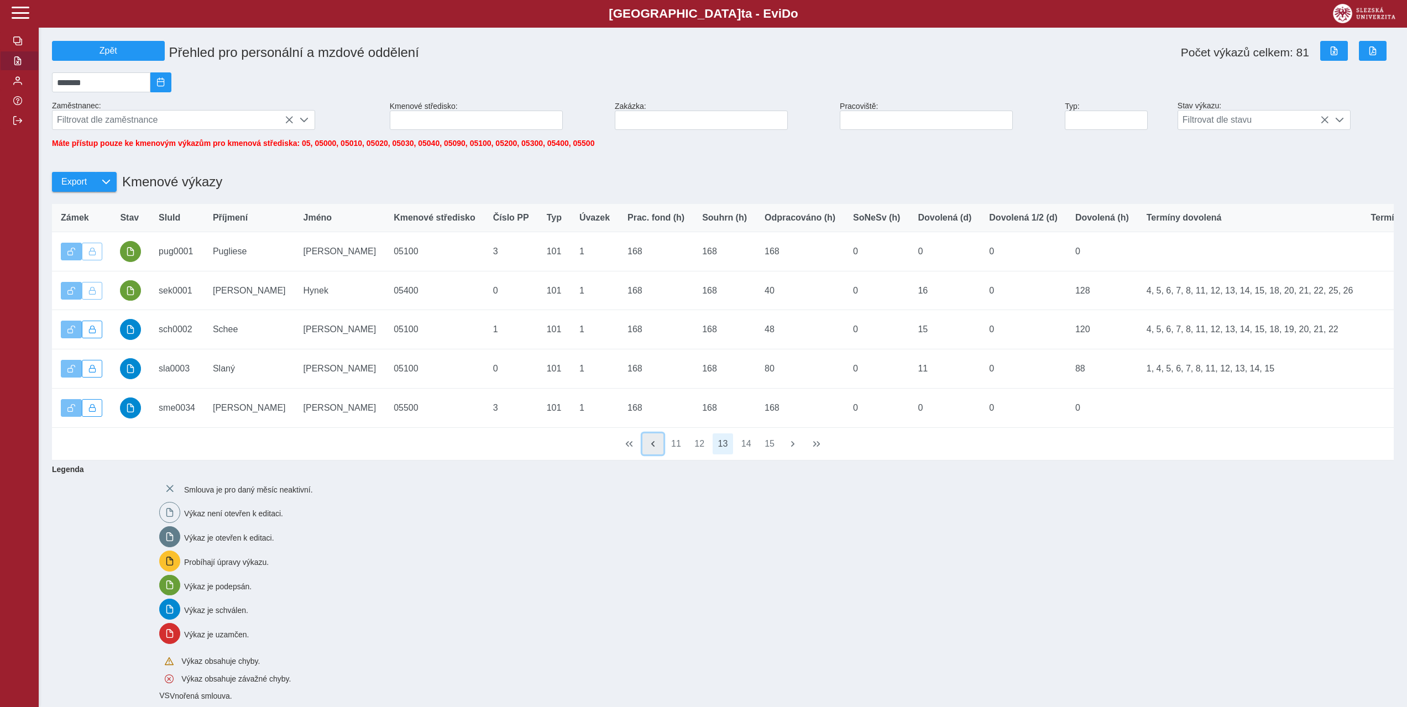
click at [656, 448] on span "button" at bounding box center [653, 444] width 9 height 9
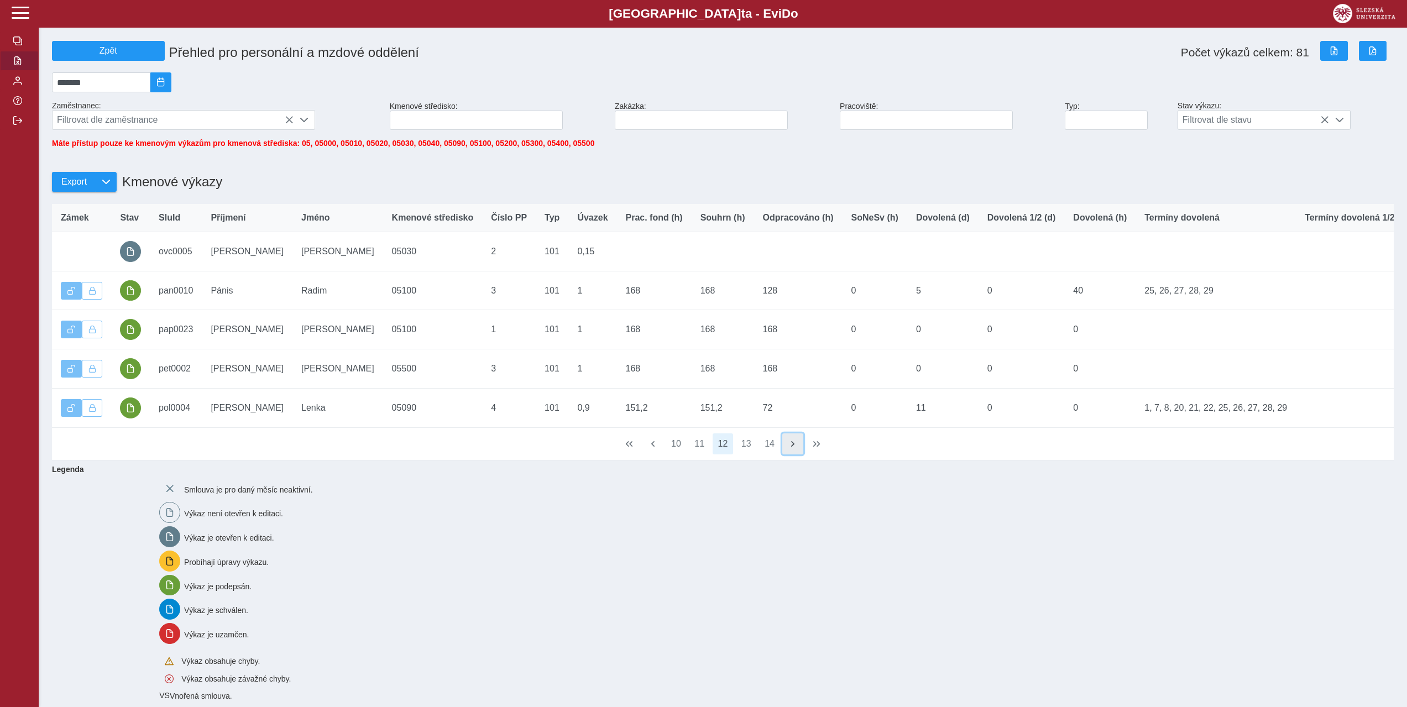
click at [795, 448] on span "button" at bounding box center [792, 444] width 9 height 9
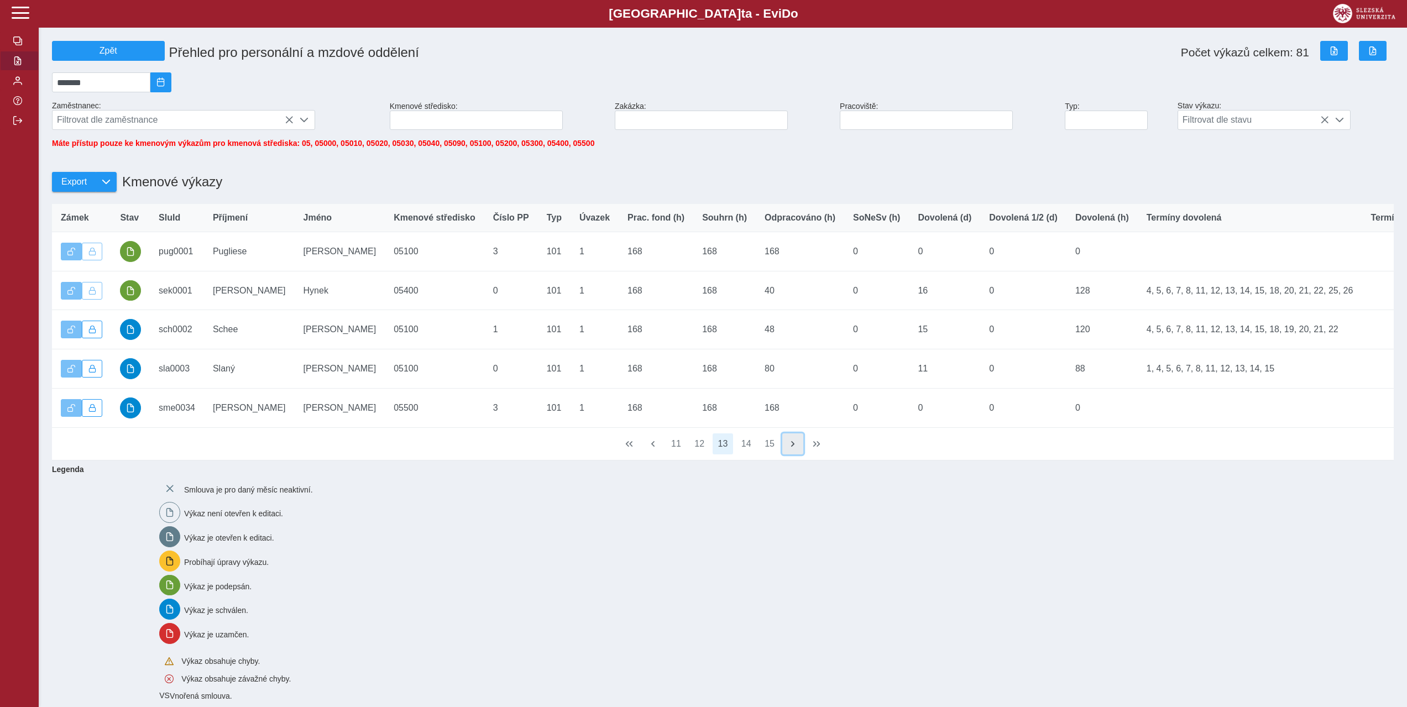
click at [795, 448] on span "button" at bounding box center [792, 444] width 9 height 9
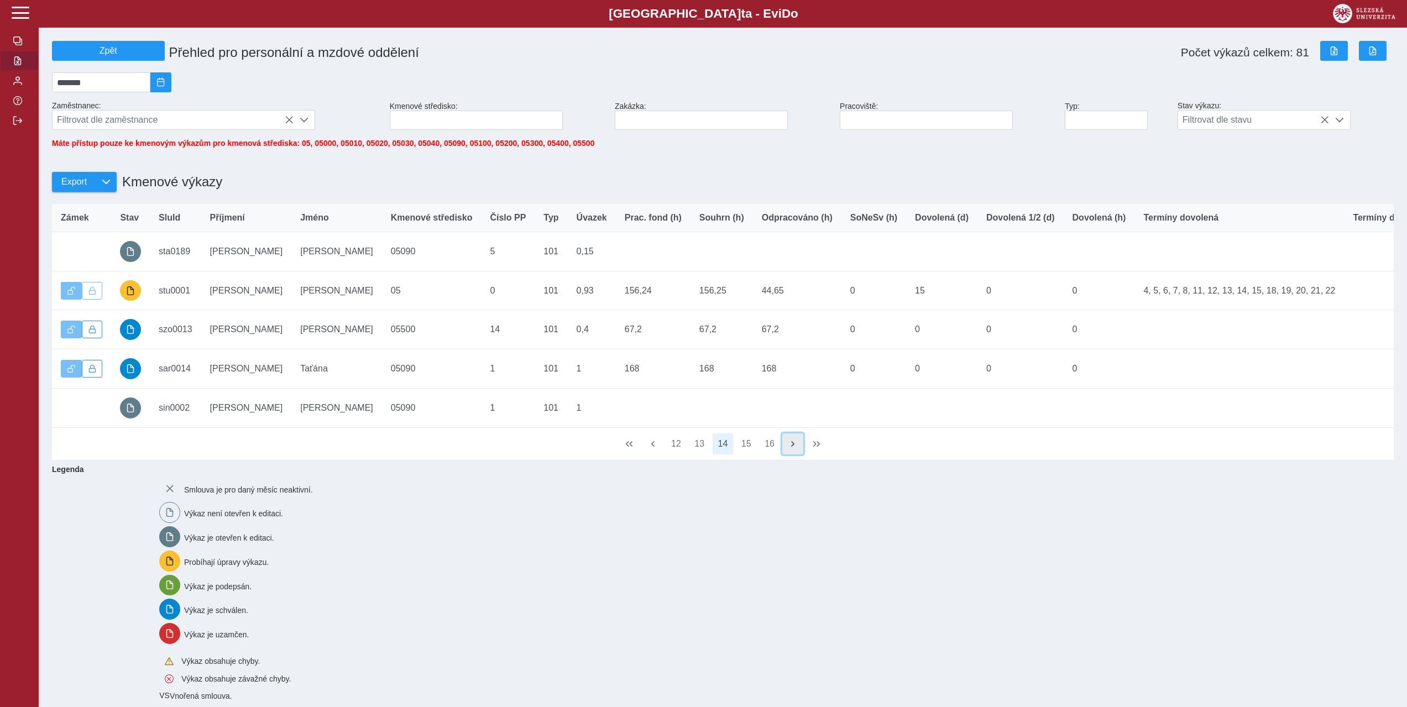
click at [795, 448] on span "button" at bounding box center [792, 444] width 9 height 9
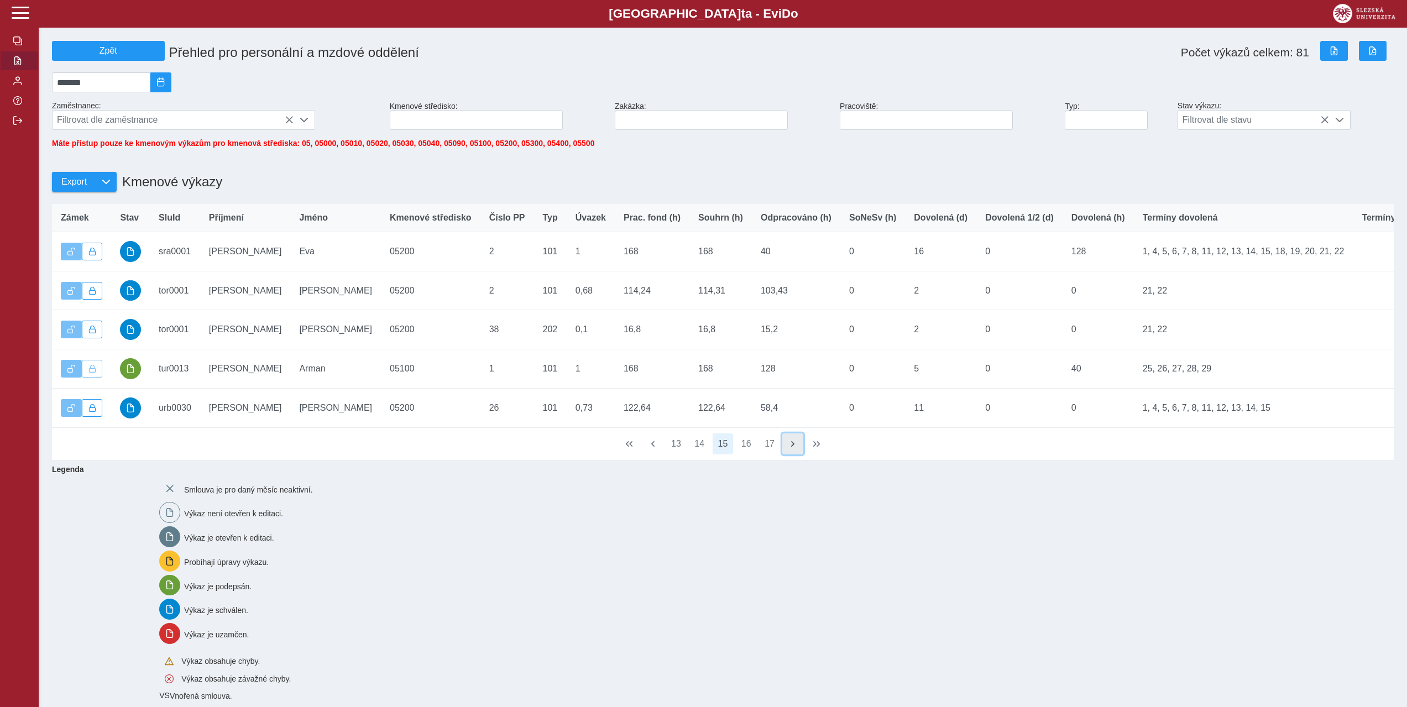
click at [795, 448] on span "button" at bounding box center [792, 444] width 9 height 9
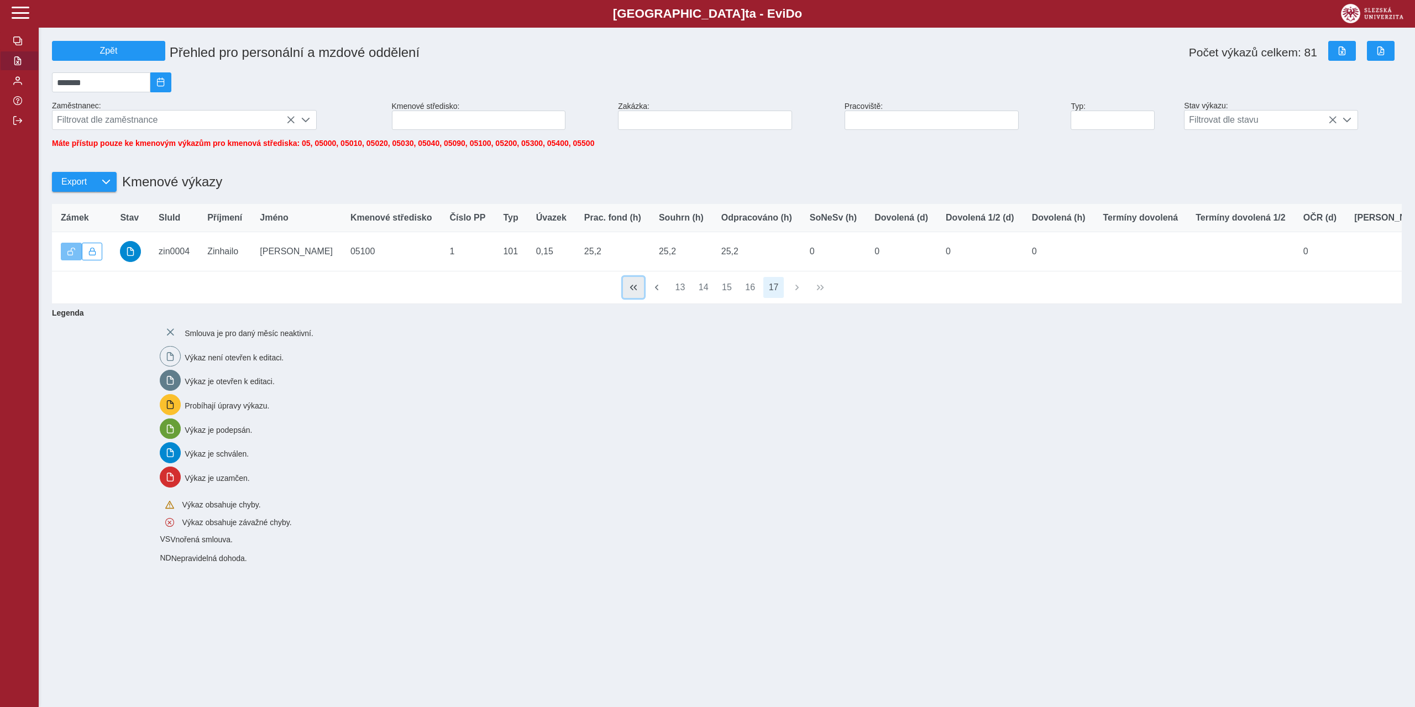
click at [638, 298] on button "button" at bounding box center [633, 287] width 21 height 21
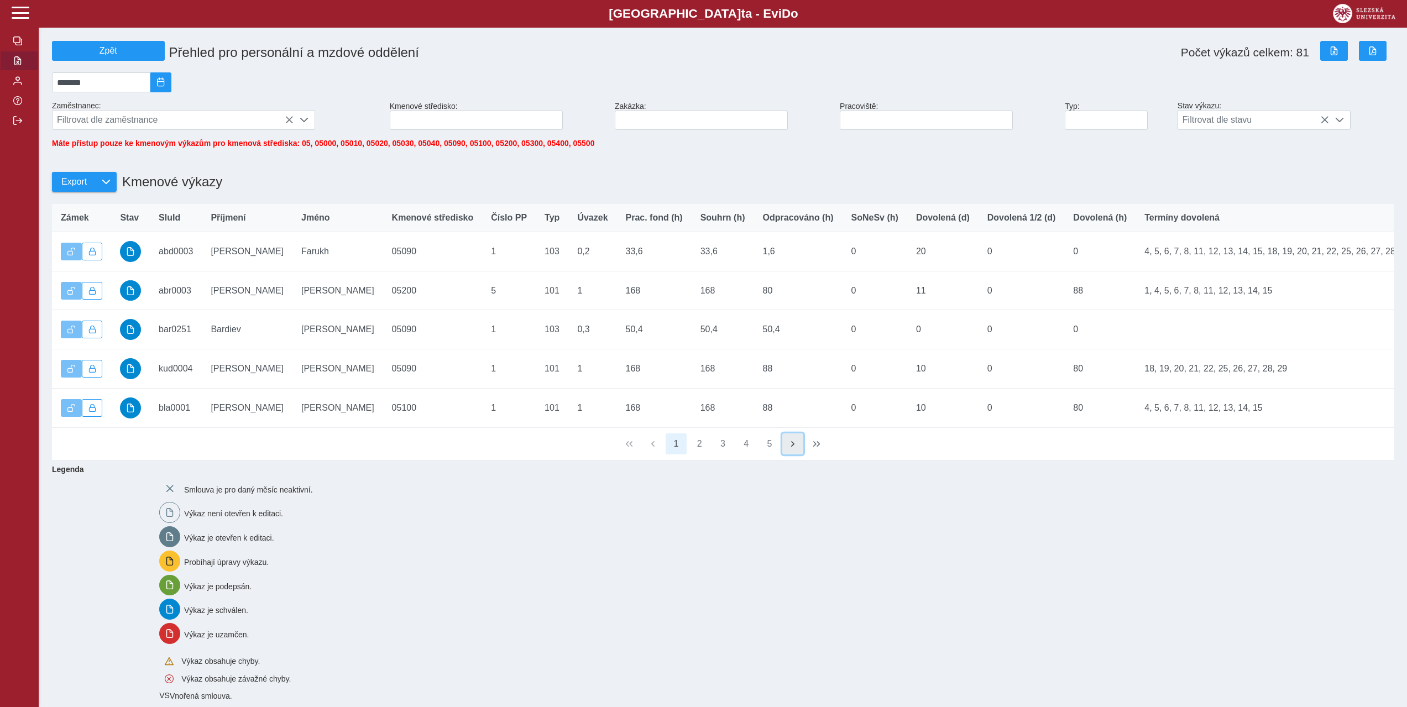
click at [796, 448] on span "button" at bounding box center [792, 444] width 9 height 9
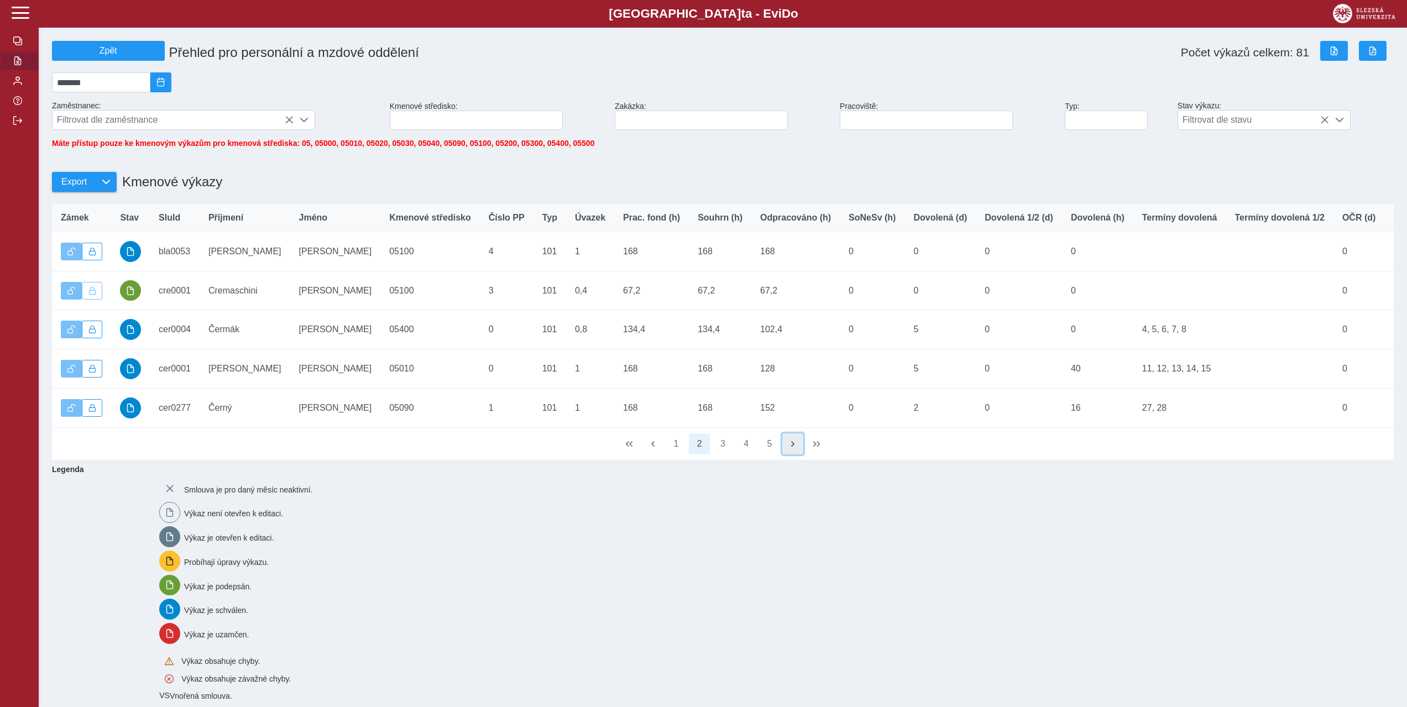
click at [796, 448] on span "button" at bounding box center [792, 444] width 9 height 9
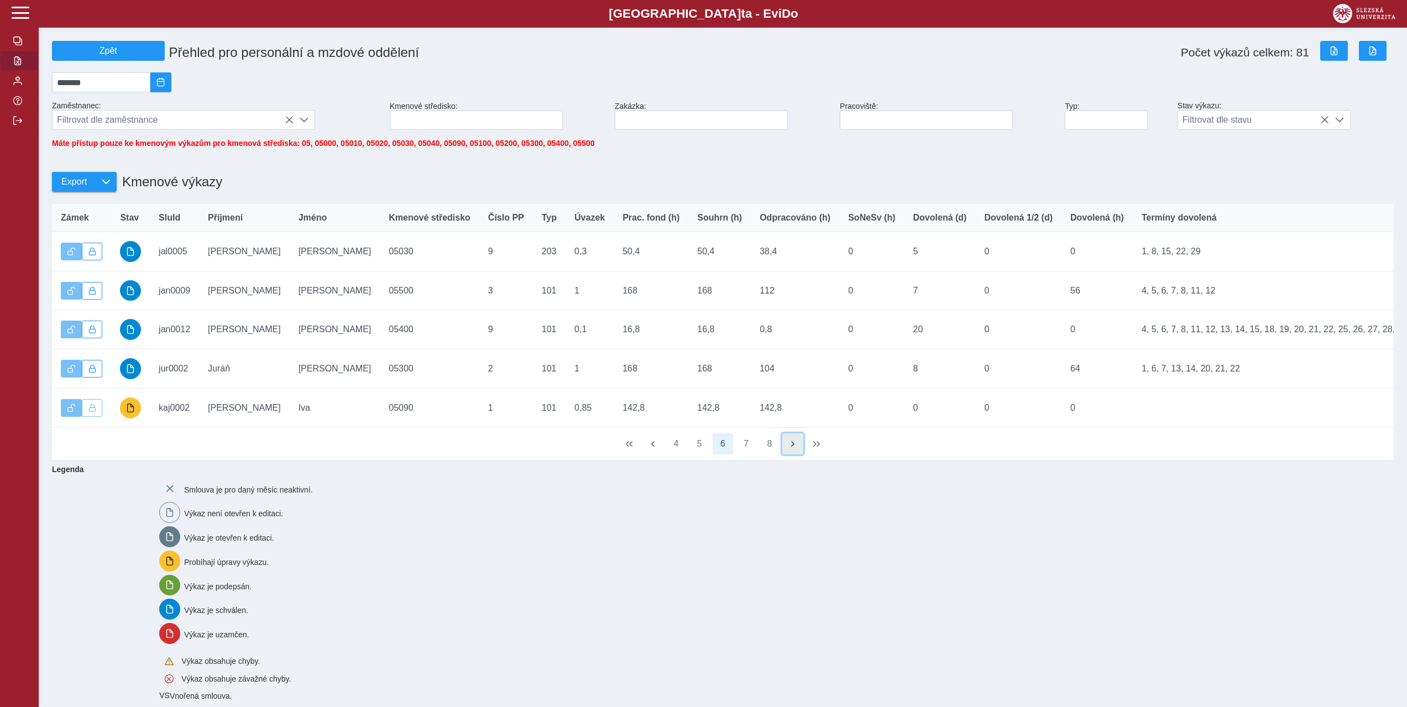
click at [796, 448] on span "button" at bounding box center [792, 444] width 9 height 9
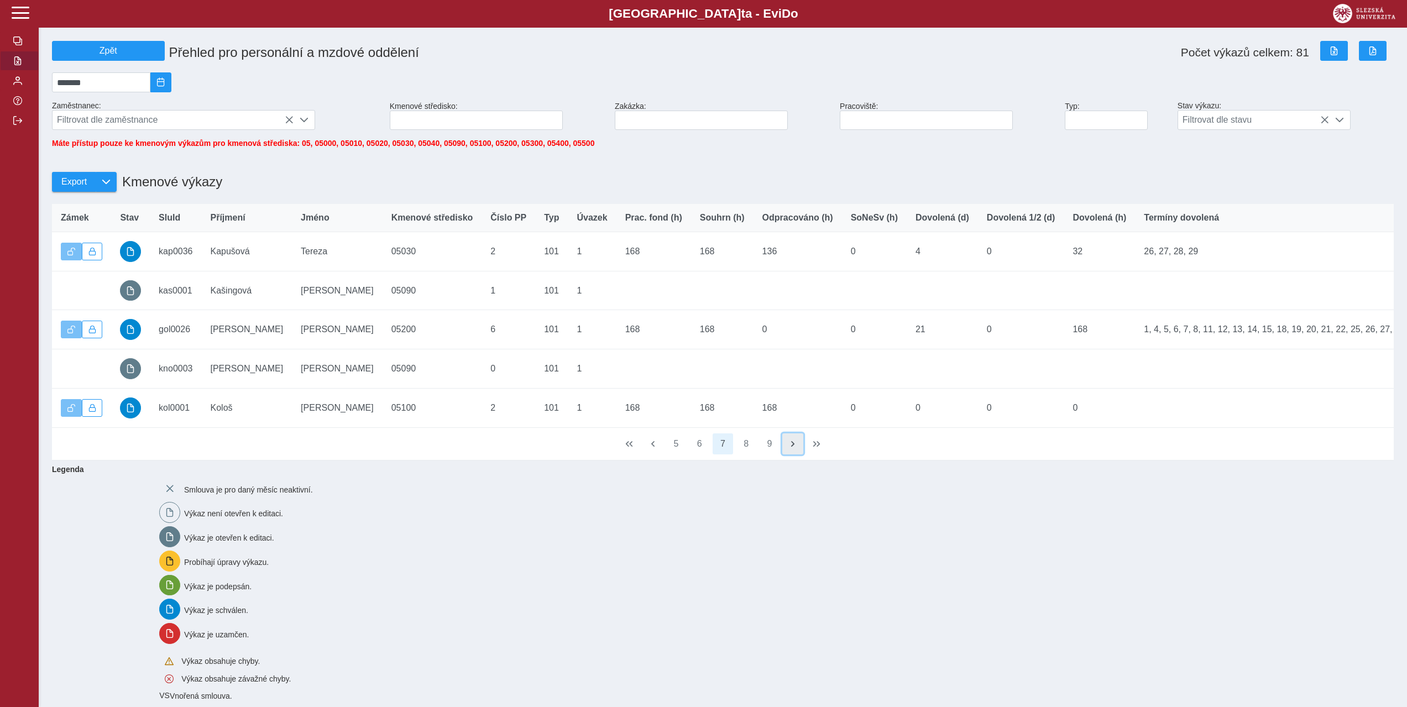
click at [795, 448] on span "button" at bounding box center [792, 444] width 9 height 9
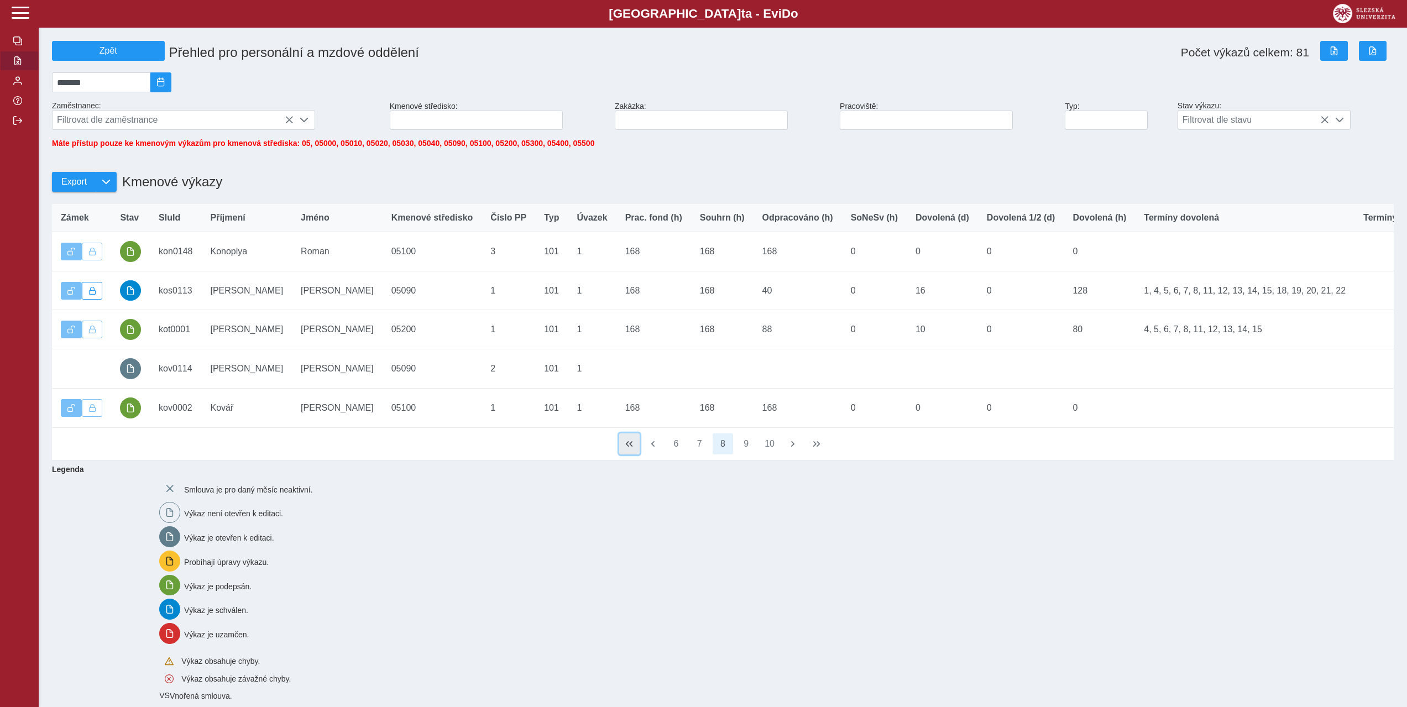
click at [630, 448] on span "button" at bounding box center [629, 444] width 9 height 9
